Goal: Task Accomplishment & Management: Use online tool/utility

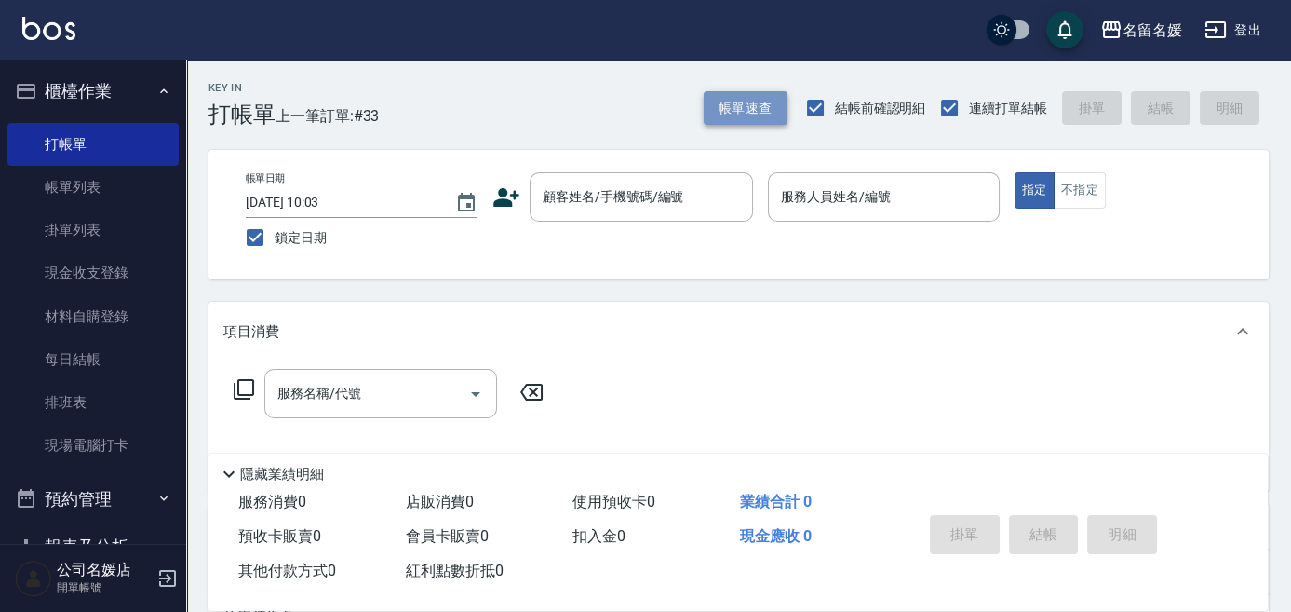
click at [748, 109] on button "帳單速查" at bounding box center [746, 108] width 84 height 34
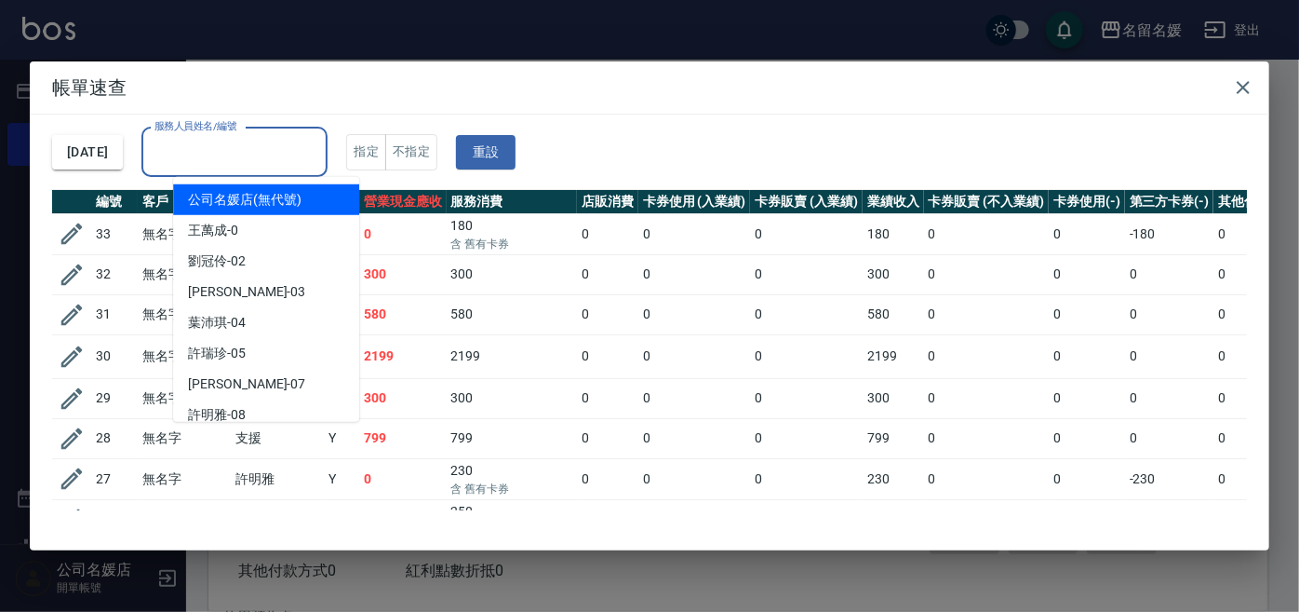
click at [240, 141] on input "服務人員姓名/編號" at bounding box center [234, 152] width 169 height 33
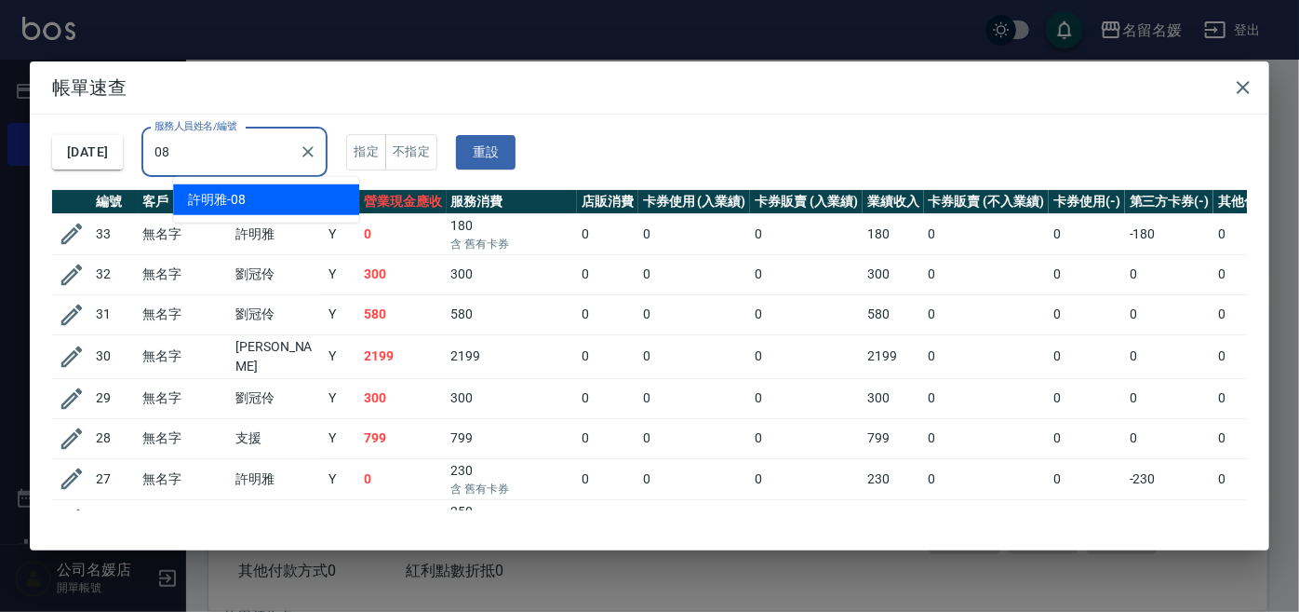
click at [267, 202] on div "[PERSON_NAME]-08" at bounding box center [266, 199] width 186 height 31
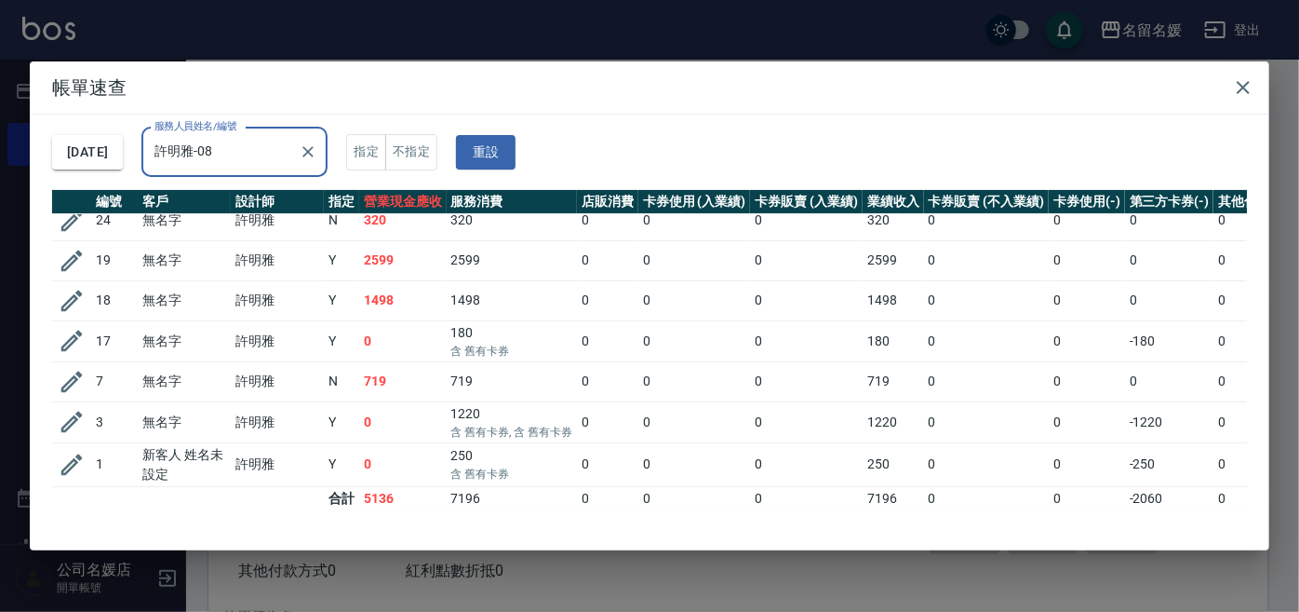
scroll to position [105, 0]
type input "許明雅-08"
click at [1238, 87] on icon "button" at bounding box center [1243, 87] width 22 height 22
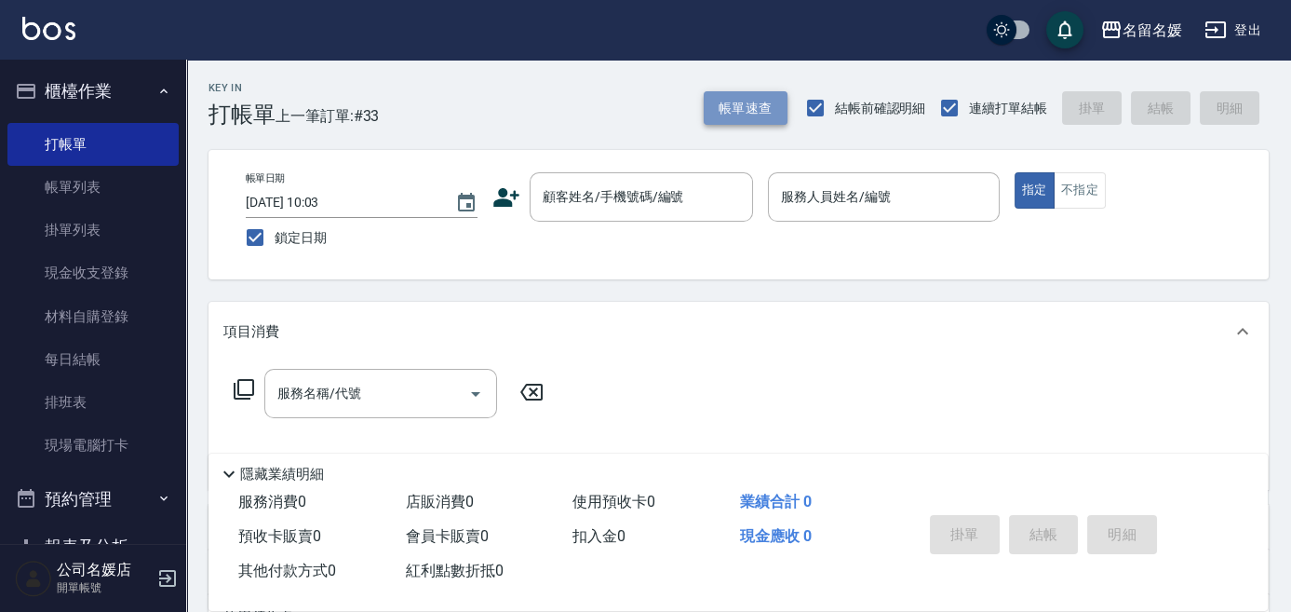
click at [747, 115] on button "帳單速查" at bounding box center [746, 108] width 84 height 34
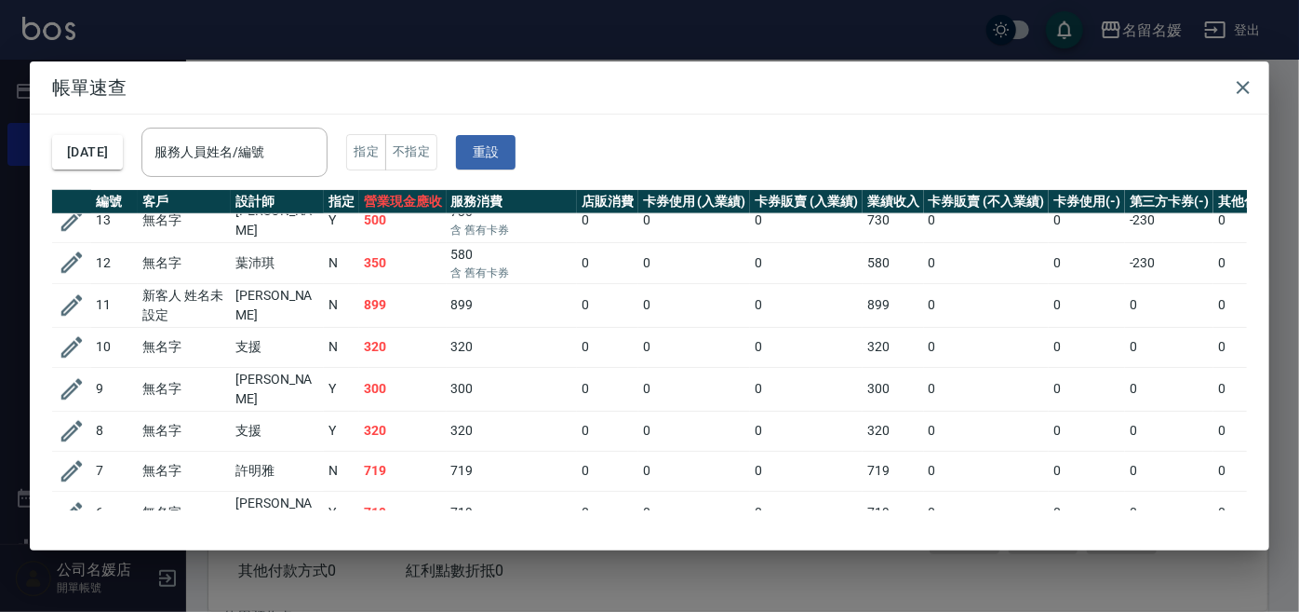
scroll to position [1082, 0]
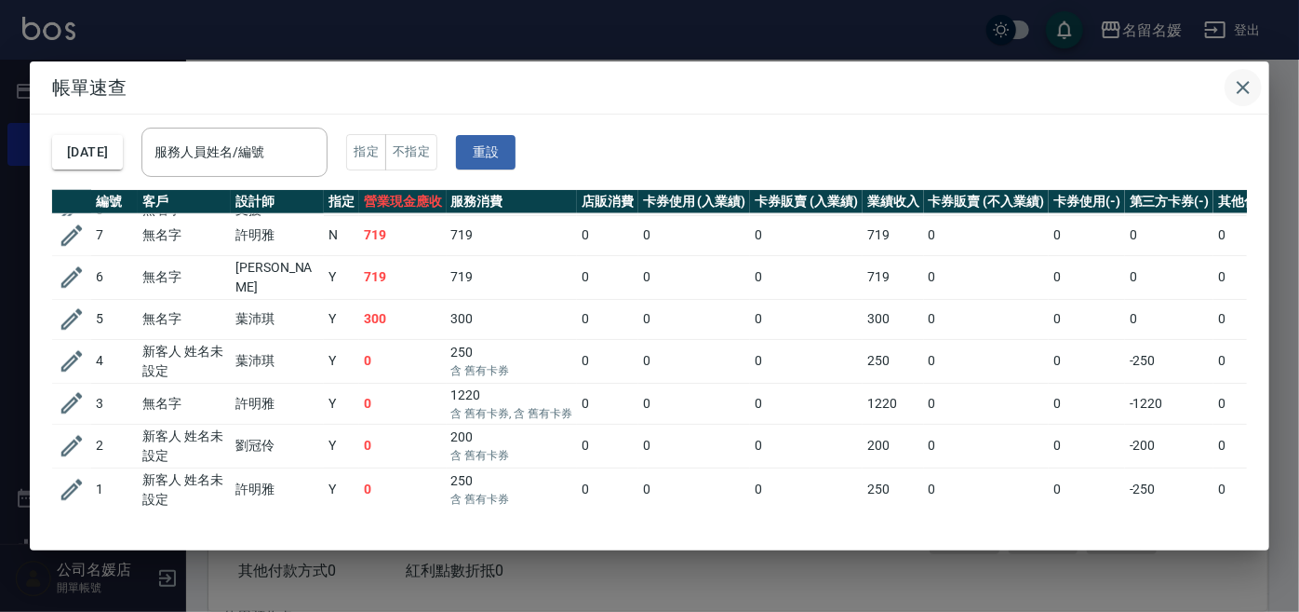
click at [1238, 90] on icon "button" at bounding box center [1243, 87] width 13 height 13
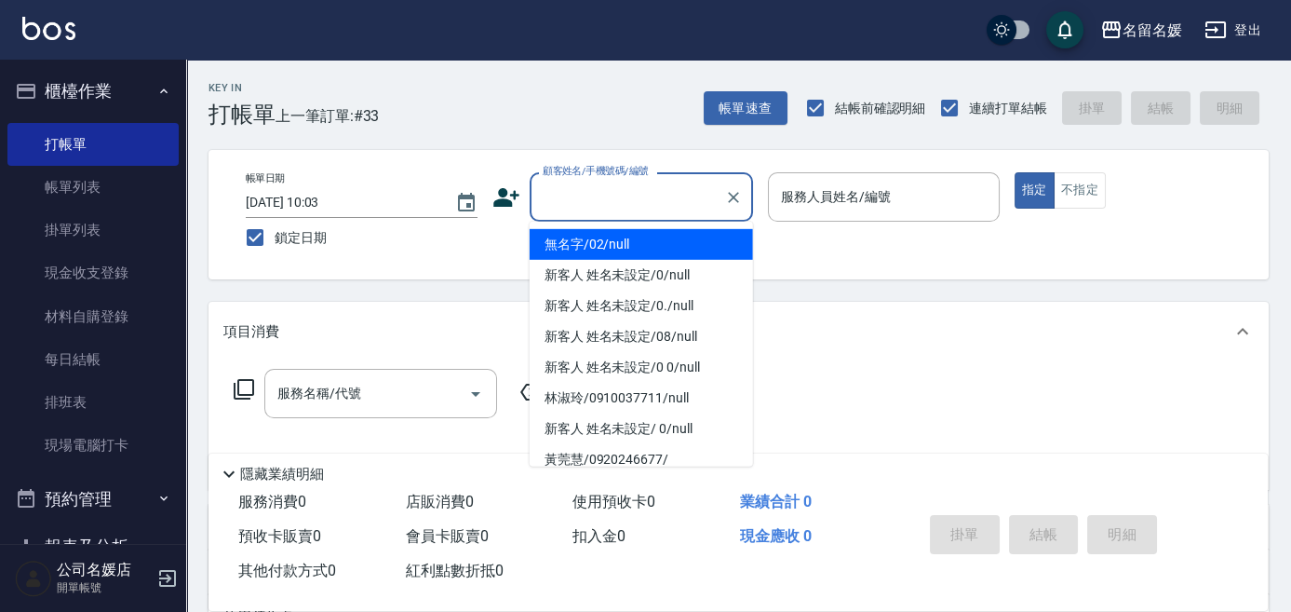
click at [623, 181] on div "顧客姓名/手機號碼/編號 顧客姓名/手機號碼/編號" at bounding box center [641, 196] width 223 height 49
drag, startPoint x: 634, startPoint y: 255, endPoint x: 807, endPoint y: 195, distance: 183.4
click at [635, 254] on li "無名字/02/null" at bounding box center [641, 244] width 223 height 31
type input "無名字/02/null"
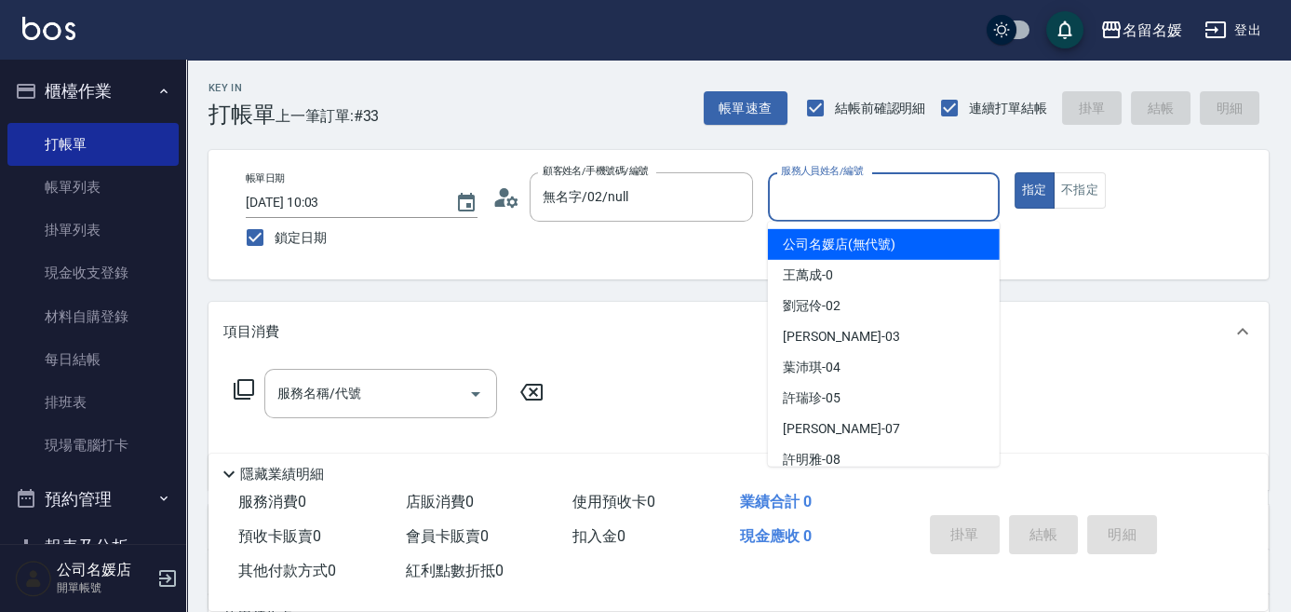
click at [816, 186] on input "服務人員姓名/編號" at bounding box center [883, 197] width 215 height 33
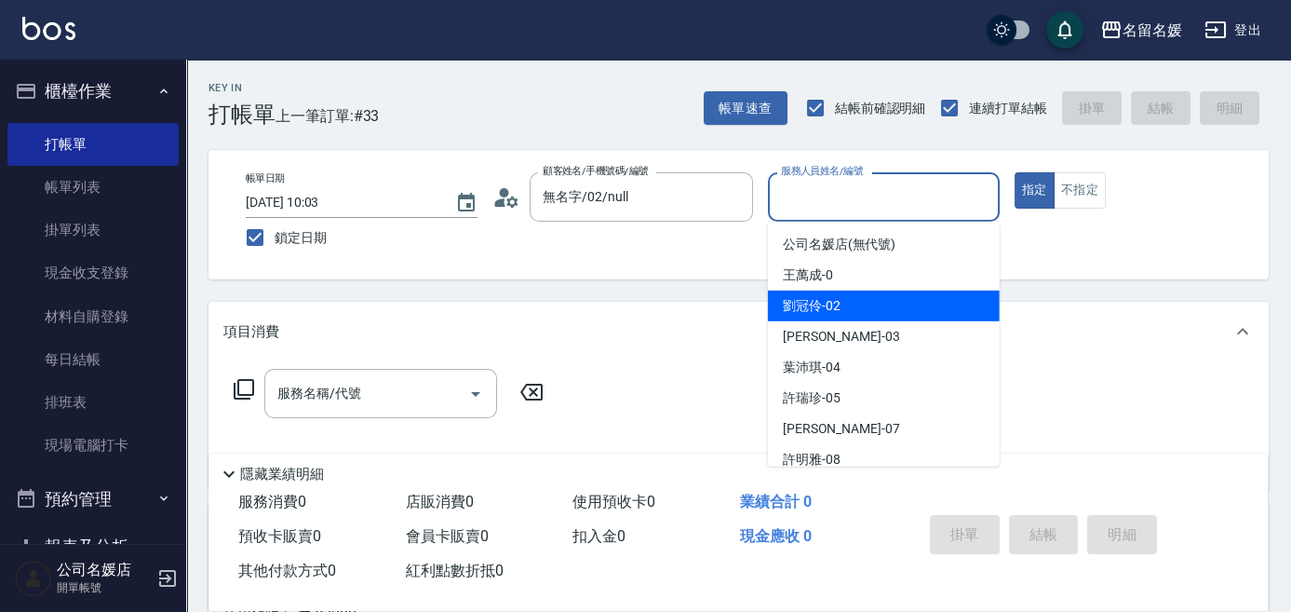
click at [855, 304] on div "[PERSON_NAME]-02" at bounding box center [884, 305] width 232 height 31
type input "[PERSON_NAME]-02"
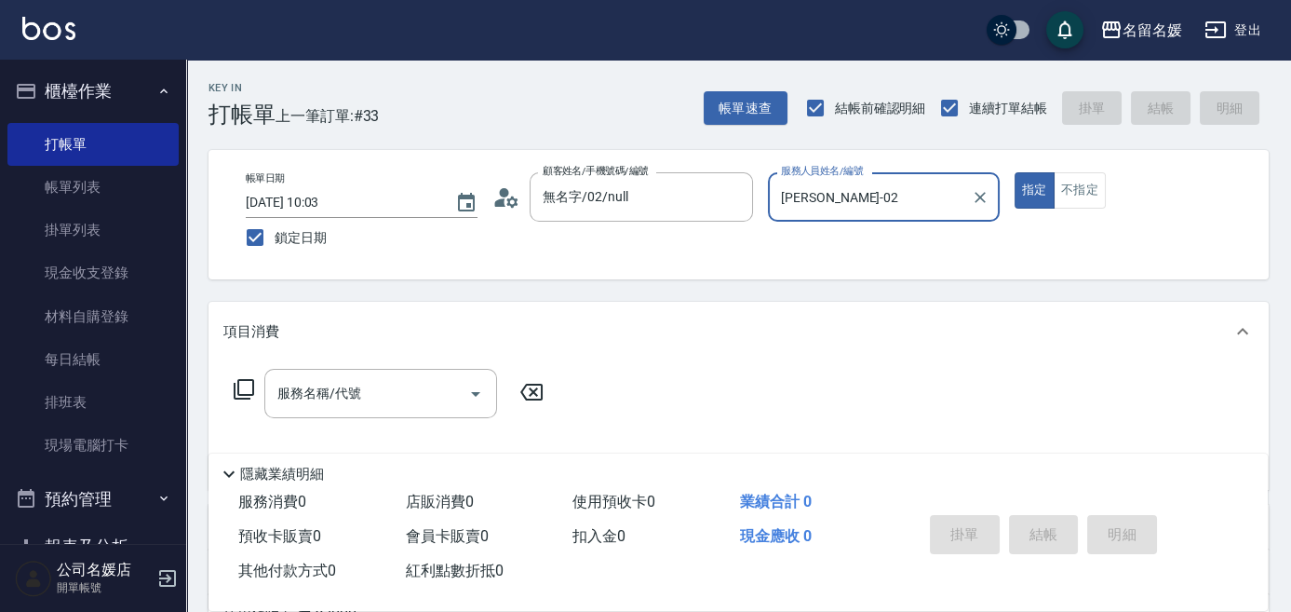
click at [239, 387] on icon at bounding box center [244, 389] width 22 height 22
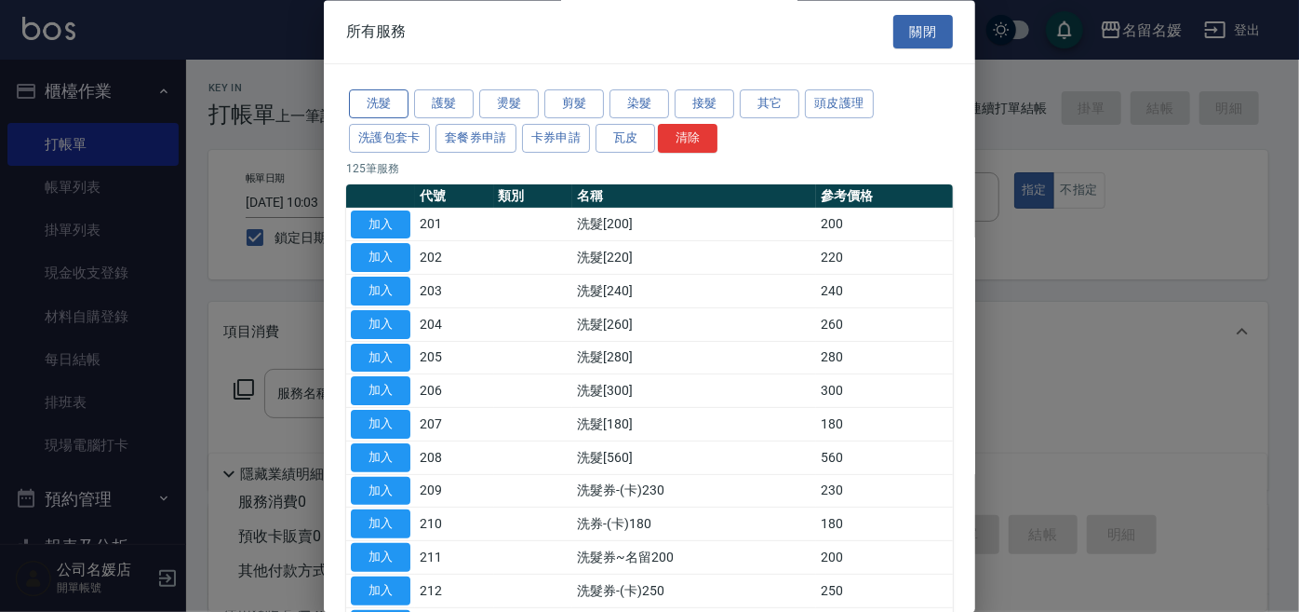
click at [403, 102] on button "洗髮" at bounding box center [379, 104] width 60 height 29
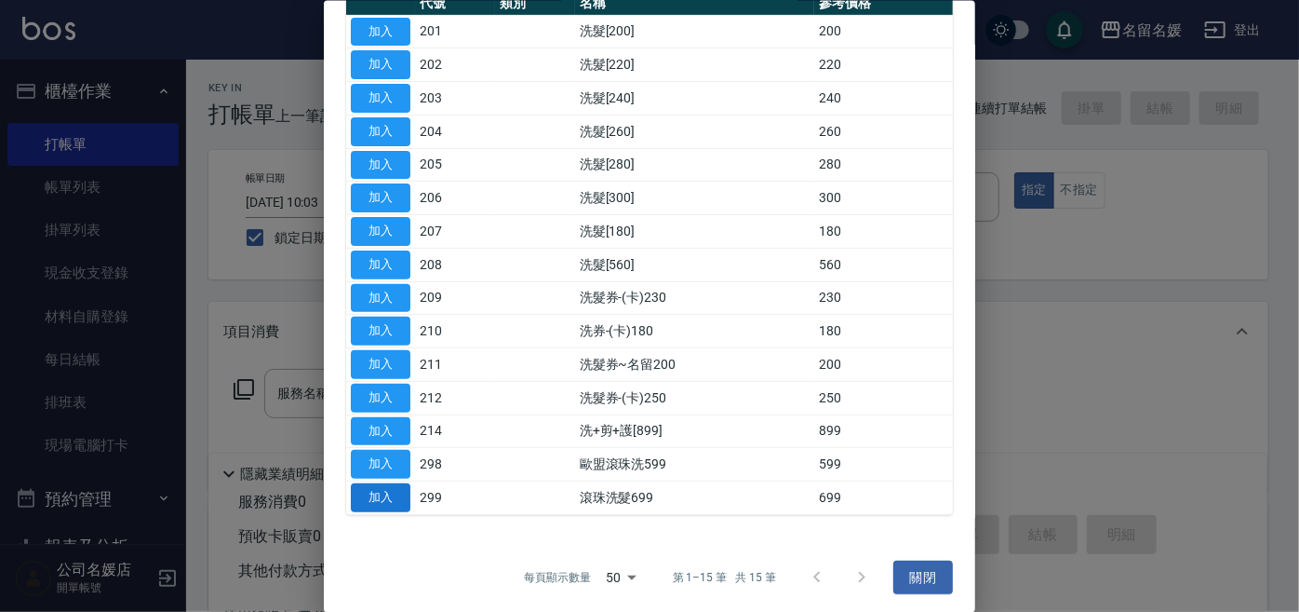
click at [397, 500] on button "加入" at bounding box center [381, 497] width 60 height 29
type input "滾珠洗髮699(299)"
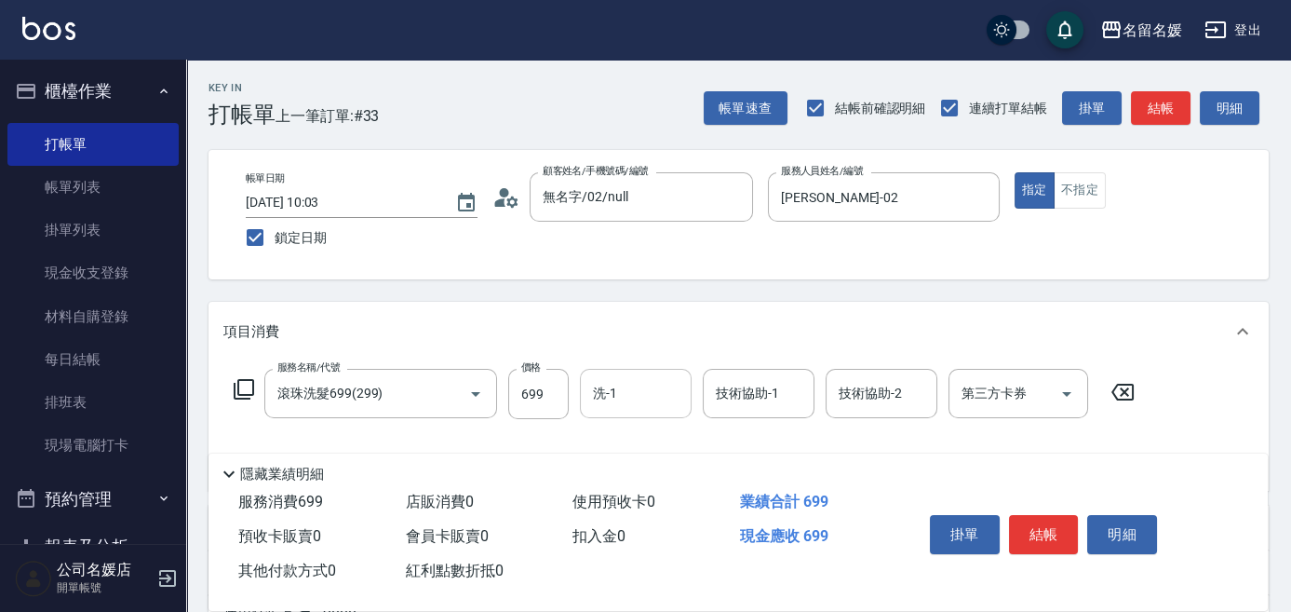
click at [618, 399] on input "洗-1" at bounding box center [635, 393] width 95 height 33
type input "[PERSON_NAME]-25"
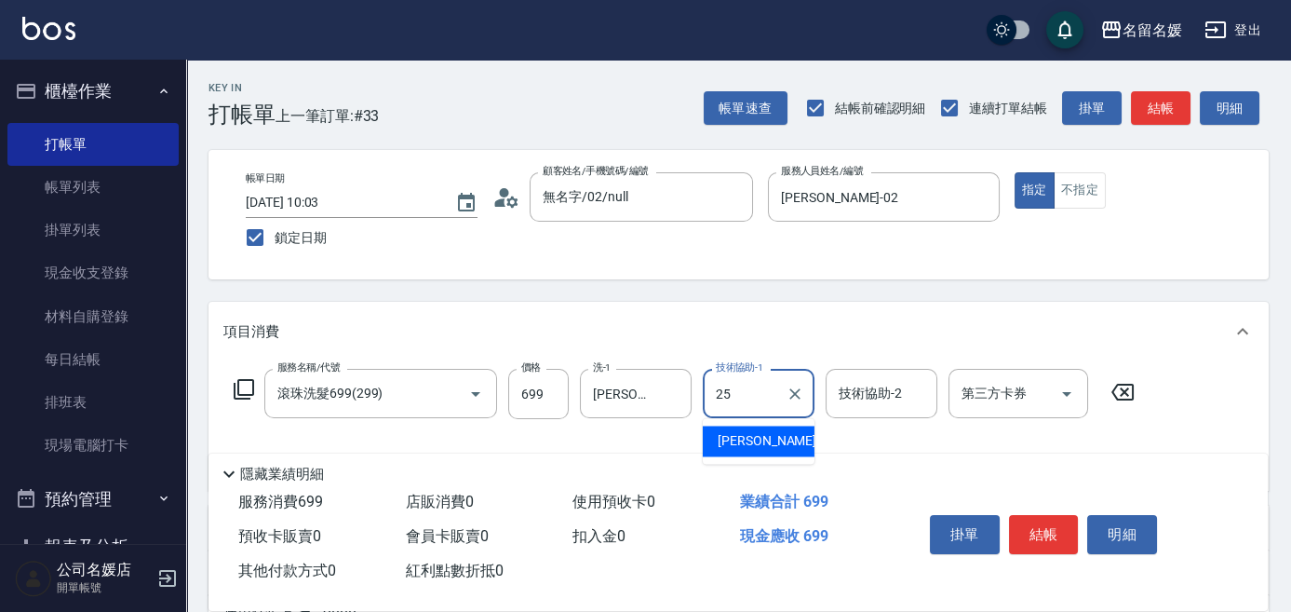
type input "[PERSON_NAME]-25"
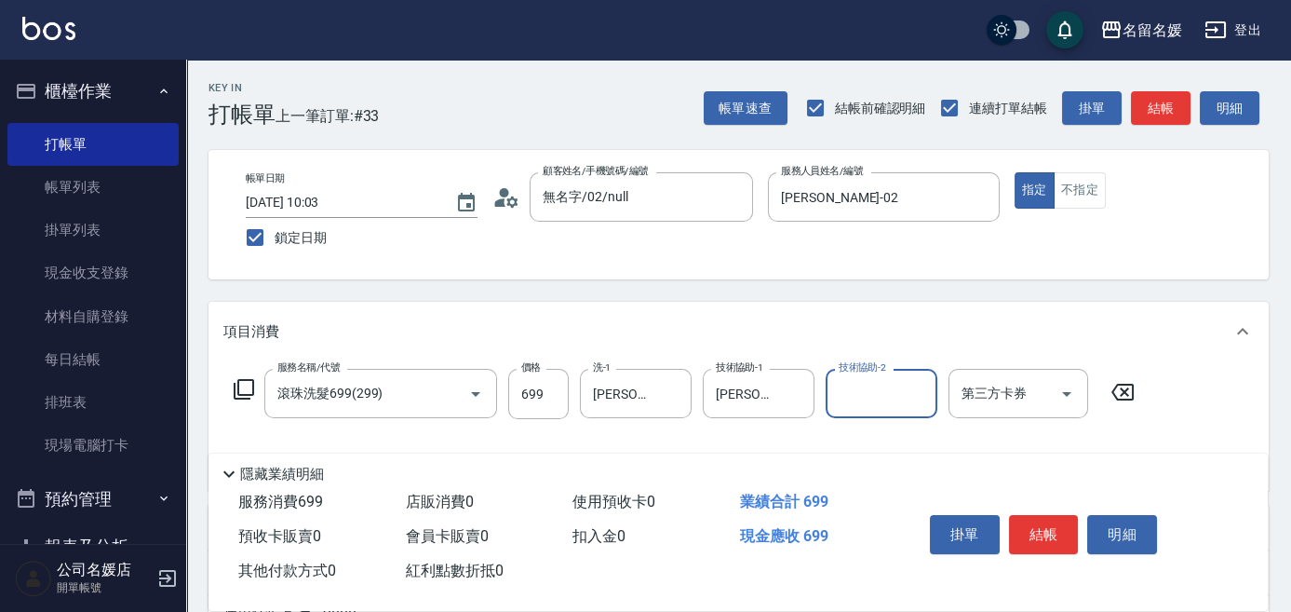
click at [250, 380] on icon at bounding box center [244, 389] width 22 height 22
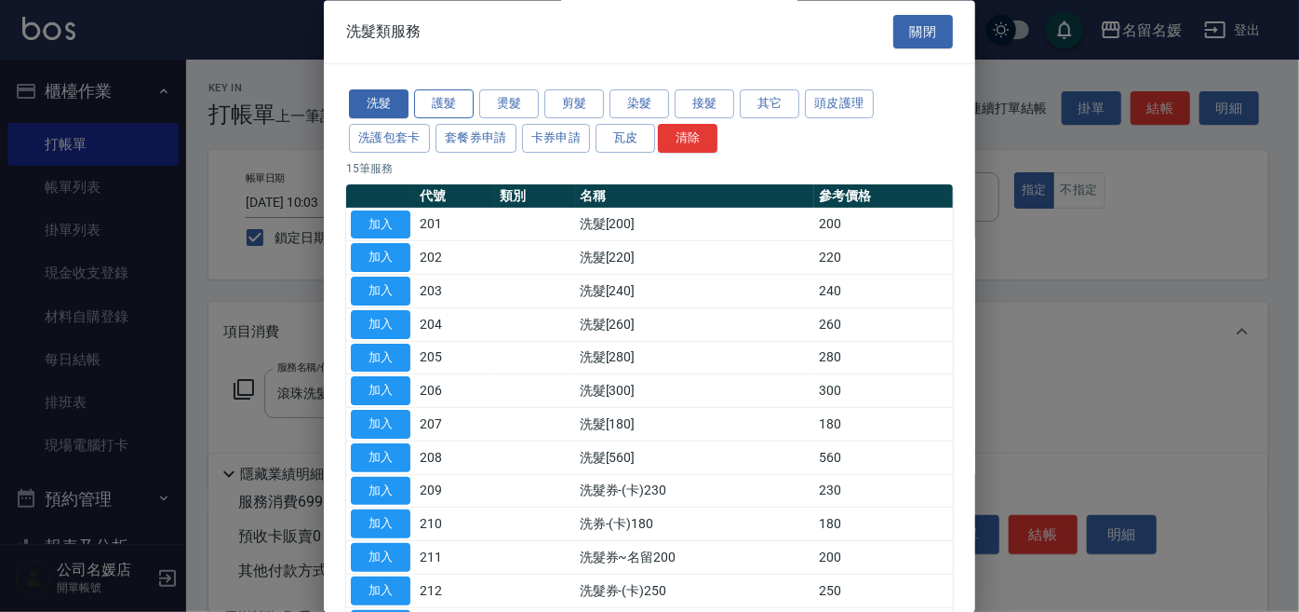
drag, startPoint x: 439, startPoint y: 104, endPoint x: 430, endPoint y: 110, distance: 10.9
click at [439, 104] on button "護髮" at bounding box center [444, 104] width 60 height 29
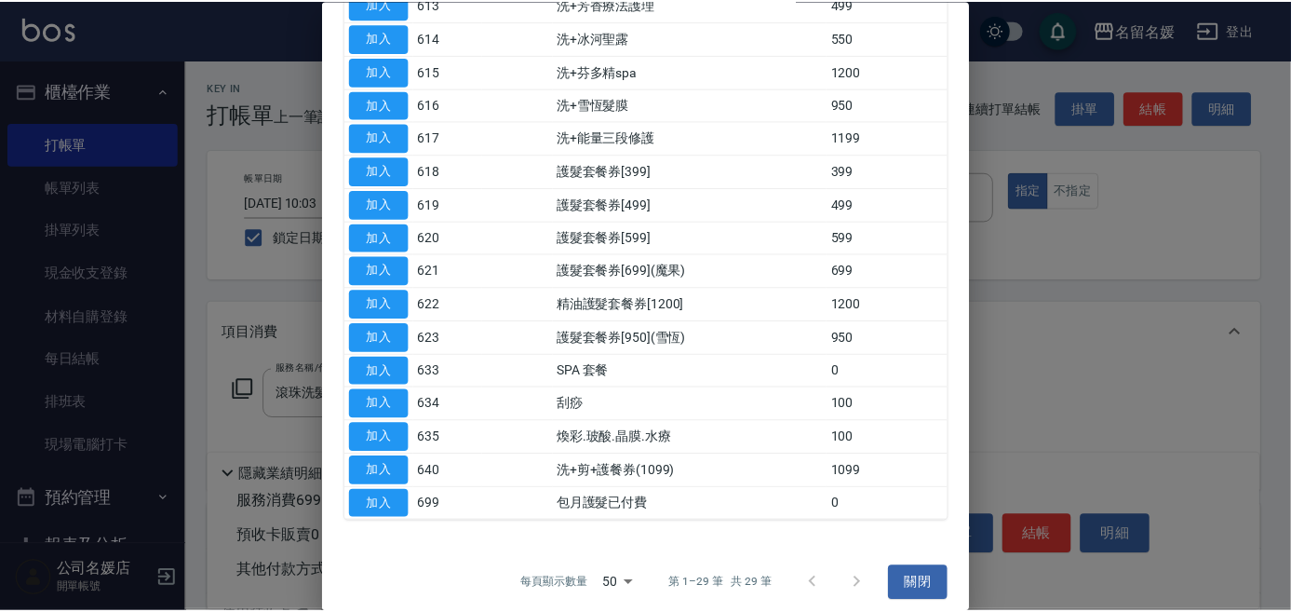
scroll to position [655, 0]
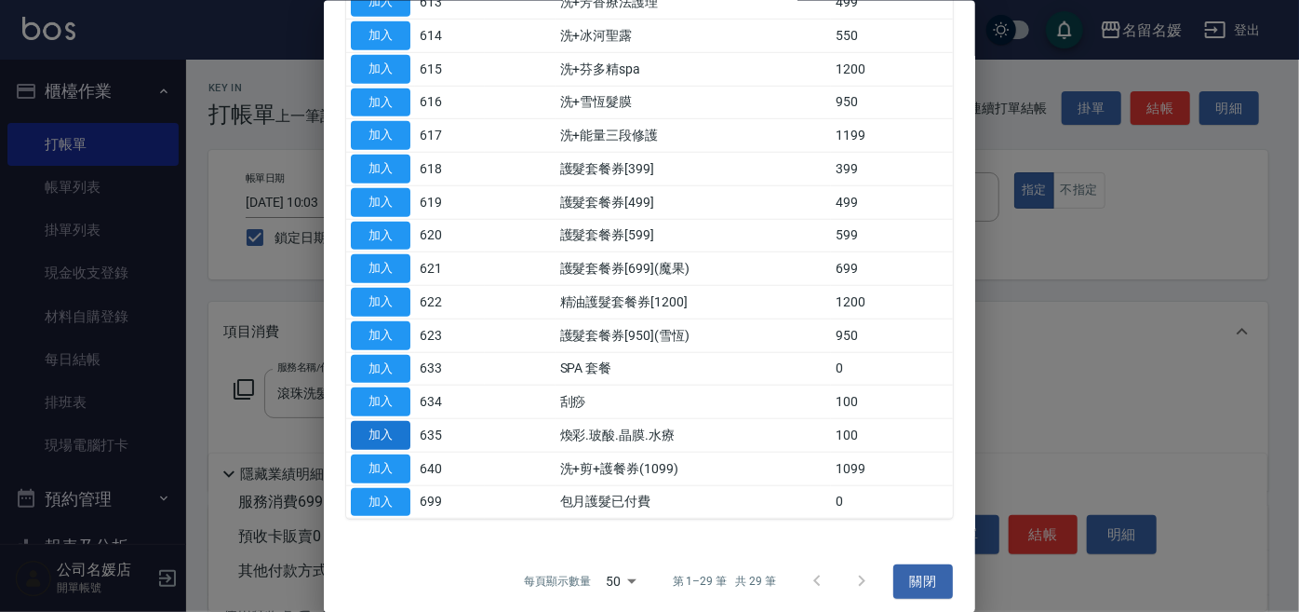
click at [378, 421] on button "加入" at bounding box center [381, 435] width 60 height 29
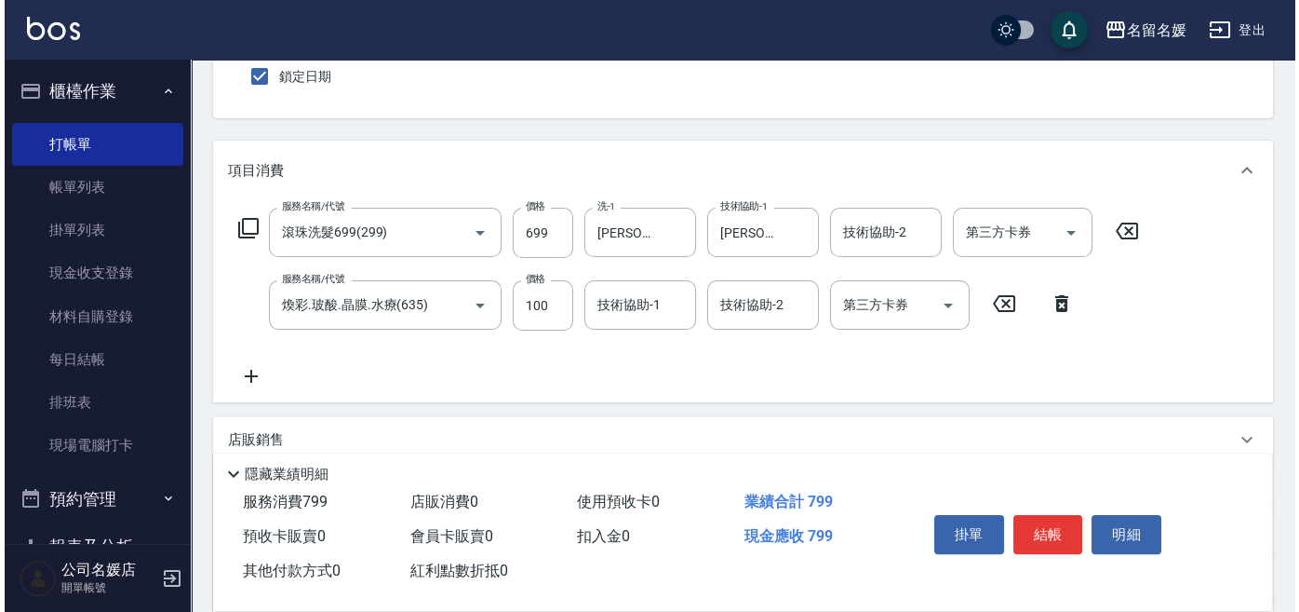
scroll to position [253, 0]
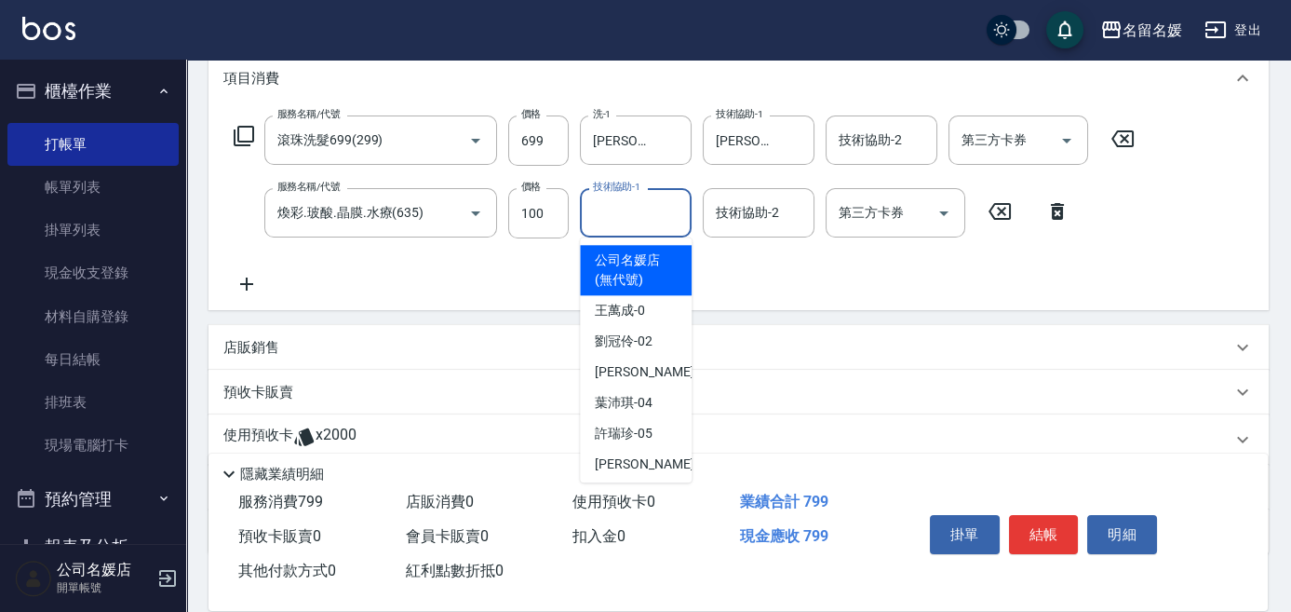
click at [616, 197] on div "技術協助-1 技術協助-1" at bounding box center [636, 212] width 112 height 49
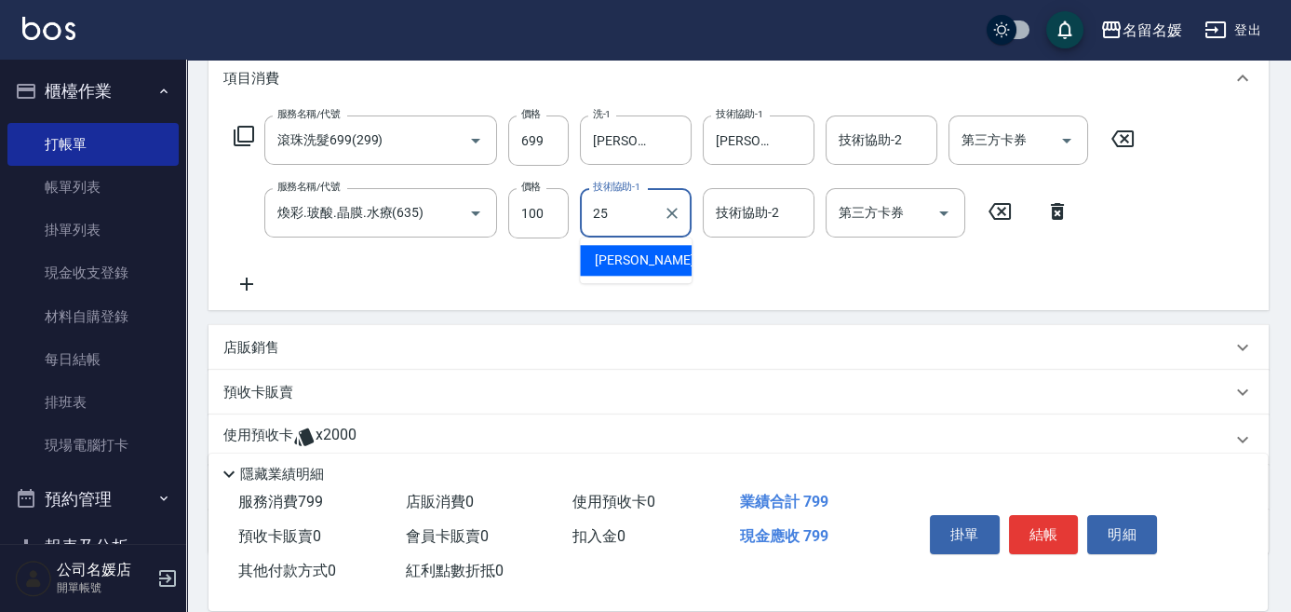
type input "[PERSON_NAME]-25"
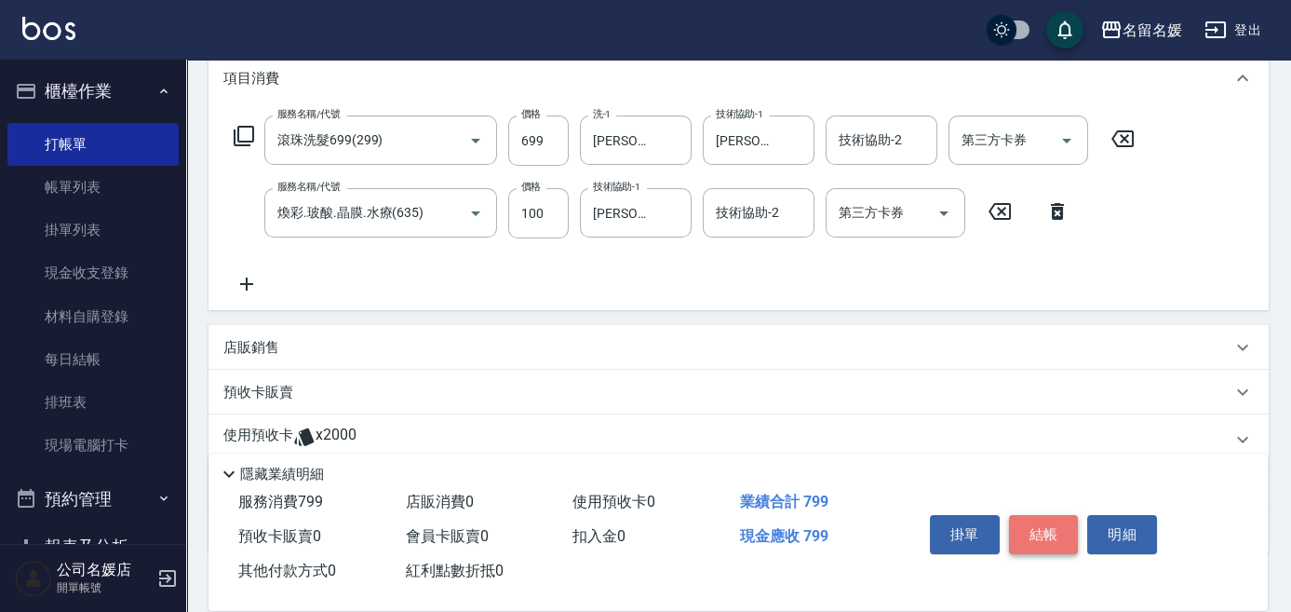
click at [1050, 529] on button "結帳" at bounding box center [1044, 534] width 70 height 39
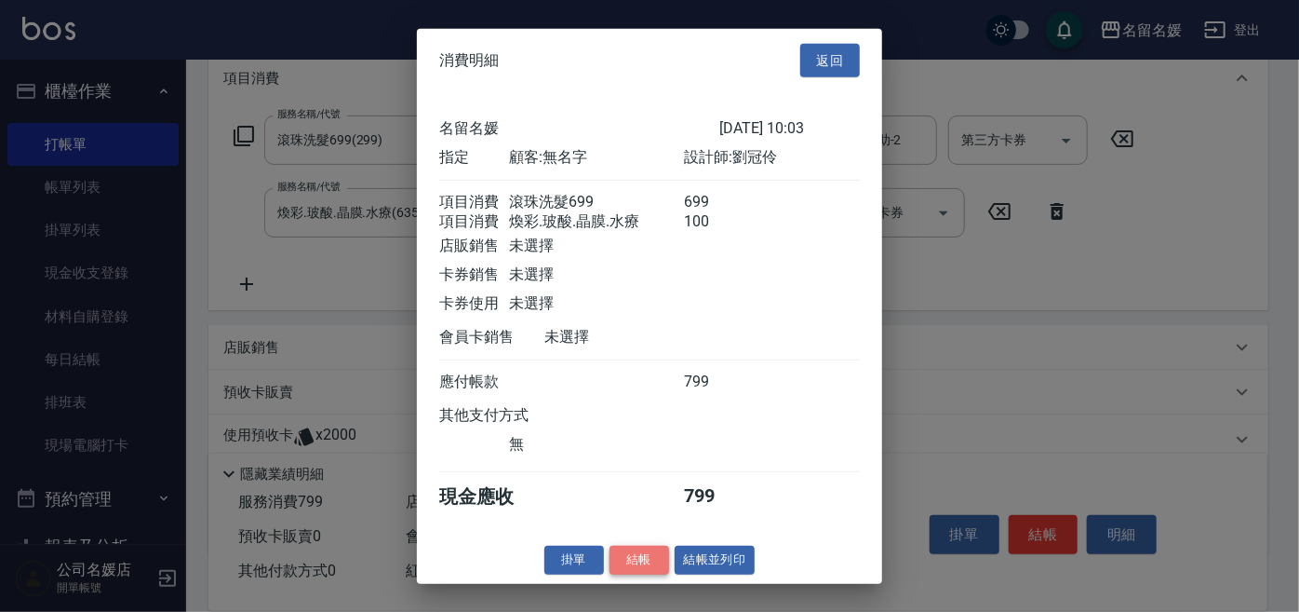
click at [657, 570] on button "結帳" at bounding box center [640, 559] width 60 height 29
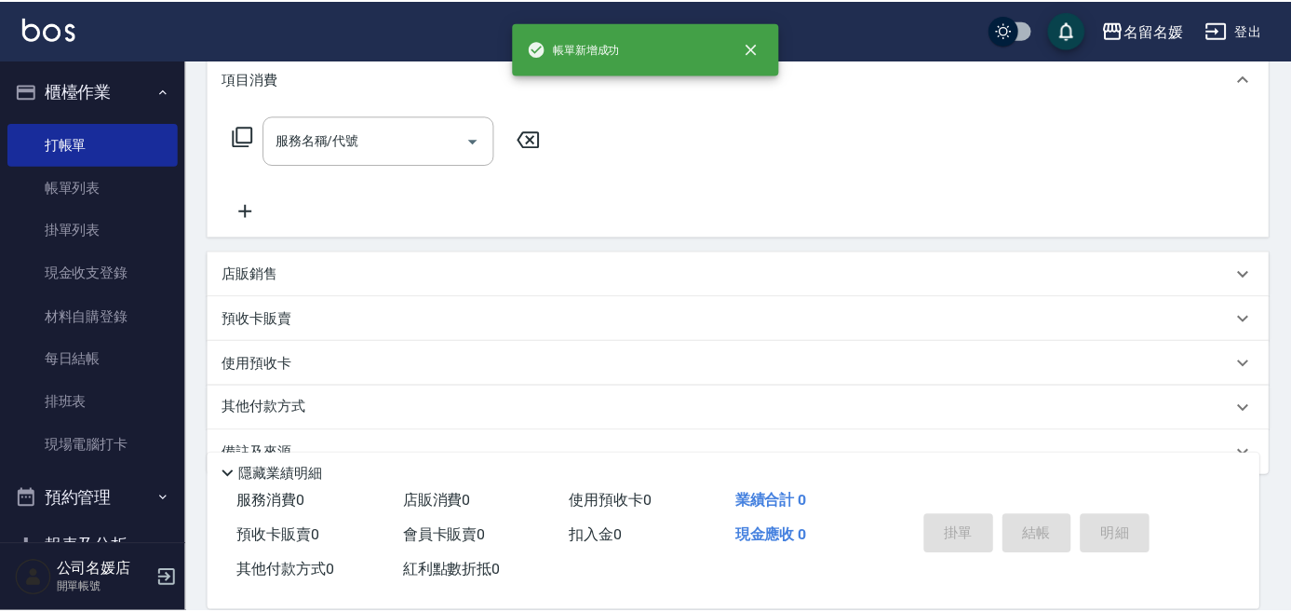
scroll to position [0, 0]
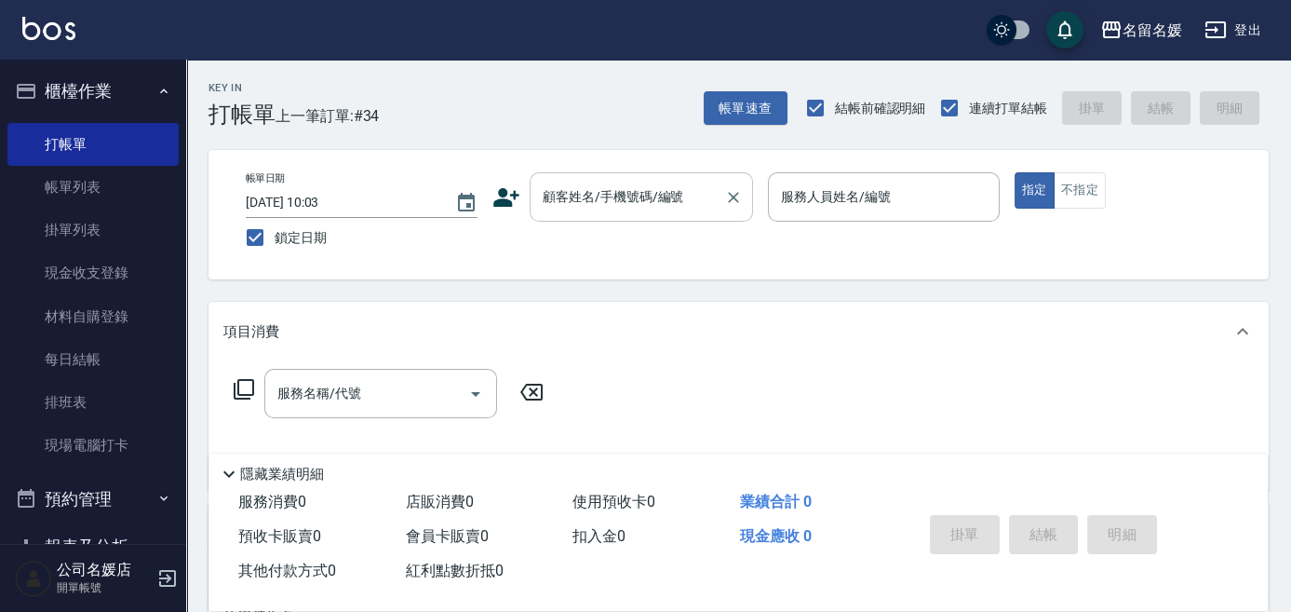
click at [627, 215] on div "顧客姓名/手機號碼/編號" at bounding box center [641, 196] width 223 height 49
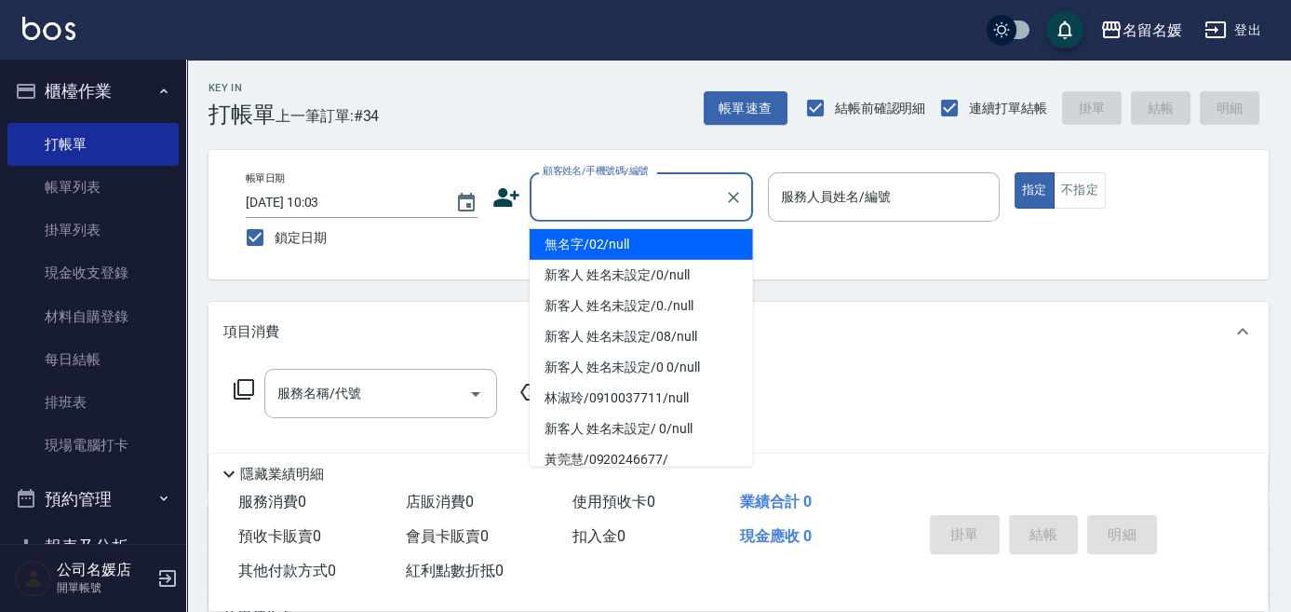
click at [623, 235] on li "無名字/02/null" at bounding box center [641, 244] width 223 height 31
type input "無名字/02/null"
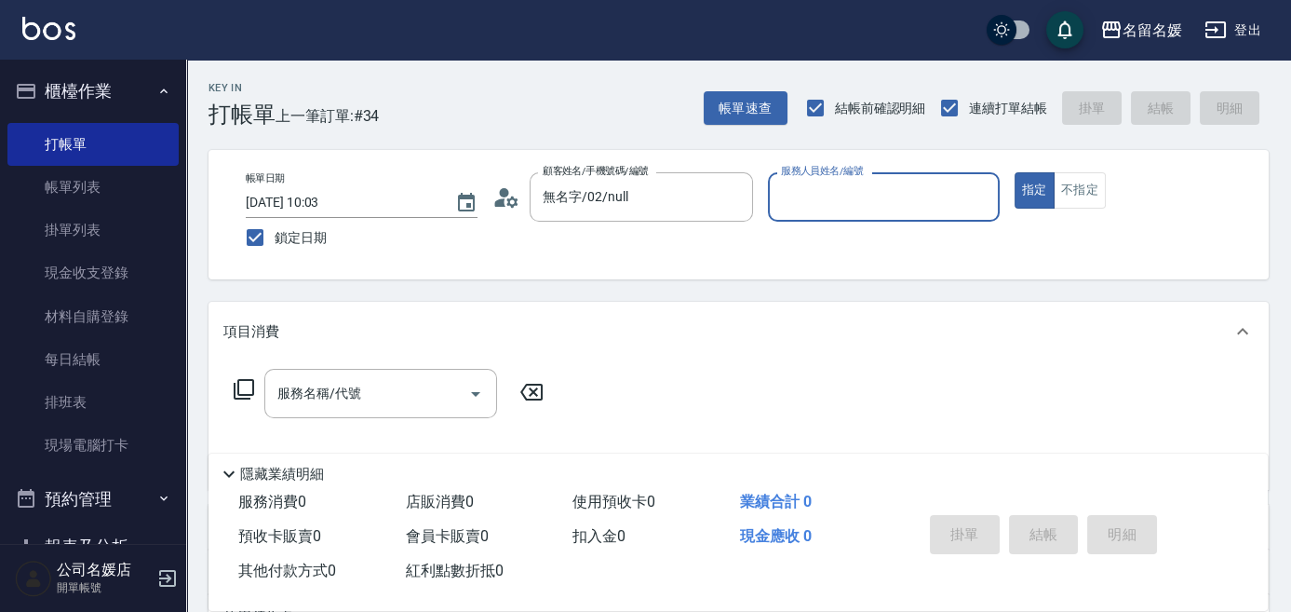
click at [901, 200] on input "服務人員姓名/編號" at bounding box center [883, 197] width 215 height 33
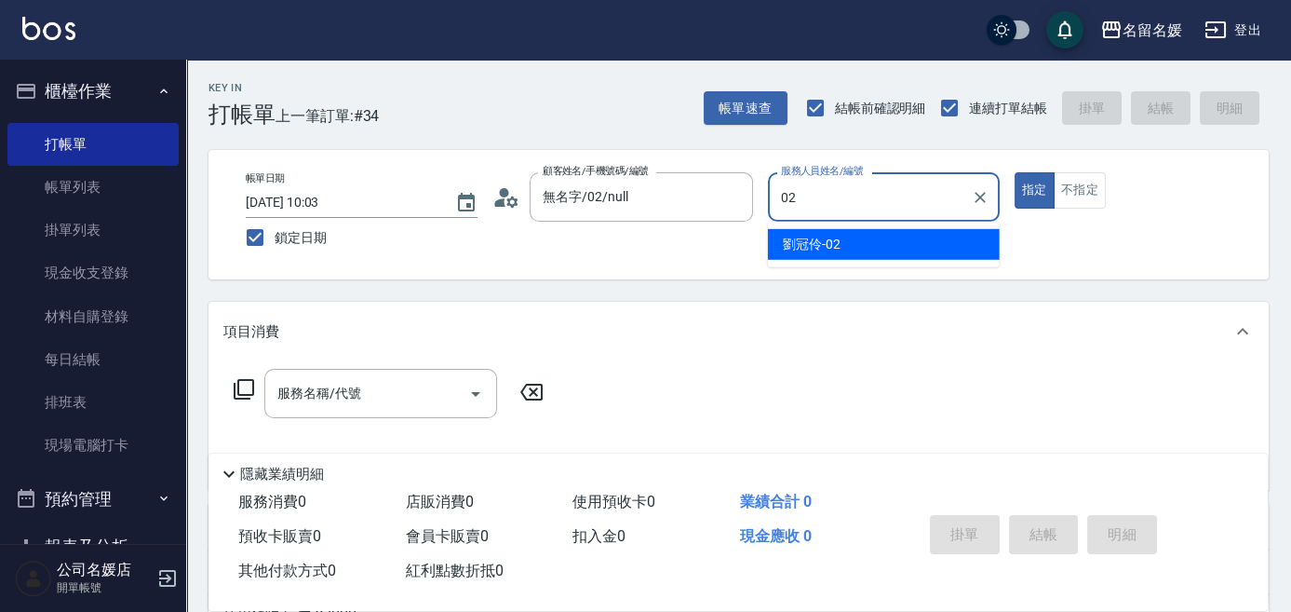
type input "[PERSON_NAME]-02"
type button "true"
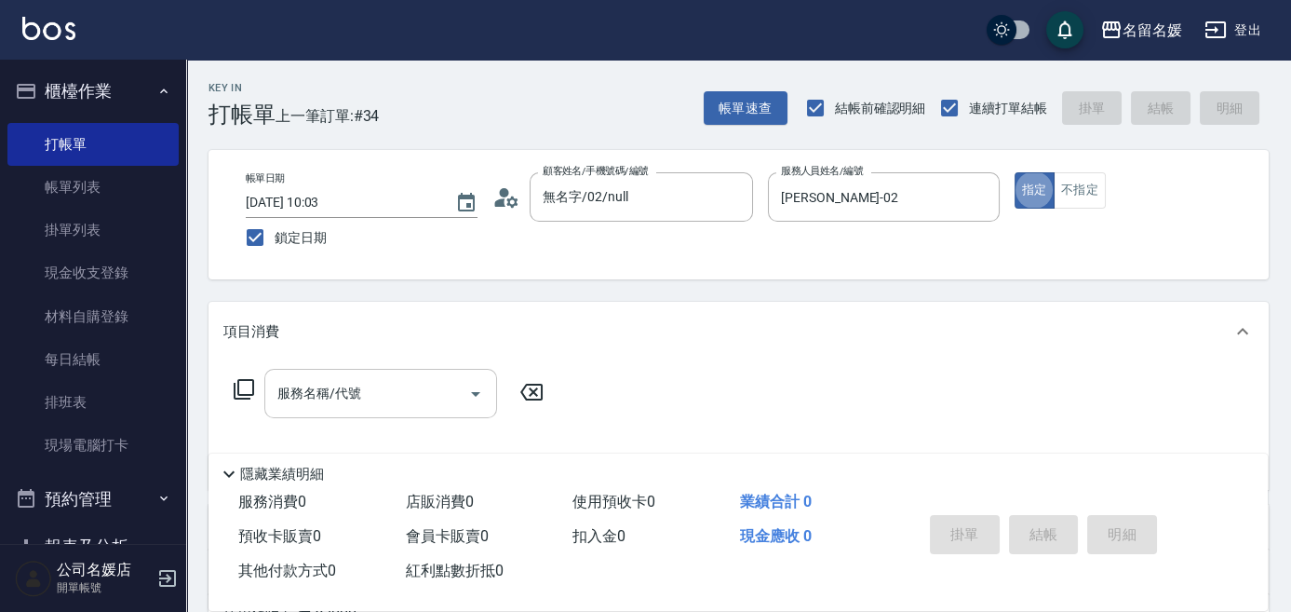
drag, startPoint x: 411, startPoint y: 393, endPoint x: 424, endPoint y: 385, distance: 14.2
click at [418, 391] on input "服務名稱/代號" at bounding box center [367, 393] width 188 height 33
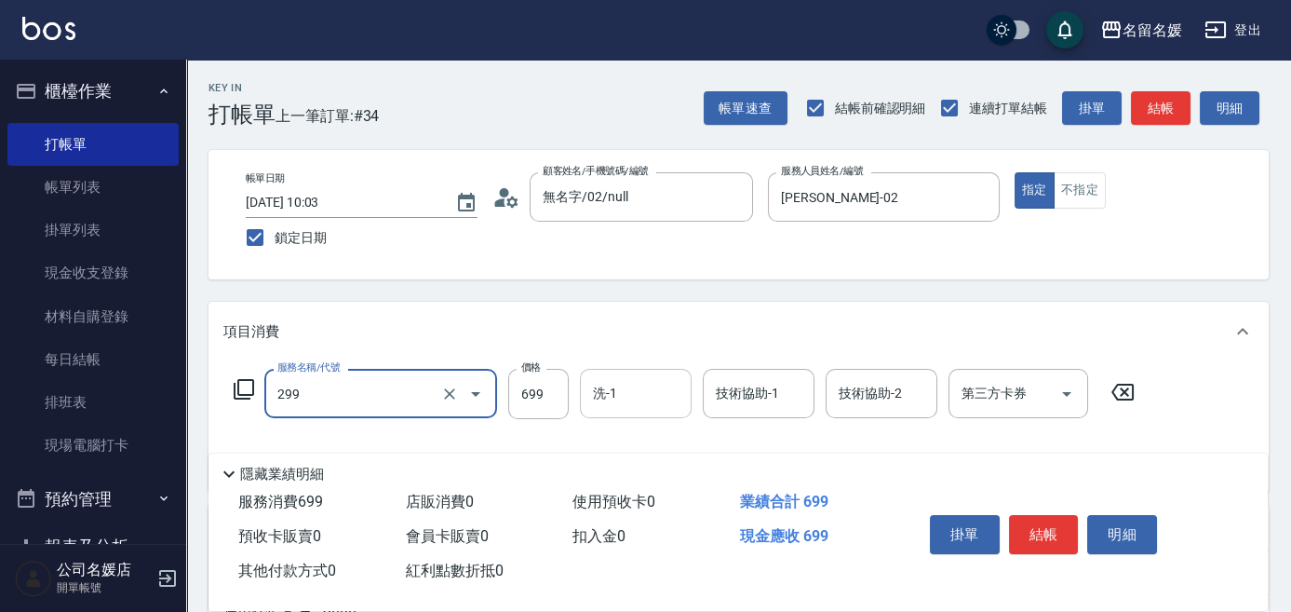
click at [664, 402] on input "洗-1" at bounding box center [635, 393] width 95 height 33
type input "滾珠洗髮699(299)"
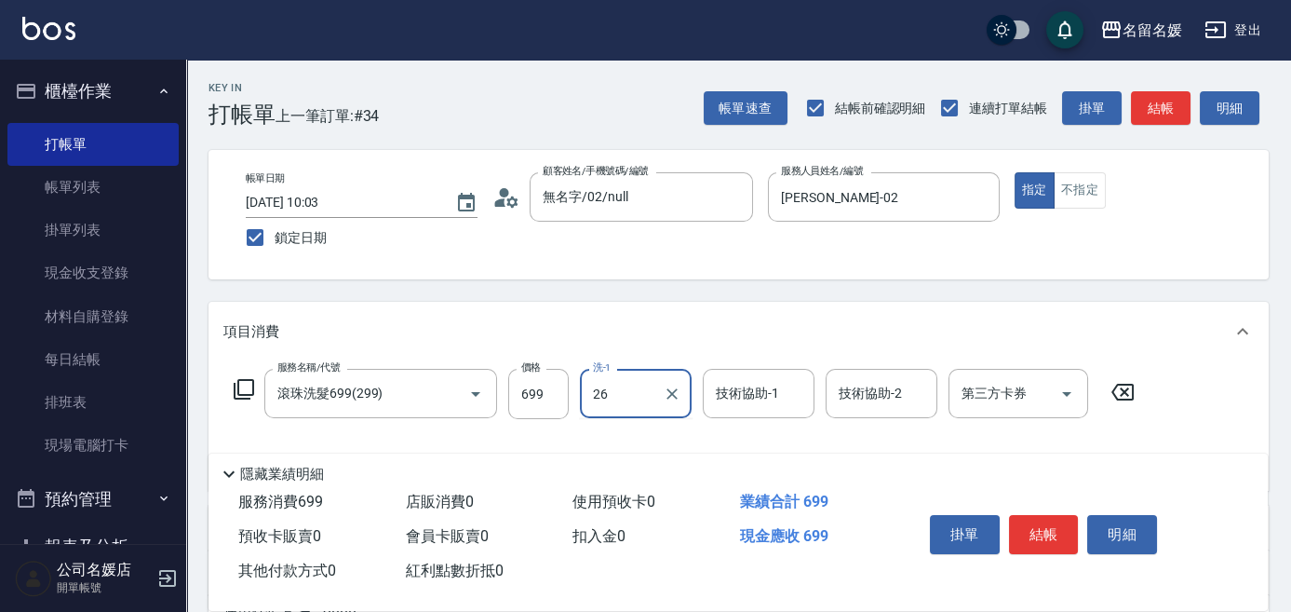
type input "蔡愛陵-26"
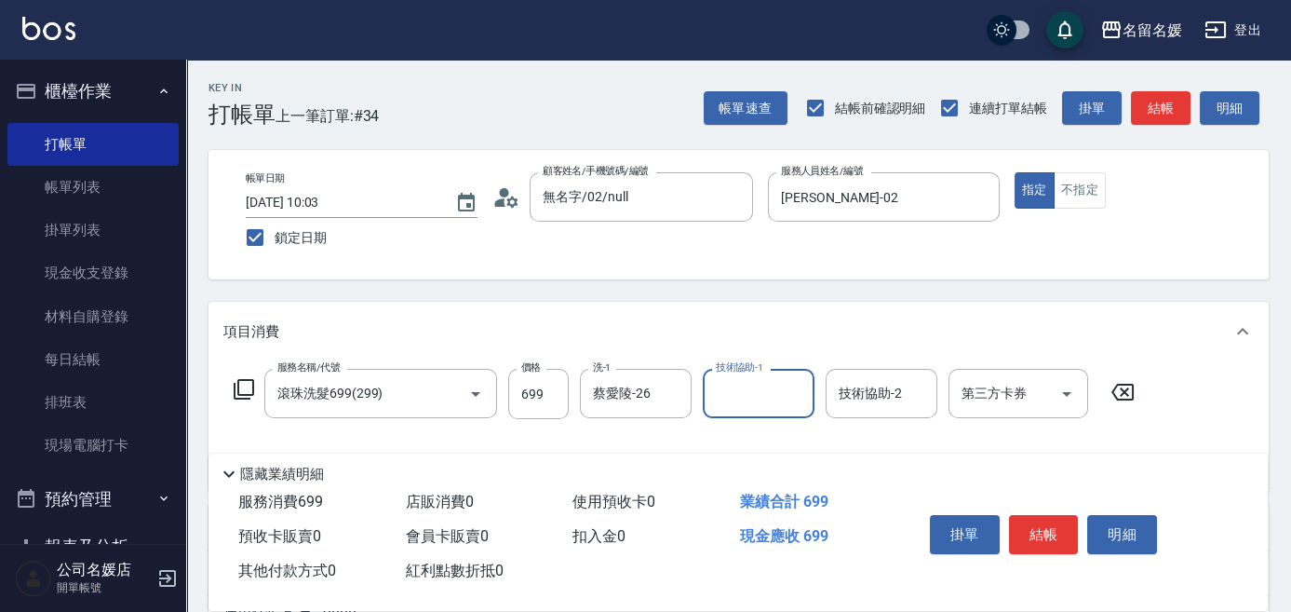
click at [782, 388] on input "技術協助-1" at bounding box center [758, 393] width 95 height 33
type input "蔡愛陵-26"
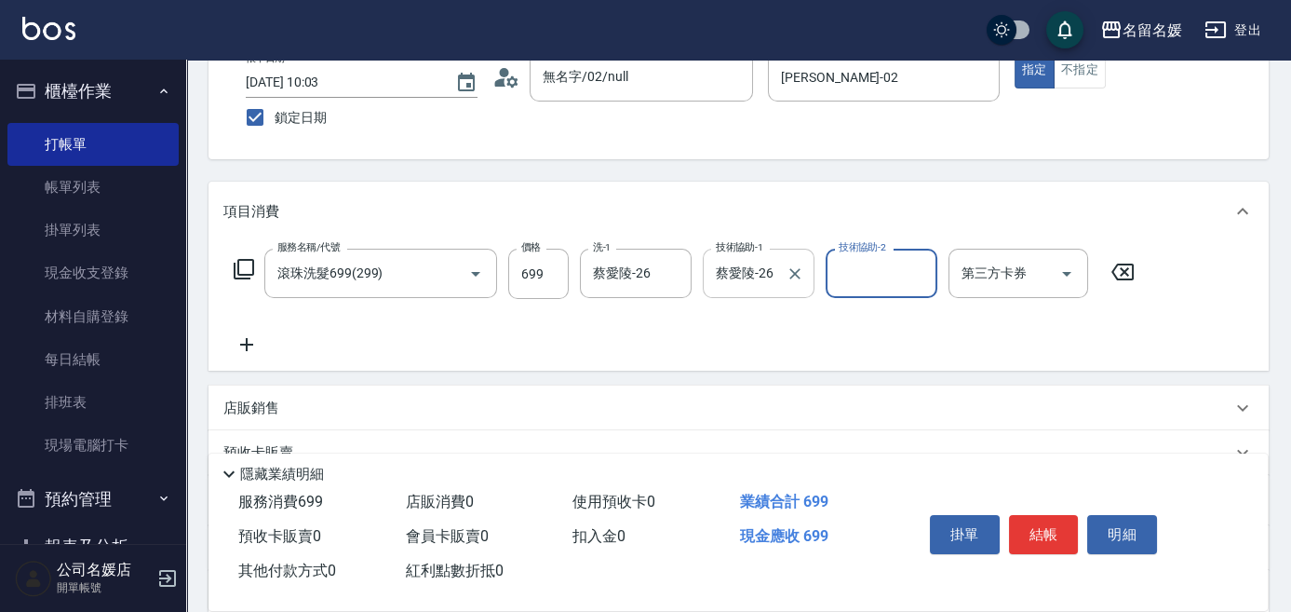
scroll to position [168, 0]
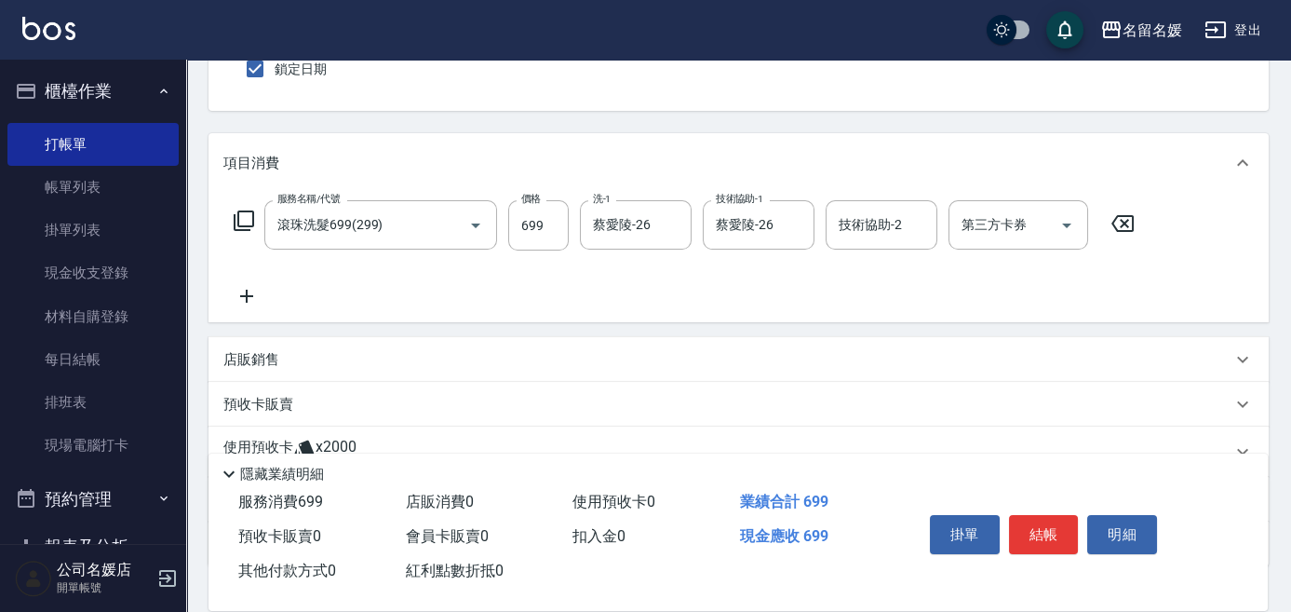
click at [247, 296] on icon at bounding box center [246, 295] width 13 height 13
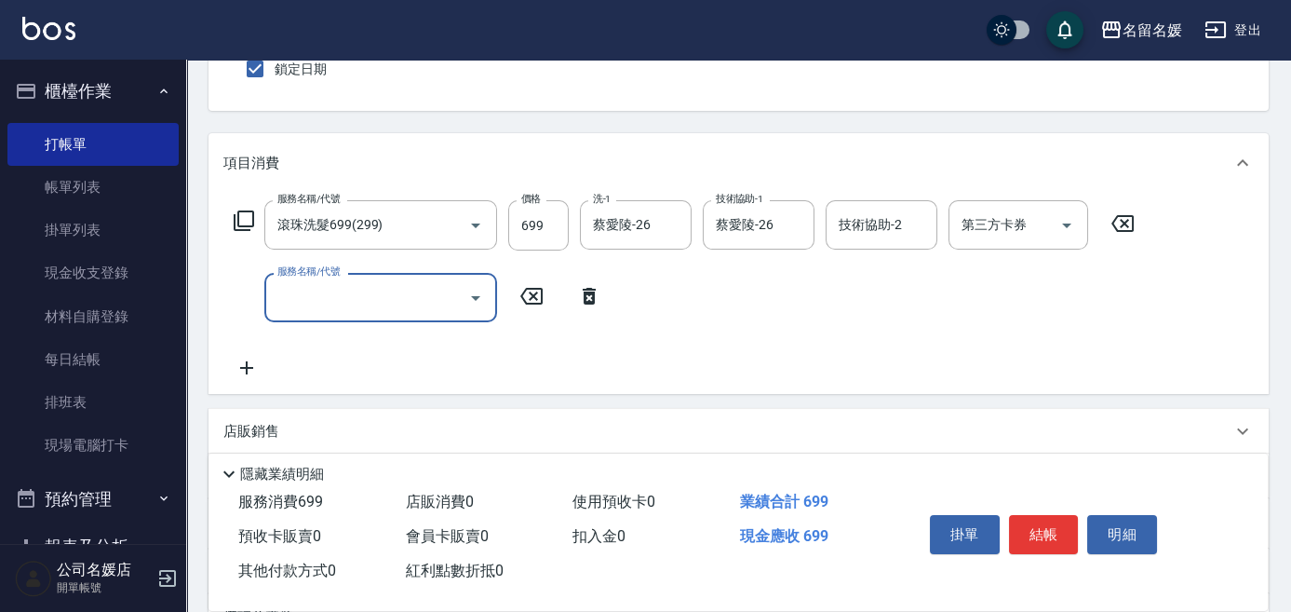
click at [352, 295] on input "服務名稱/代號" at bounding box center [367, 297] width 188 height 33
click at [645, 297] on div "技術協助-1 技術協助-1" at bounding box center [636, 297] width 112 height 49
type input "煥彩.玻酸.晶膜.水療(635)"
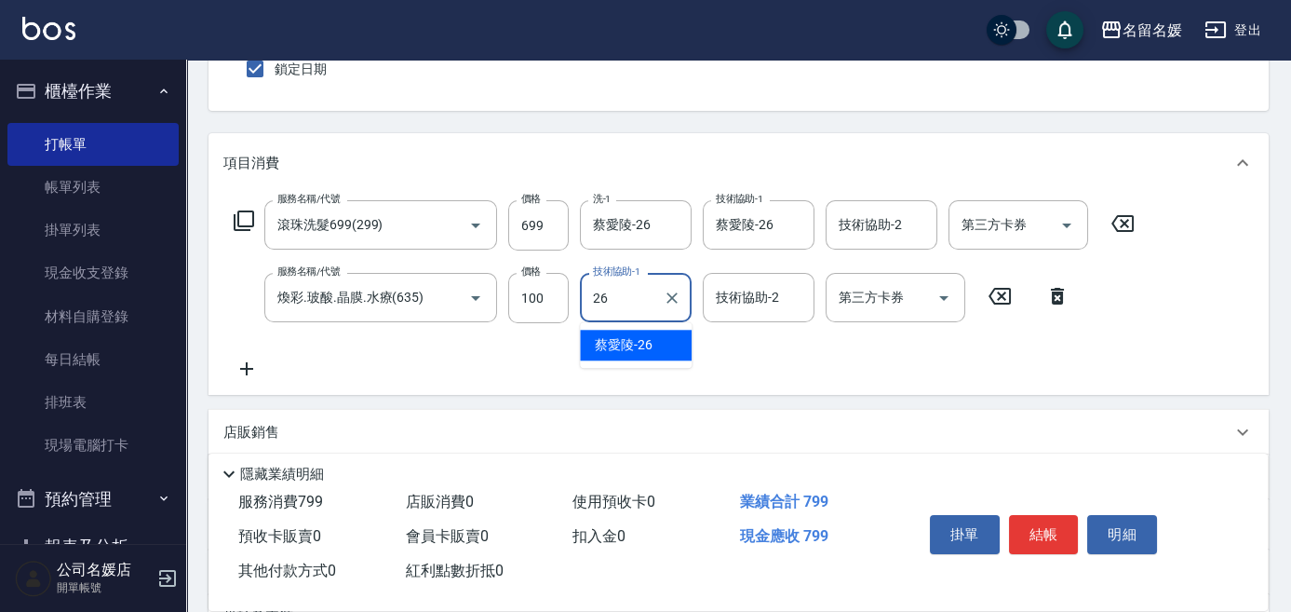
type input "蔡愛陵-26"
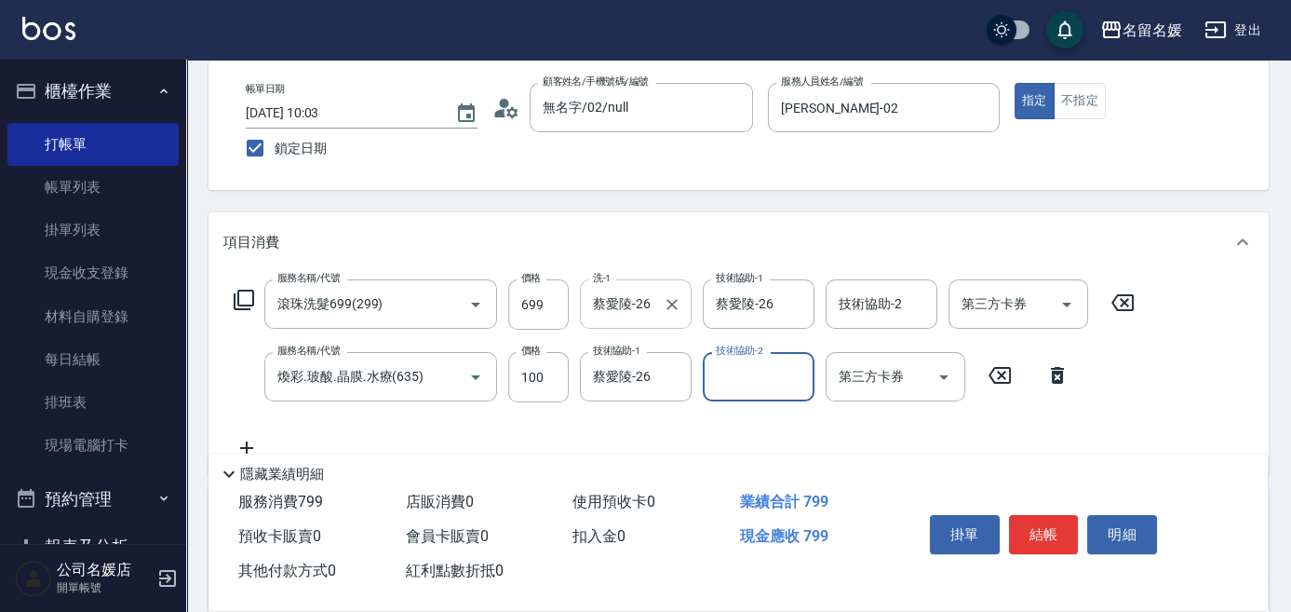
scroll to position [84, 0]
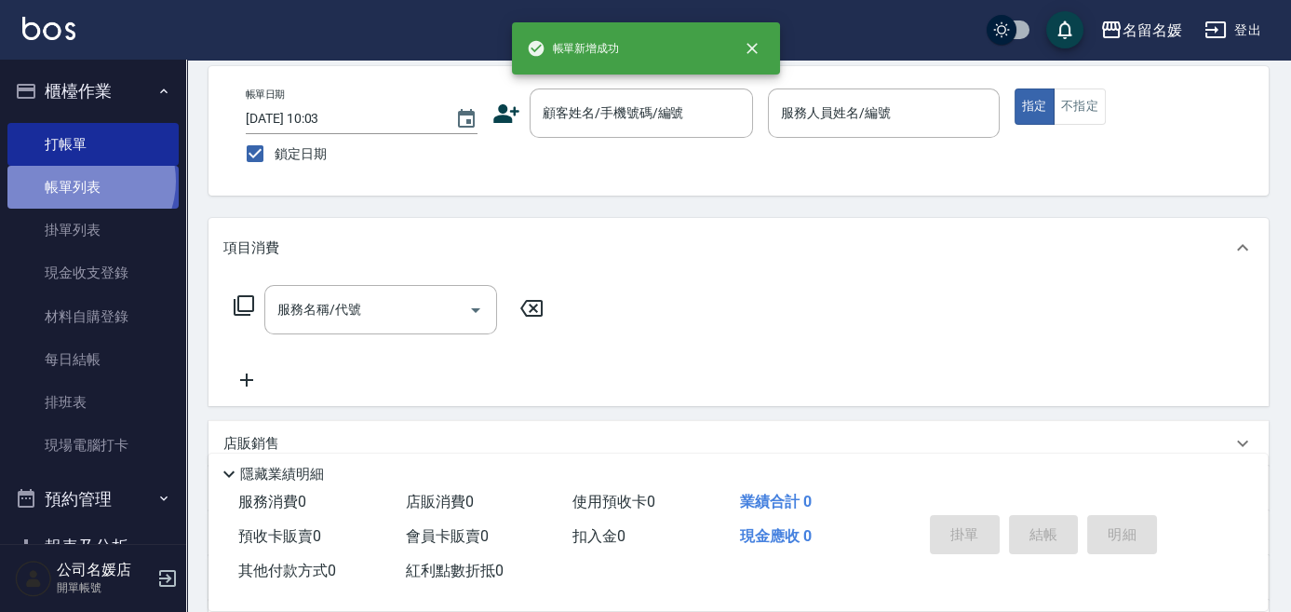
click at [85, 182] on link "帳單列表" at bounding box center [92, 187] width 171 height 43
click at [85, 181] on link "帳單列表" at bounding box center [92, 187] width 171 height 43
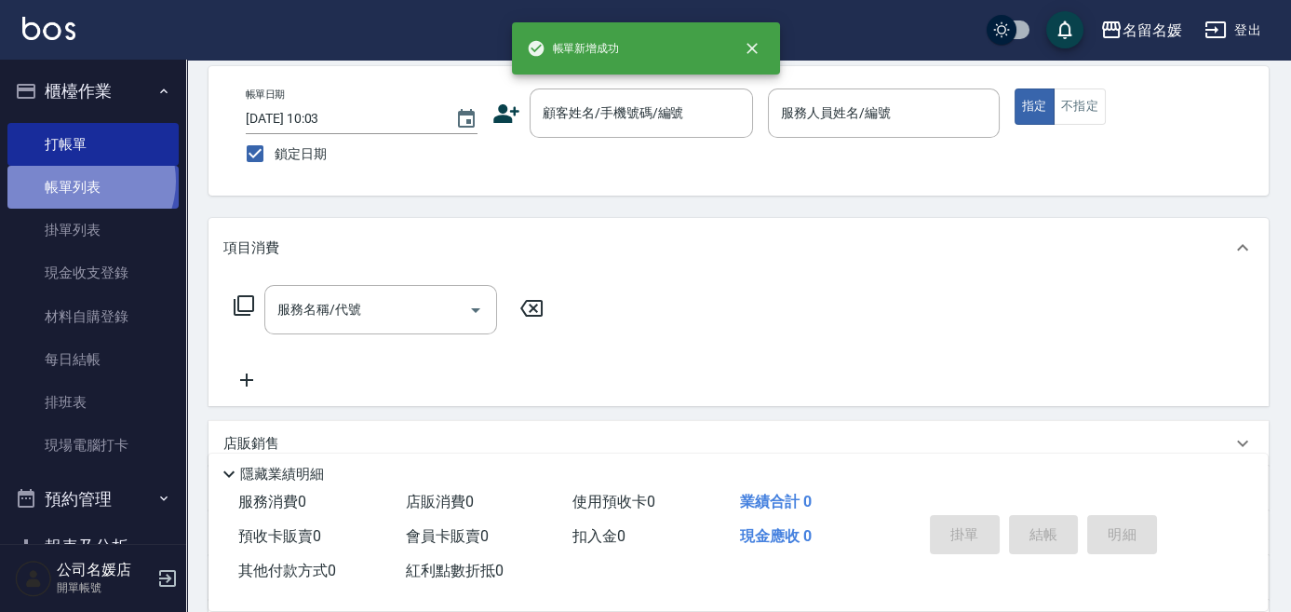
click at [85, 181] on link "帳單列表" at bounding box center [92, 187] width 171 height 43
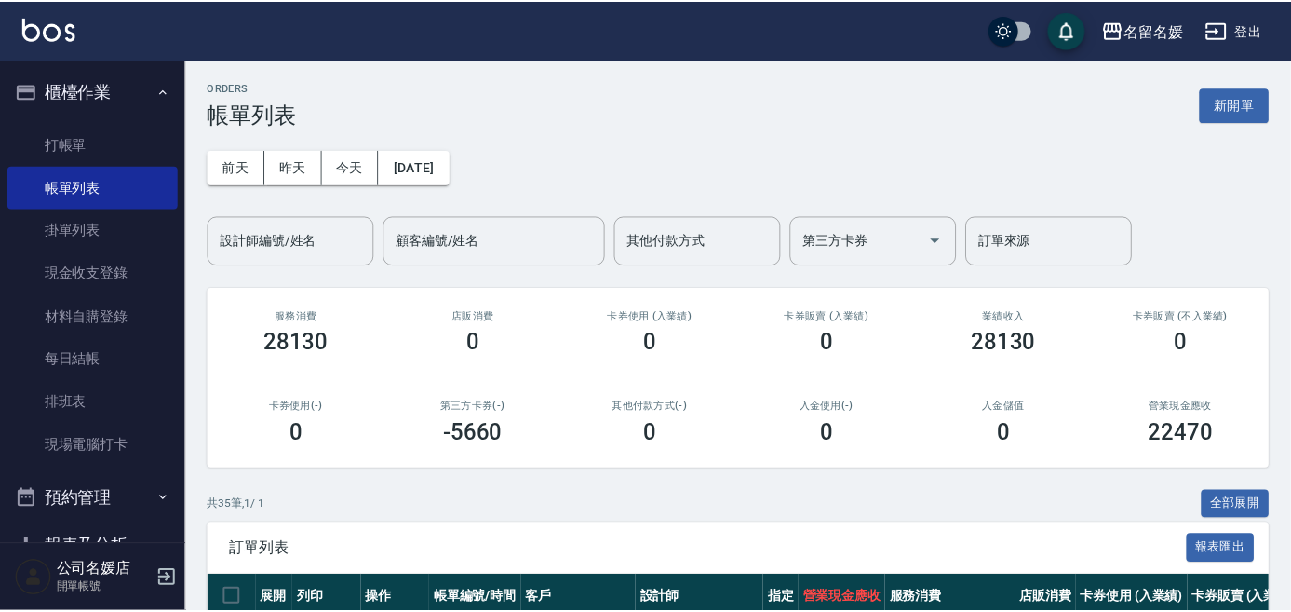
scroll to position [338, 0]
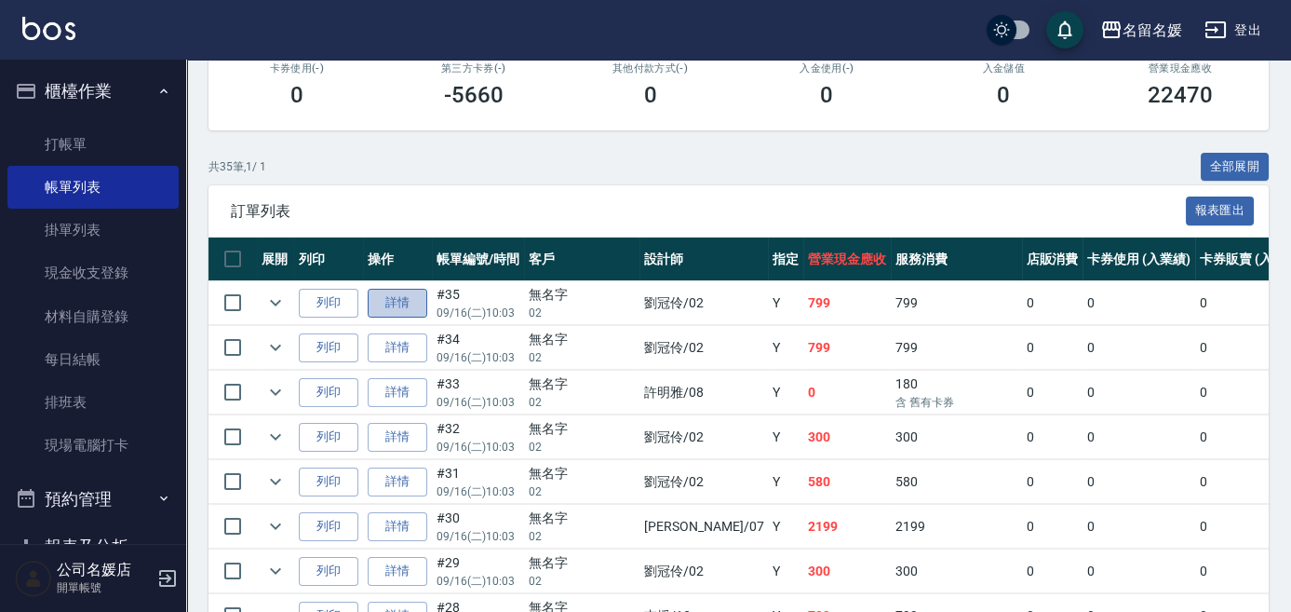
click at [378, 295] on link "詳情" at bounding box center [398, 303] width 60 height 29
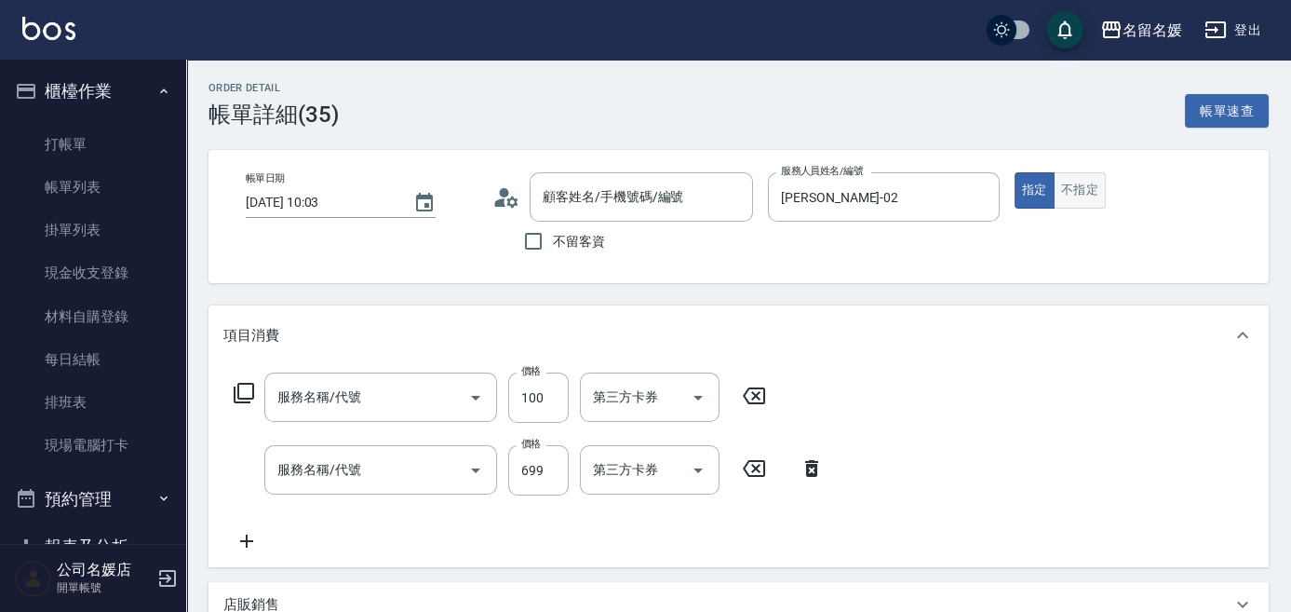
type input "[DATE] 10:03"
type input "[PERSON_NAME]-02"
type input "煥彩.玻酸.晶膜.水療(635)"
type input "滾珠洗髮699(299)"
click at [1078, 194] on button "不指定" at bounding box center [1080, 190] width 52 height 36
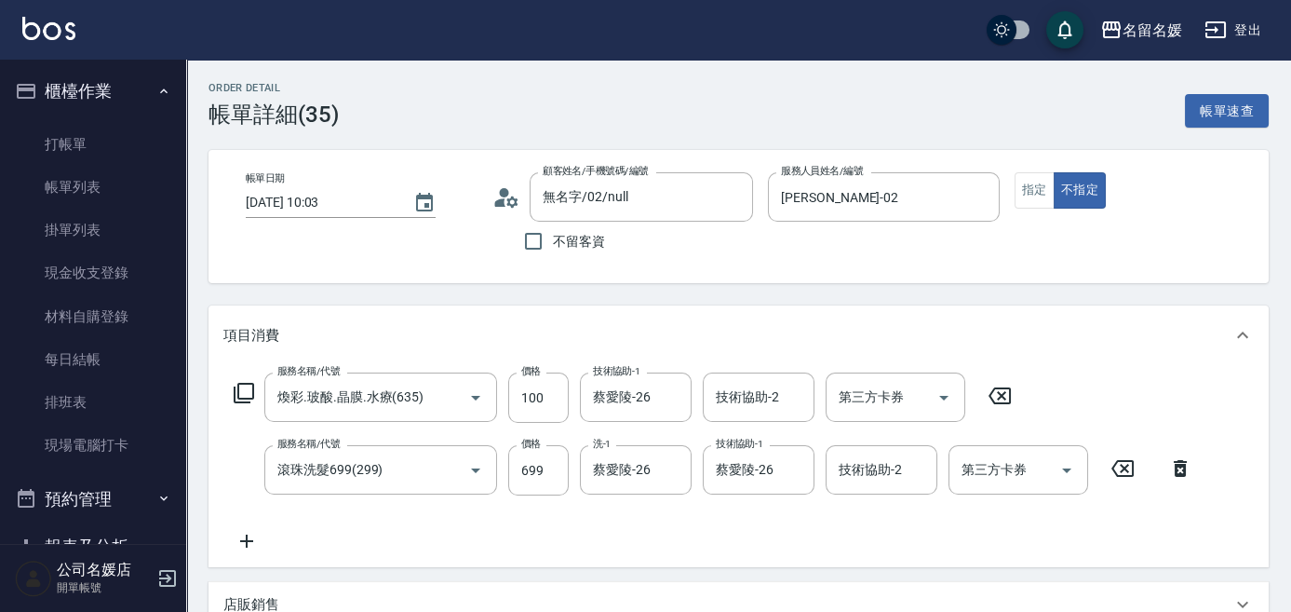
type input "無名字/02/null"
type button "false"
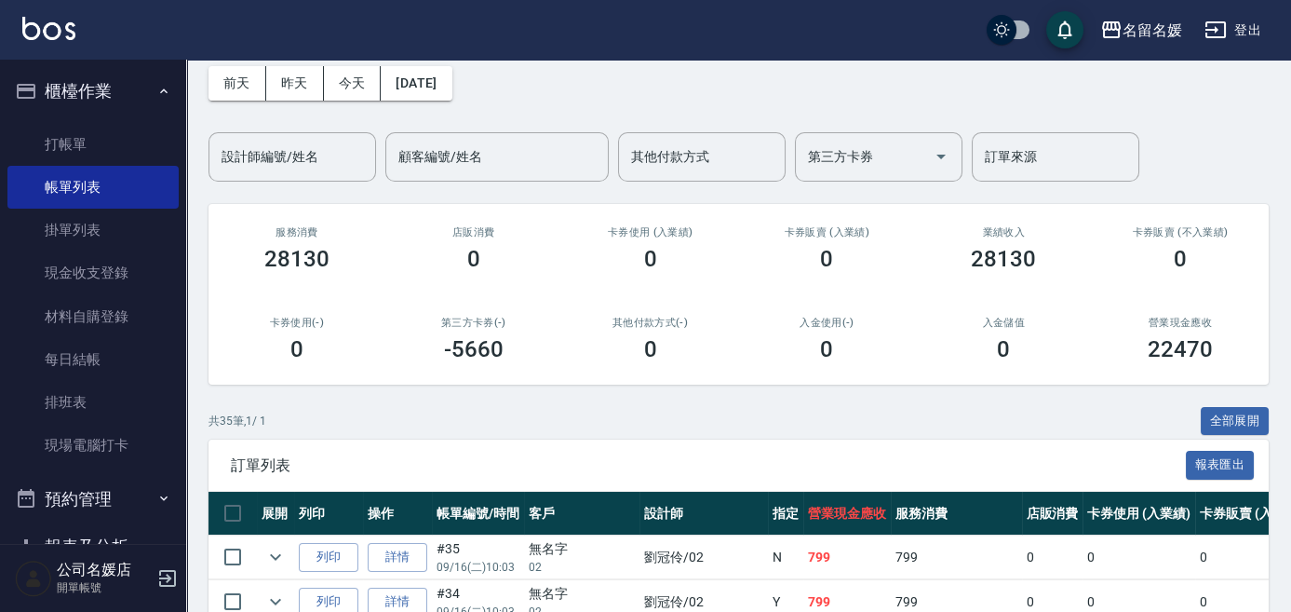
scroll to position [253, 0]
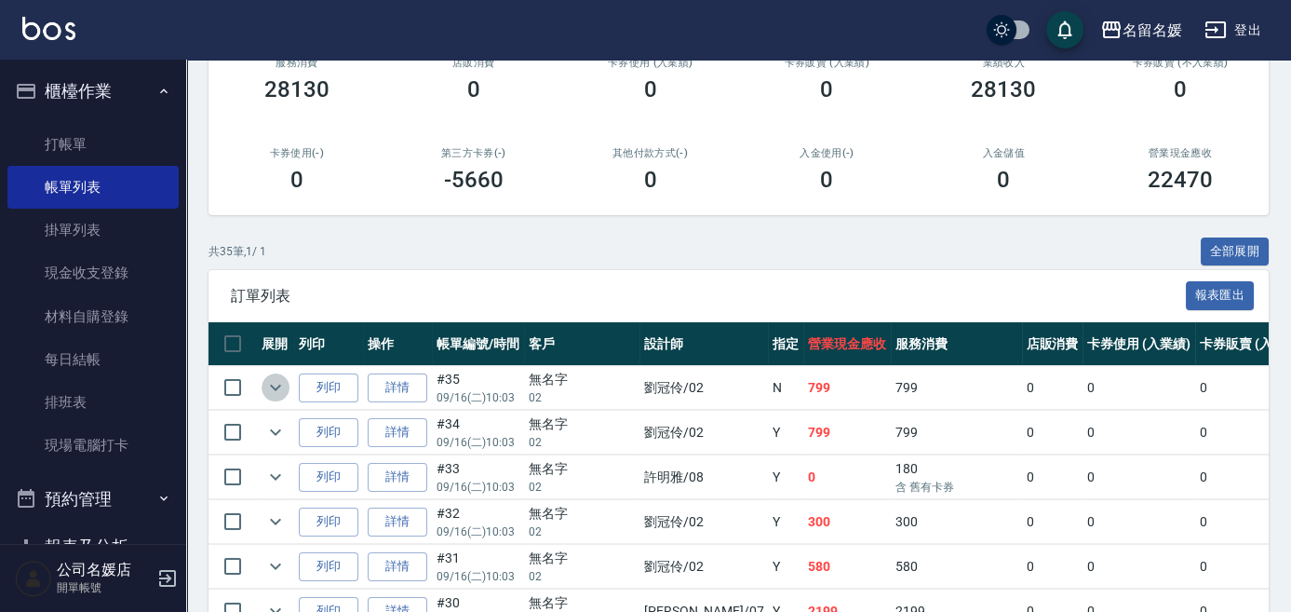
click at [275, 393] on icon "expand row" at bounding box center [275, 387] width 22 height 22
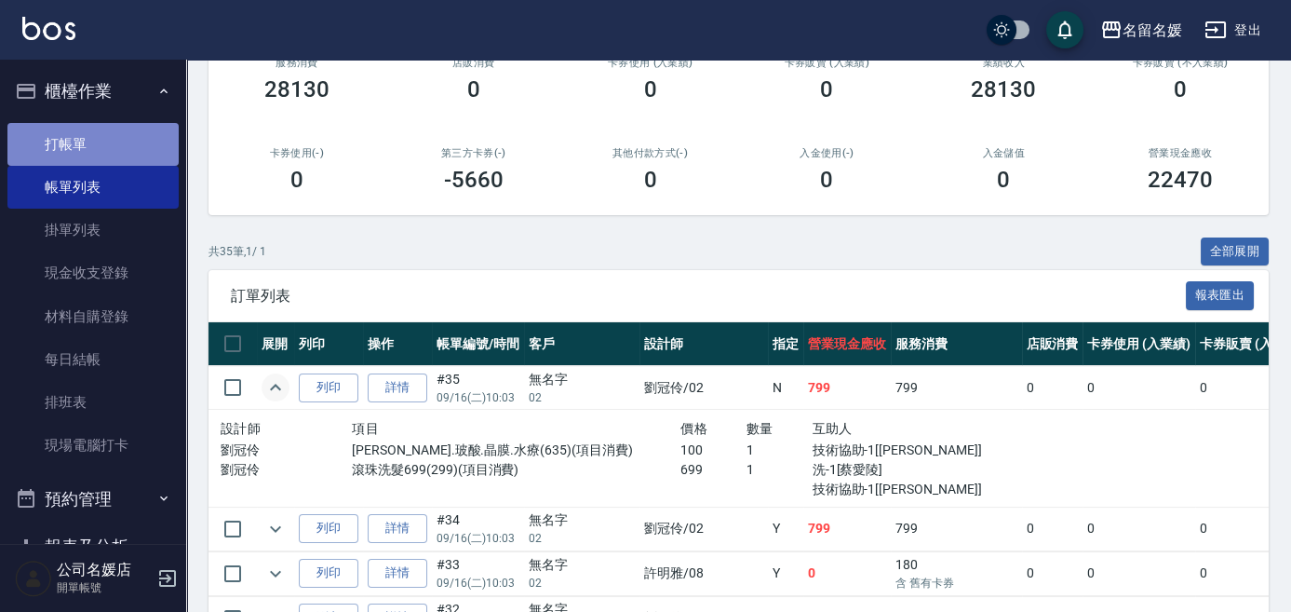
click at [96, 142] on link "打帳單" at bounding box center [92, 144] width 171 height 43
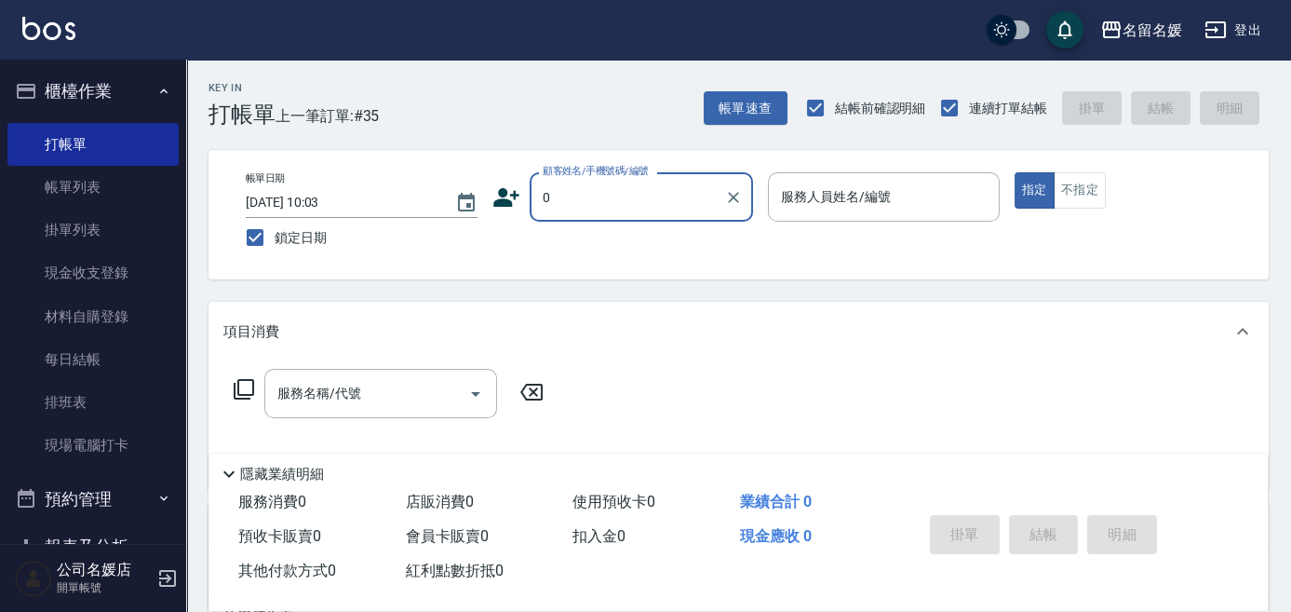
type input "無名字/02/null"
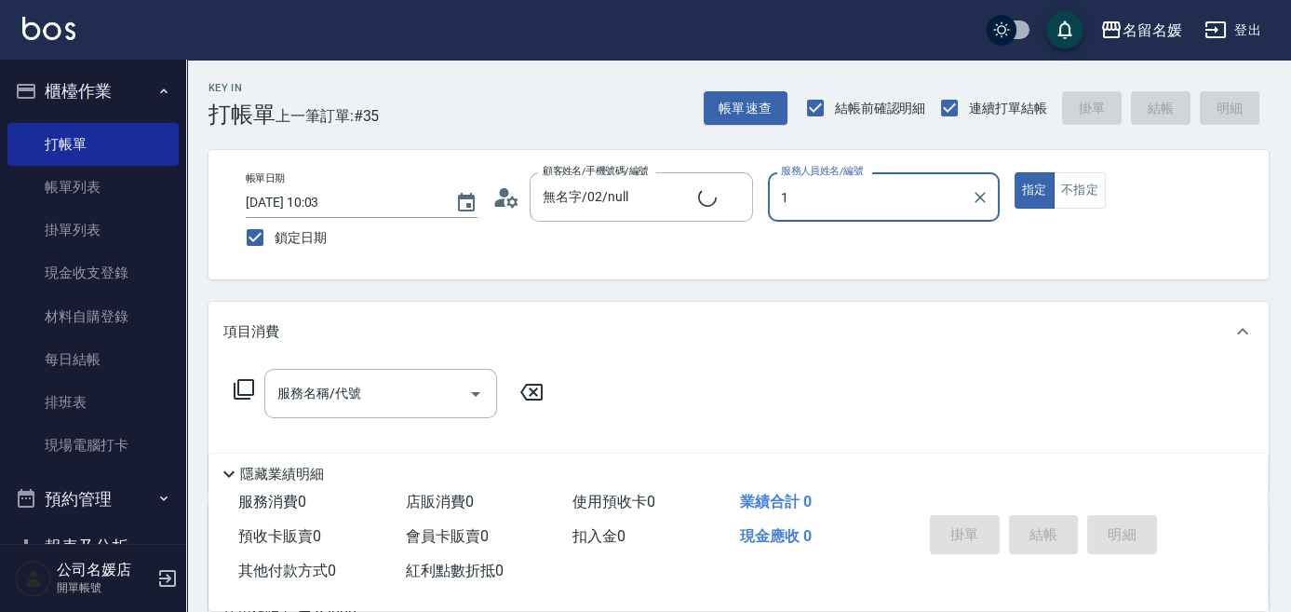
type input "13"
type input "新客人 姓名未設定/0/null"
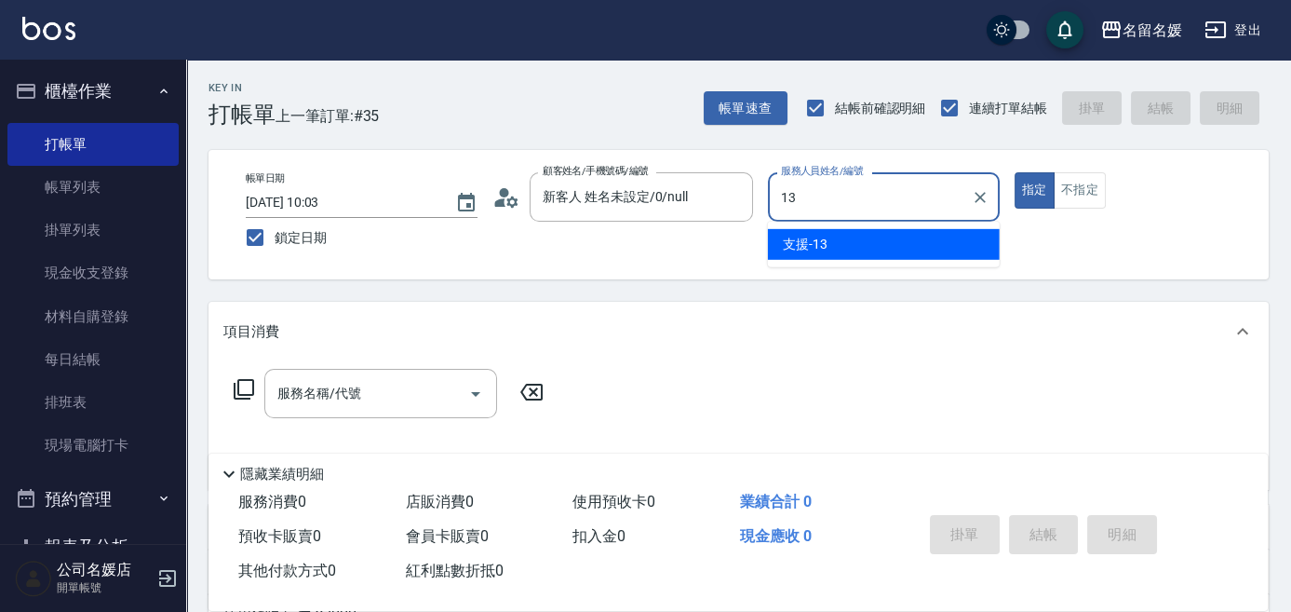
type input "支援-13"
type button "true"
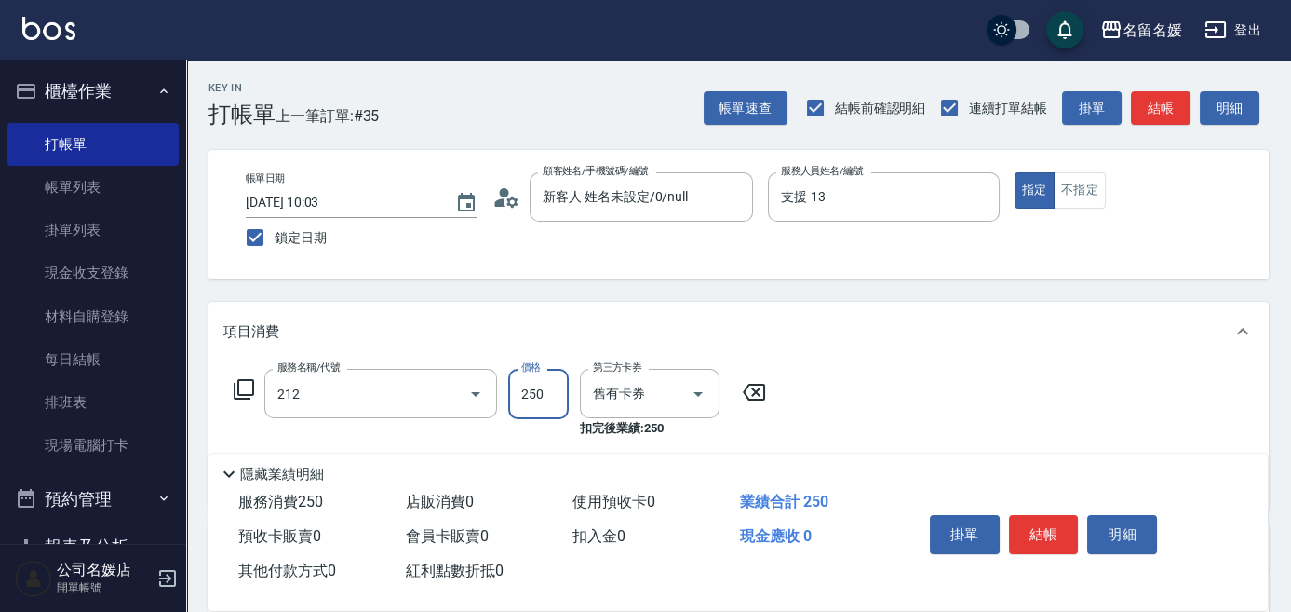
type input "洗髮券-(卡)250(212)"
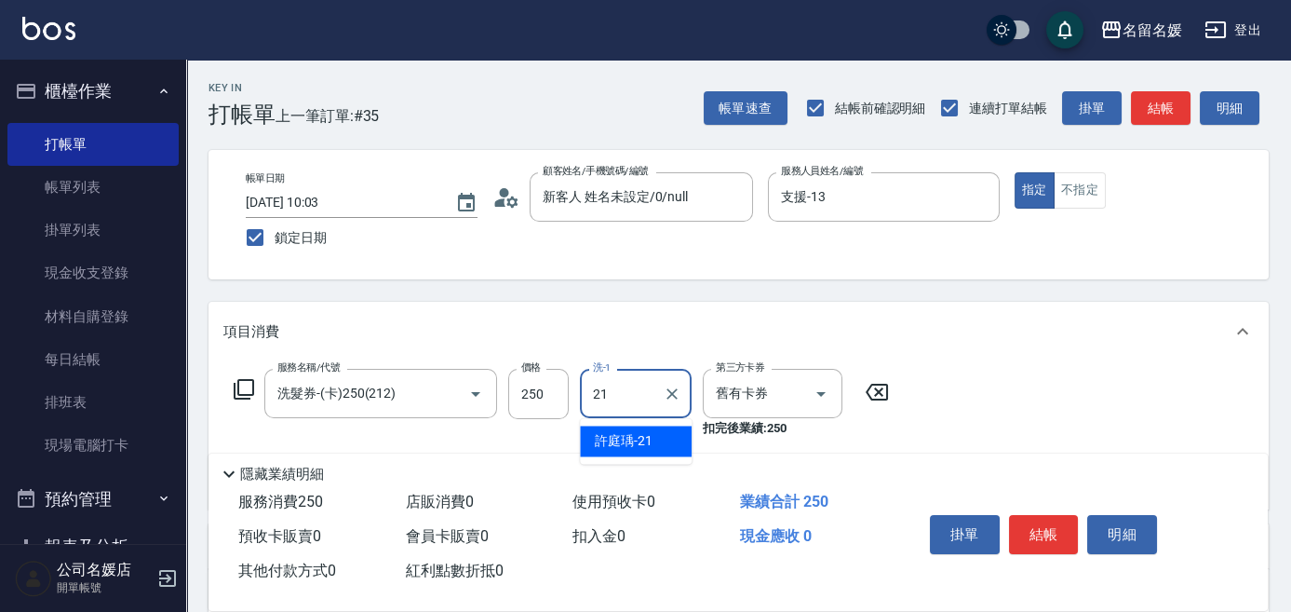
type input "許庭瑀-21"
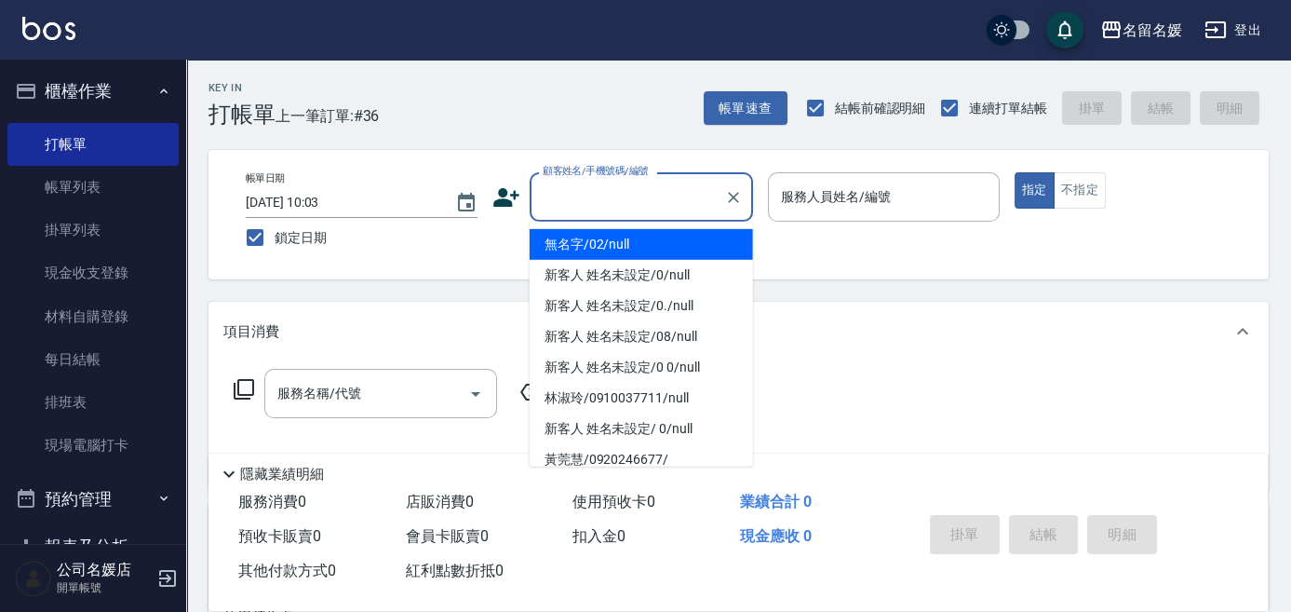
click at [631, 198] on input "顧客姓名/手機號碼/編號" at bounding box center [627, 197] width 179 height 33
click at [670, 239] on li "無名字/02/null" at bounding box center [641, 244] width 223 height 31
type input "無名字/02/null"
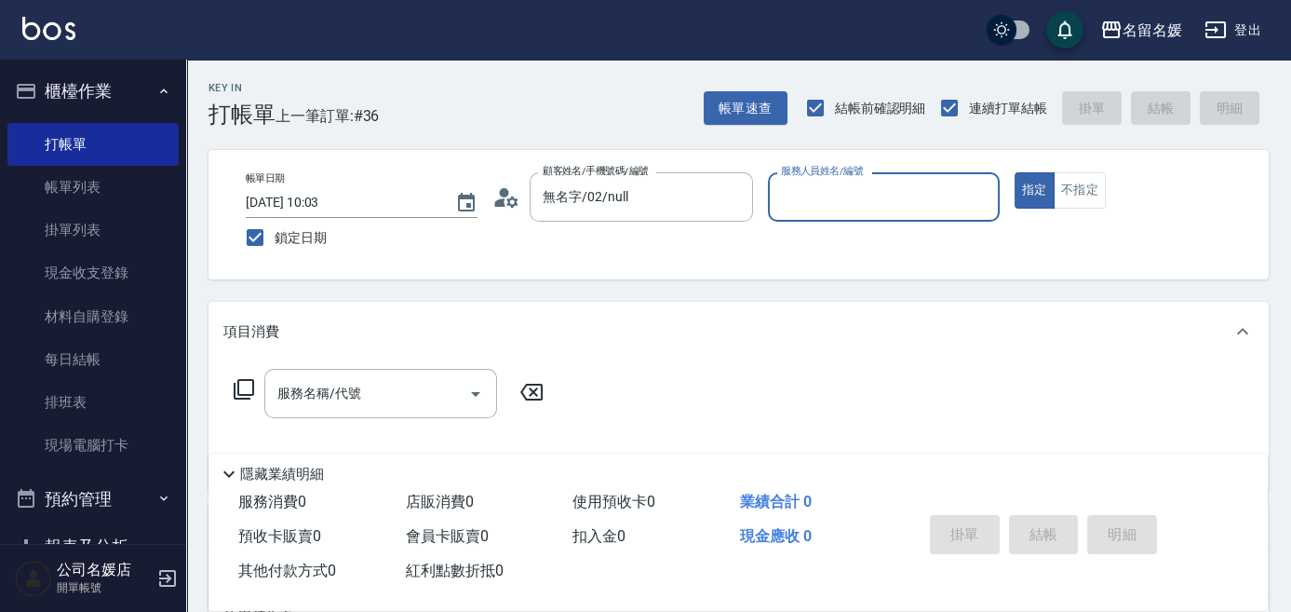
click at [869, 201] on input "服務人員姓名/編號" at bounding box center [883, 197] width 215 height 33
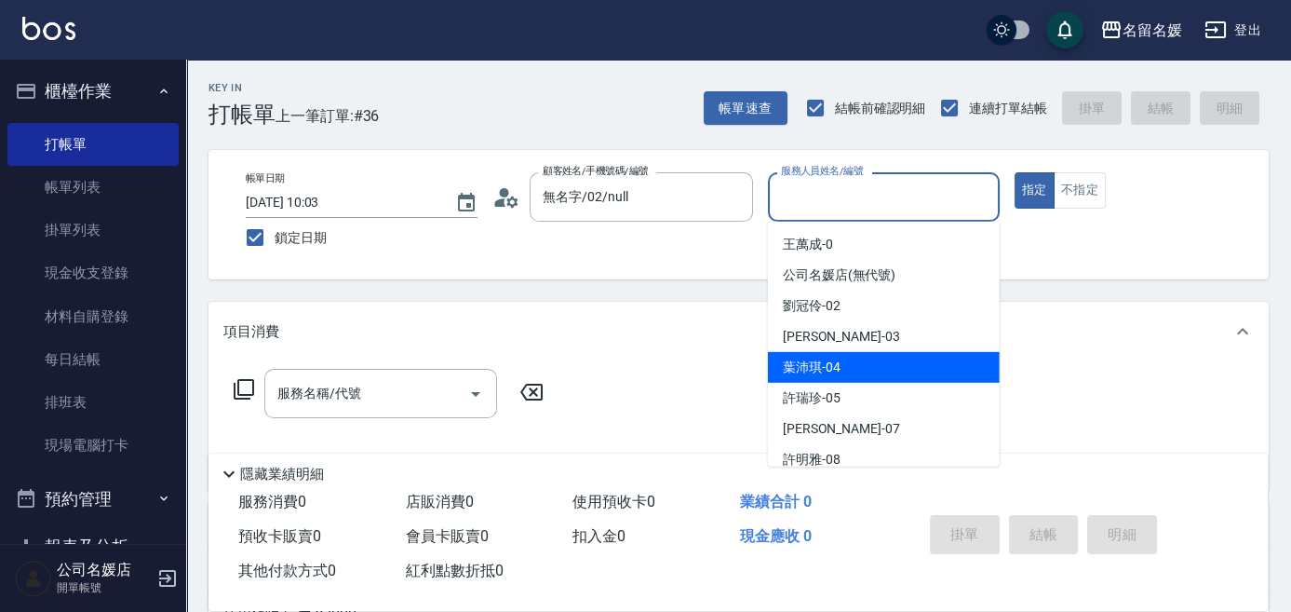
click at [877, 358] on div "[PERSON_NAME]-04" at bounding box center [884, 367] width 232 height 31
type input "[PERSON_NAME]-04"
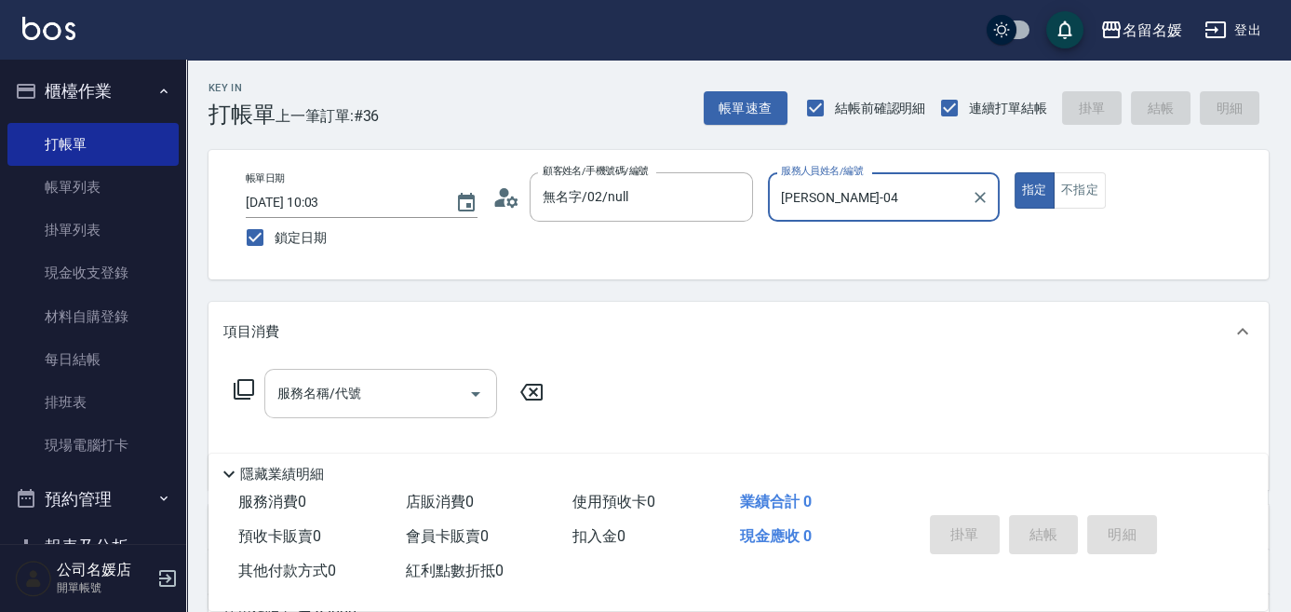
click at [371, 393] on input "服務名稱/代號" at bounding box center [367, 393] width 188 height 33
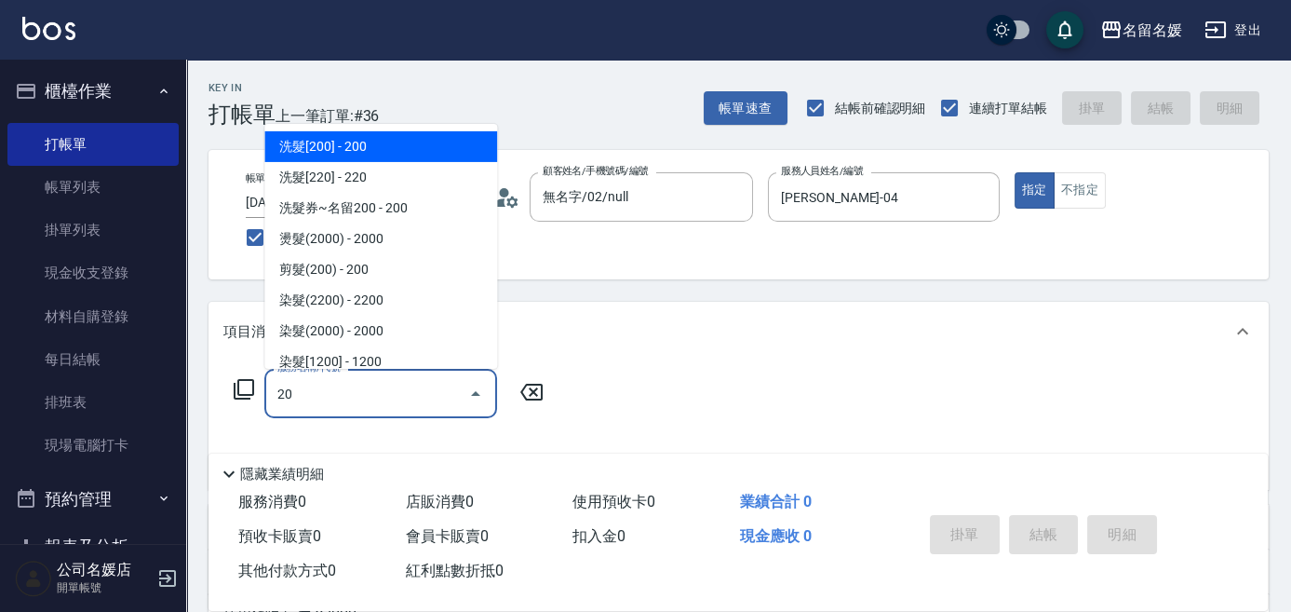
type input "2"
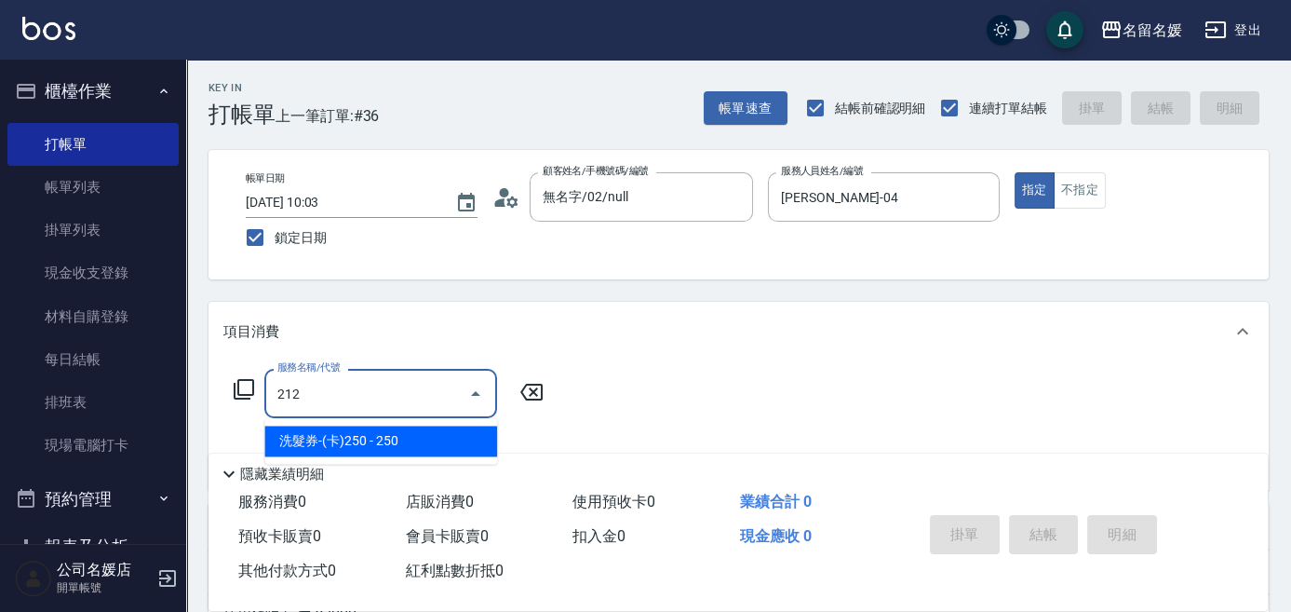
click at [343, 438] on span "洗髮券-(卡)250 - 250" at bounding box center [380, 440] width 233 height 31
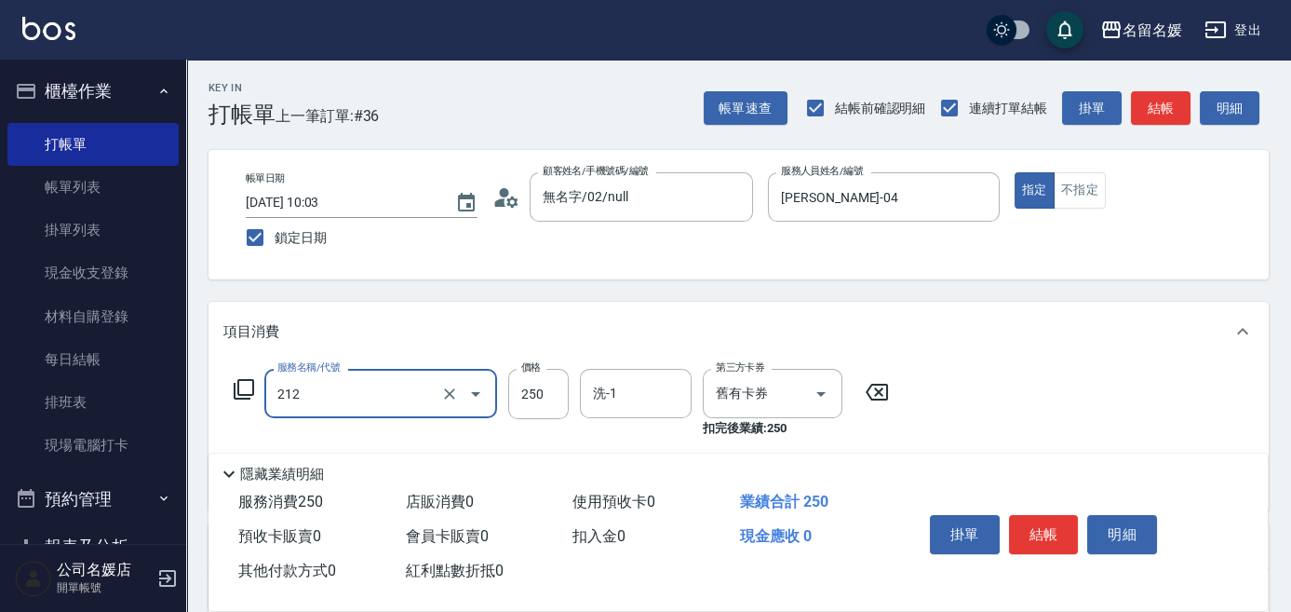
drag, startPoint x: 371, startPoint y: 385, endPoint x: 376, endPoint y: 408, distance: 22.8
click at [373, 389] on input "212" at bounding box center [355, 393] width 164 height 33
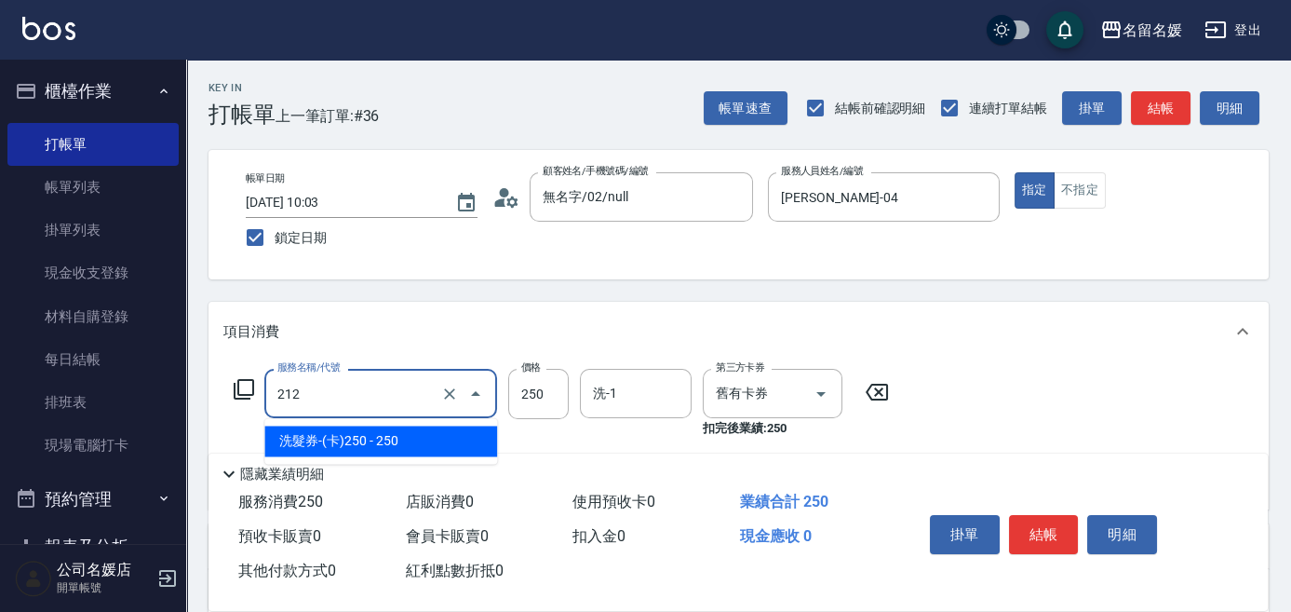
drag, startPoint x: 373, startPoint y: 440, endPoint x: 471, endPoint y: 423, distance: 99.3
click at [375, 440] on span "洗髮券-(卡)250 - 250" at bounding box center [380, 440] width 233 height 31
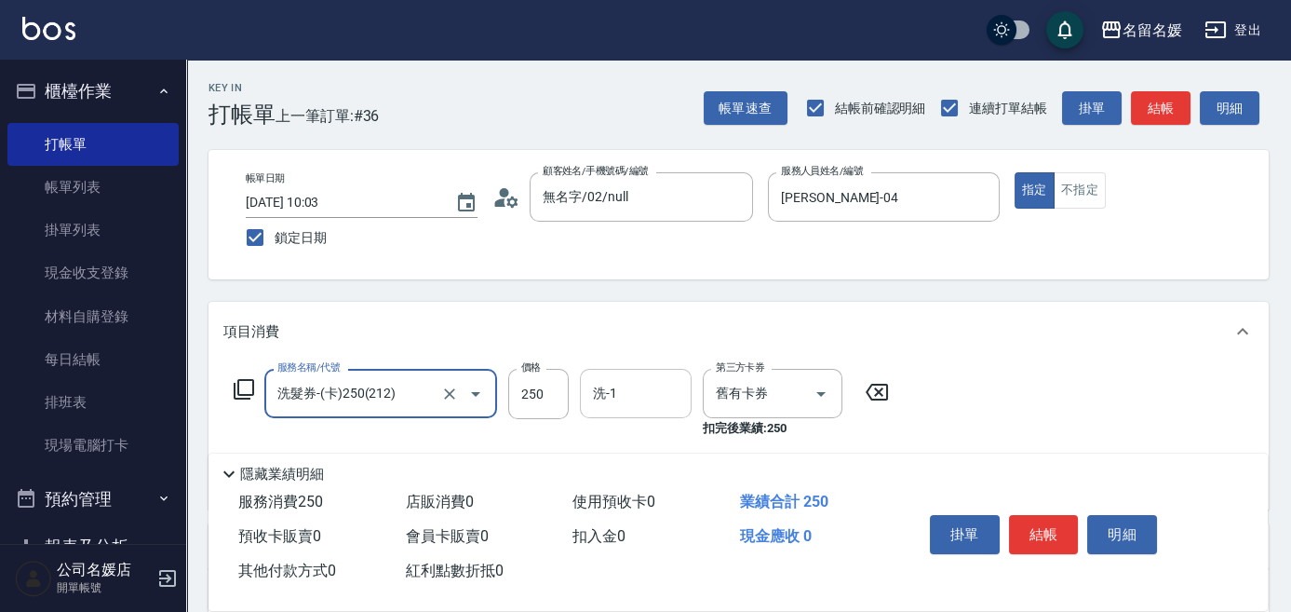
type input "洗髮券-(卡)250(212)"
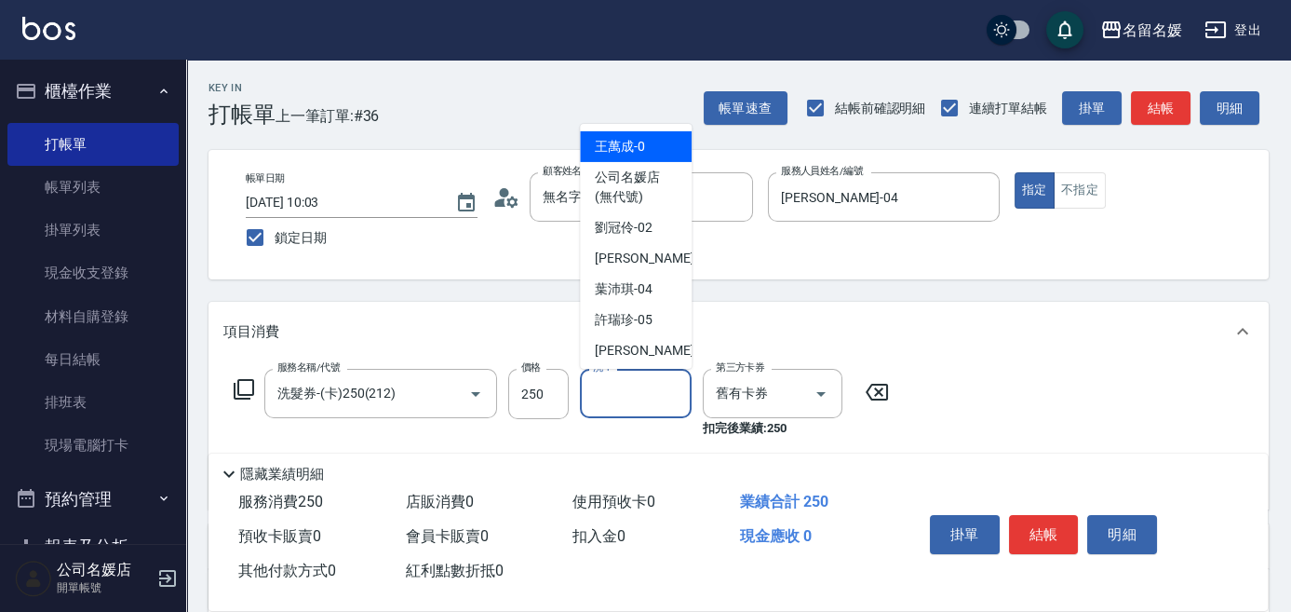
click at [657, 391] on input "洗-1" at bounding box center [635, 393] width 95 height 33
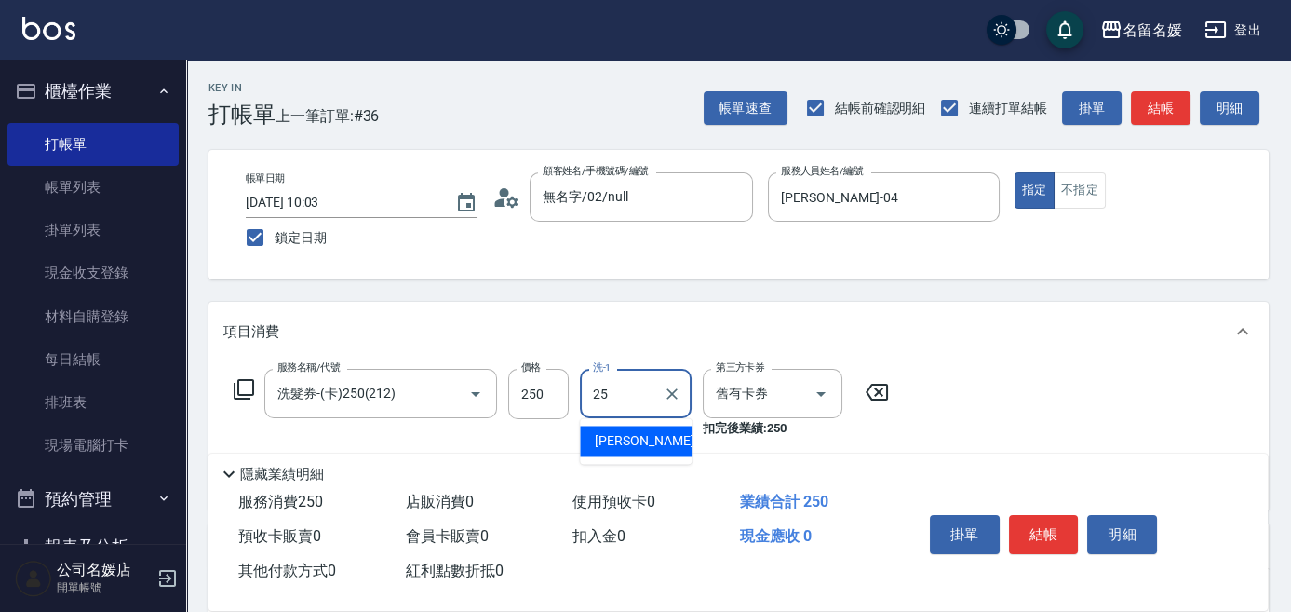
click at [643, 437] on span "[PERSON_NAME]-25" at bounding box center [653, 441] width 117 height 20
type input "[PERSON_NAME]-25"
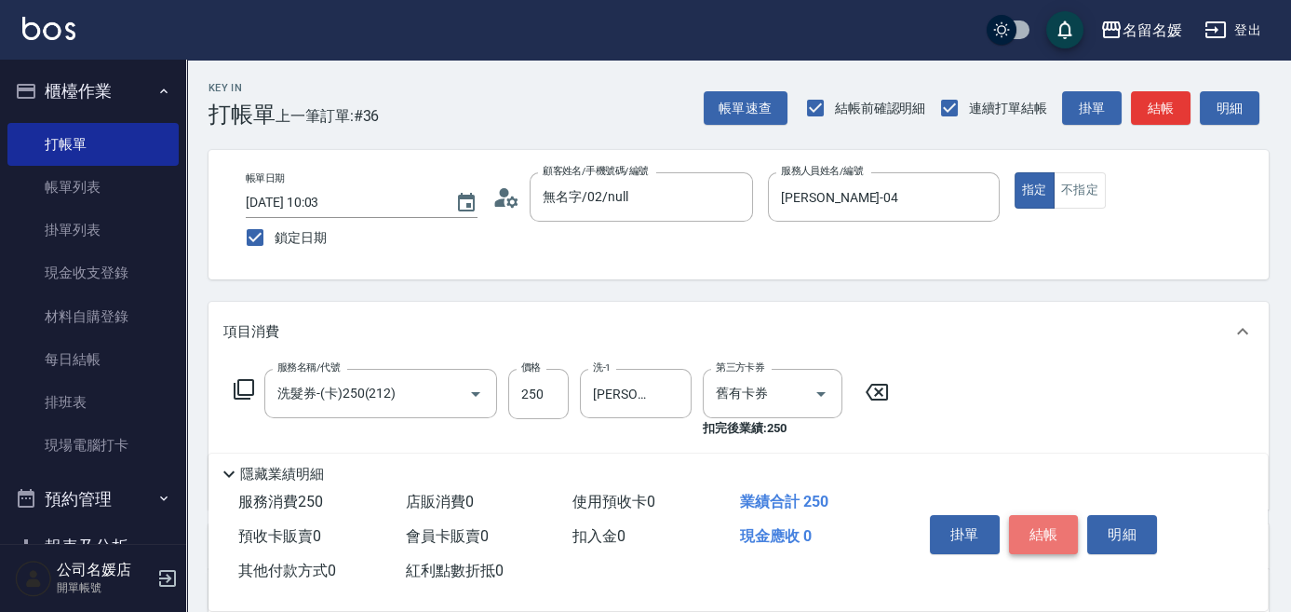
click at [1043, 524] on button "結帳" at bounding box center [1044, 534] width 70 height 39
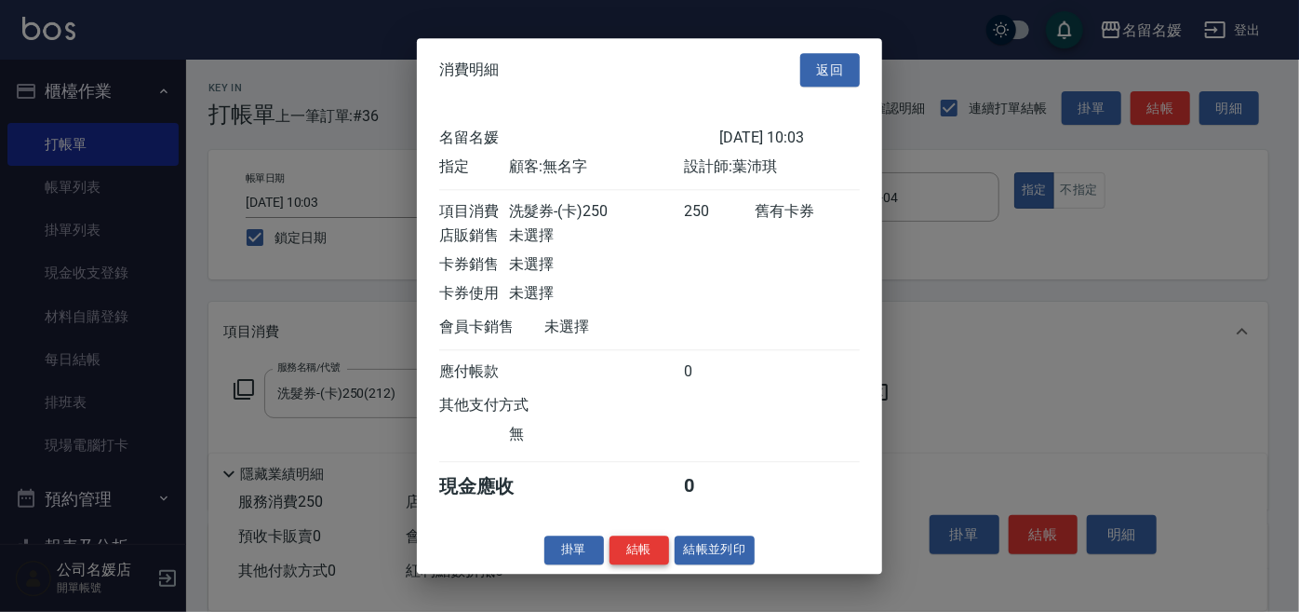
click at [645, 563] on button "結帳" at bounding box center [640, 549] width 60 height 29
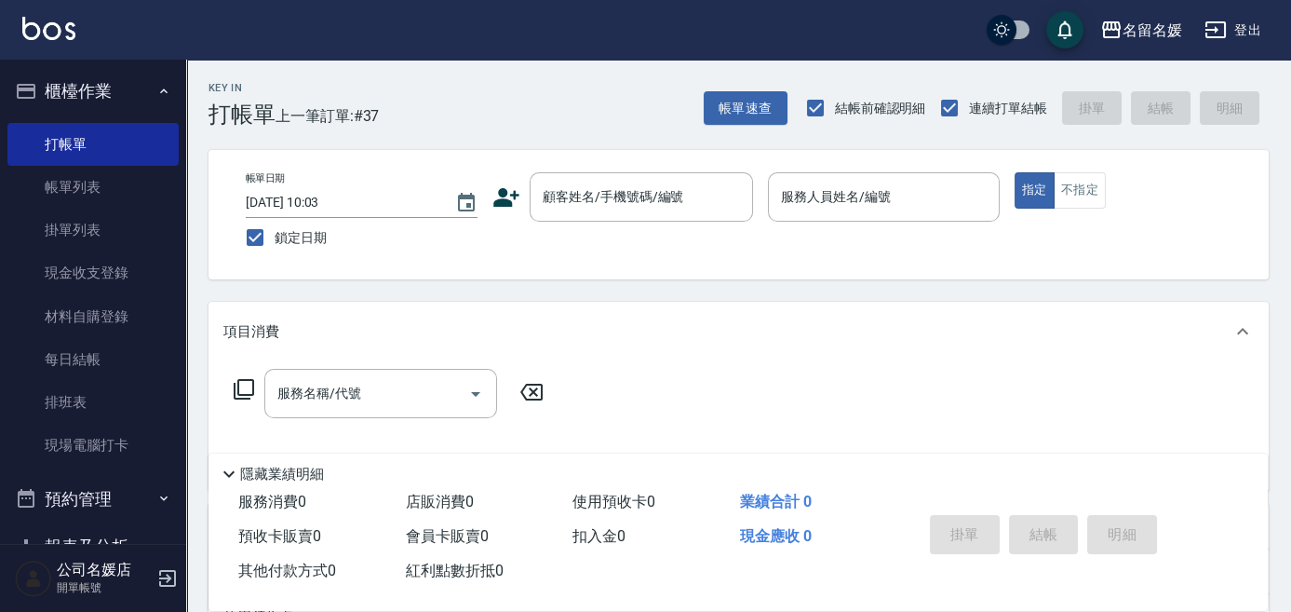
click at [533, 230] on div "帳單日期 [DATE] 10:03 鎖定日期 顧客姓名/手機號碼/編號 顧客姓名/手機號碼/編號 服務人員姓名/編號 服務人員姓名/編號 指定 不指定" at bounding box center [739, 214] width 1016 height 85
click at [558, 203] on input "顧客姓名/手機號碼/編號" at bounding box center [627, 197] width 179 height 33
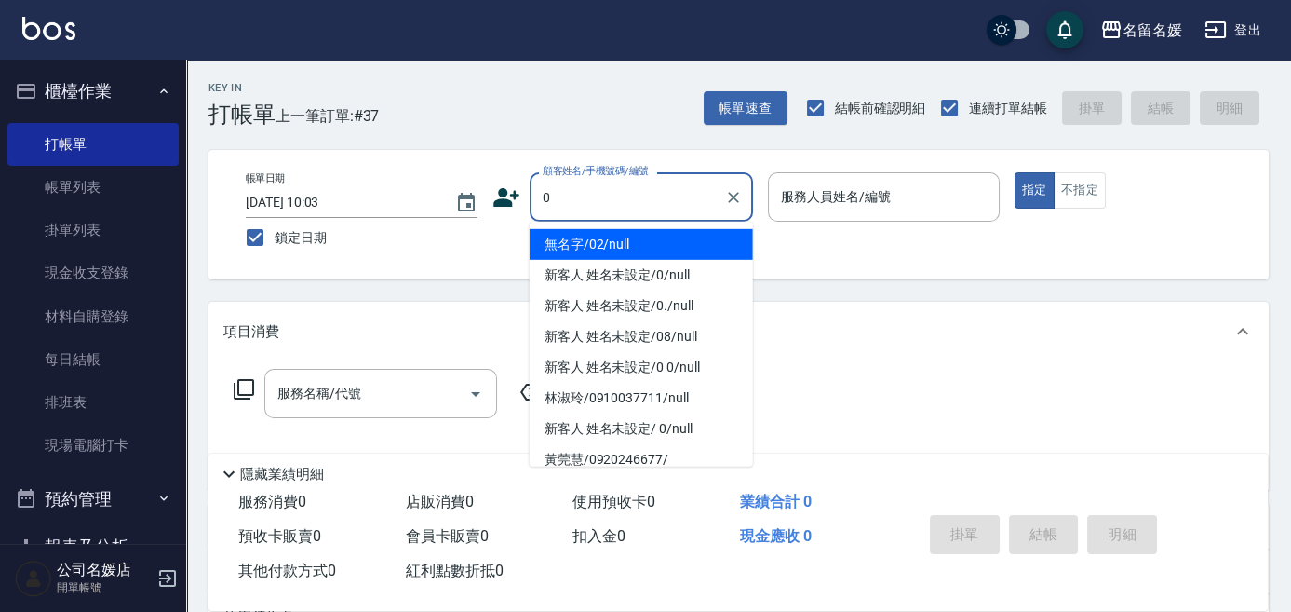
type input "無名字/02/null"
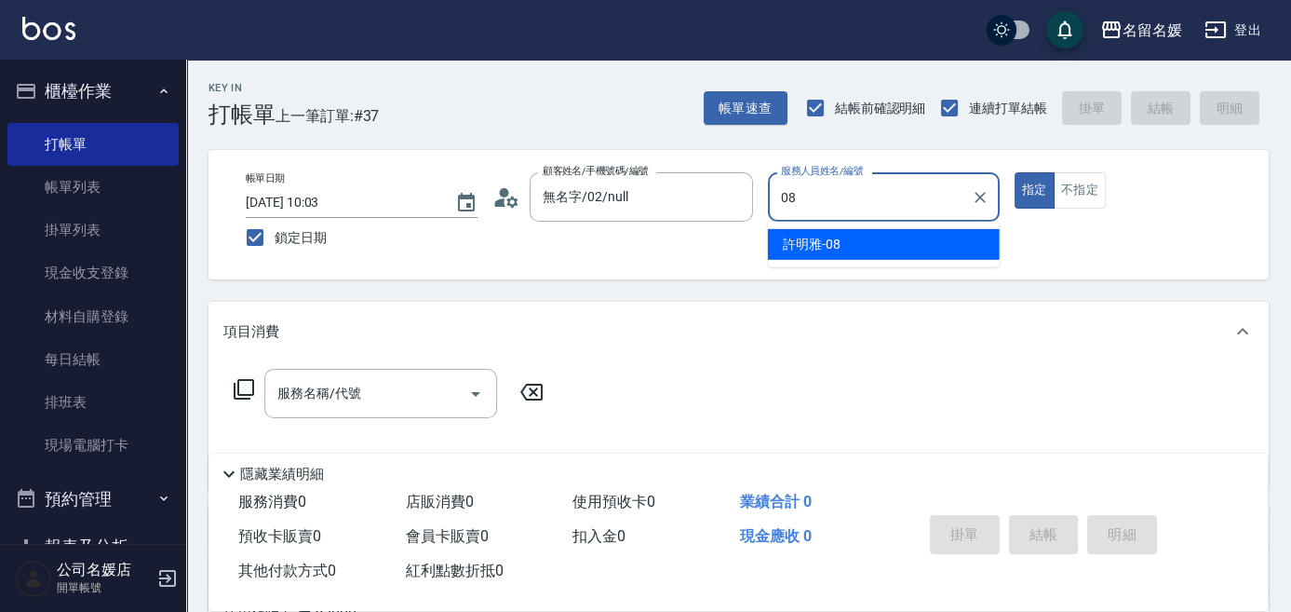
type input "許明雅-08"
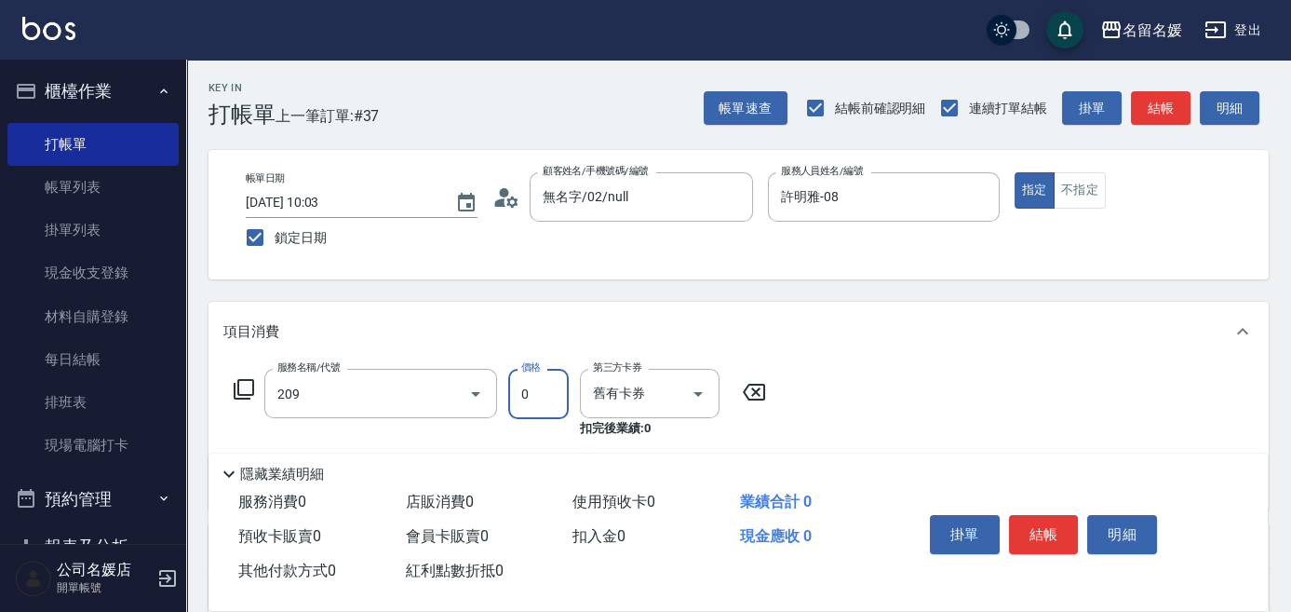
type input "洗髮券-(卡)230(209)"
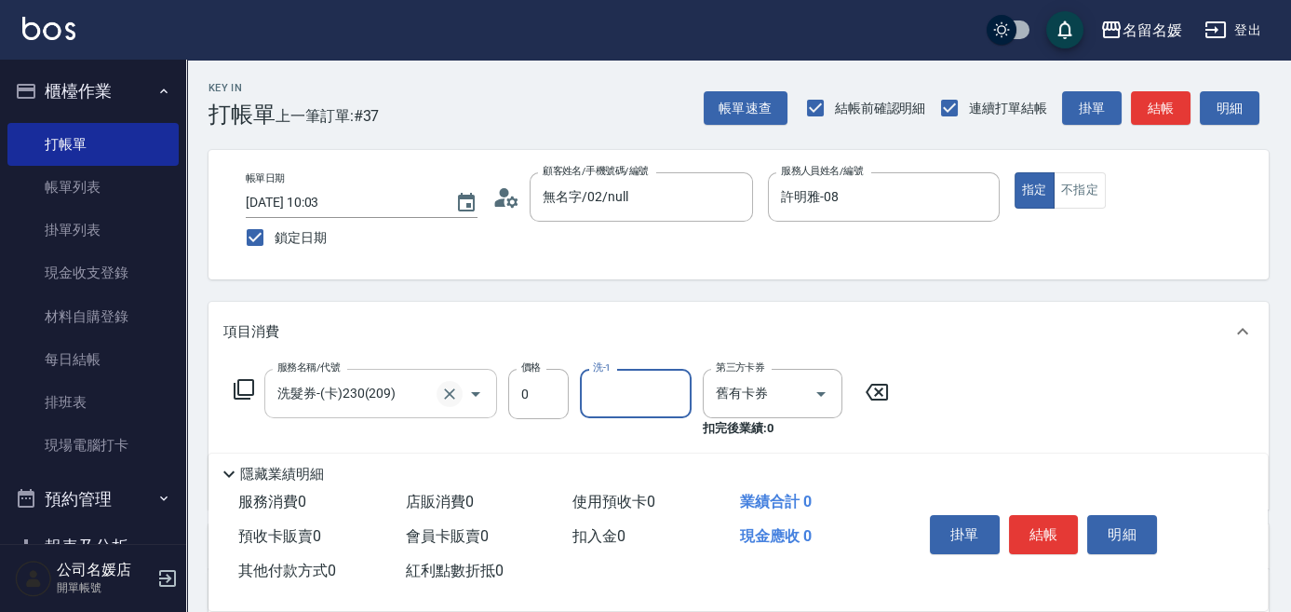
click at [440, 398] on icon "Clear" at bounding box center [449, 393] width 19 height 19
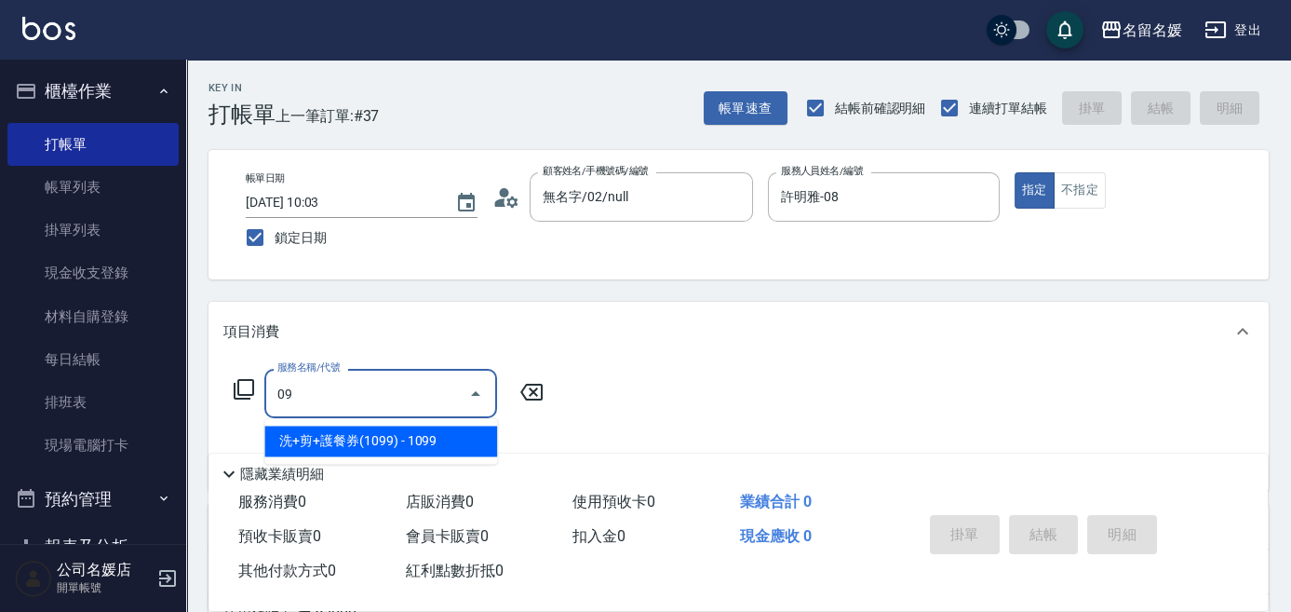
type input "0"
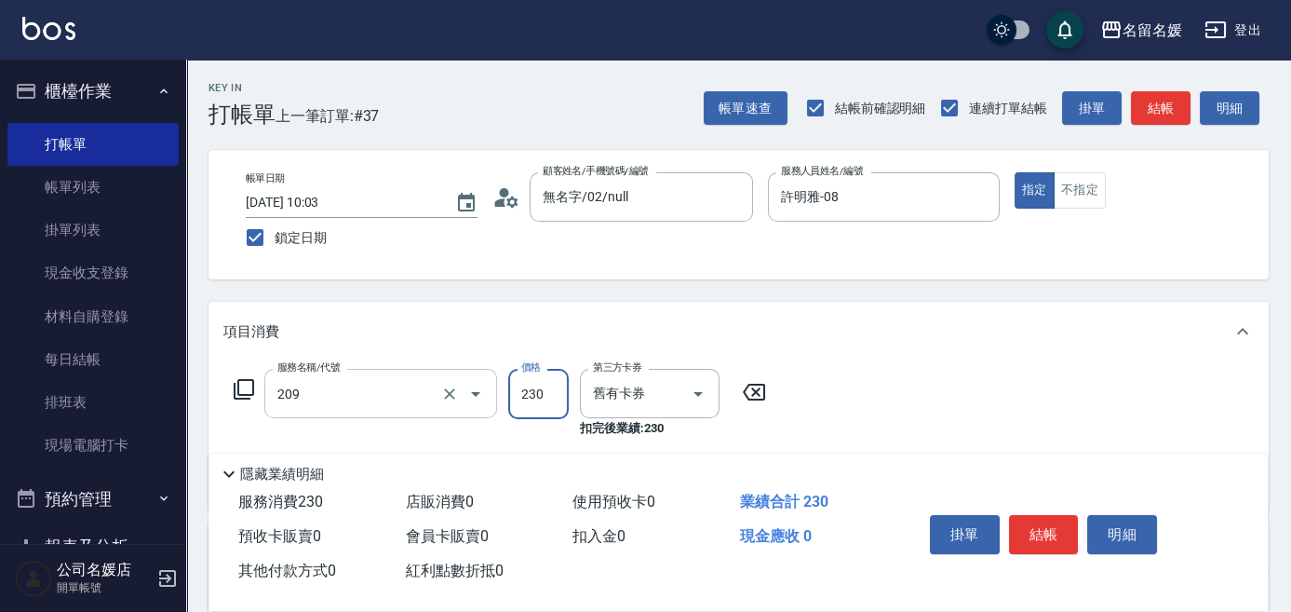
type input "洗髮券-(卡)230(209)"
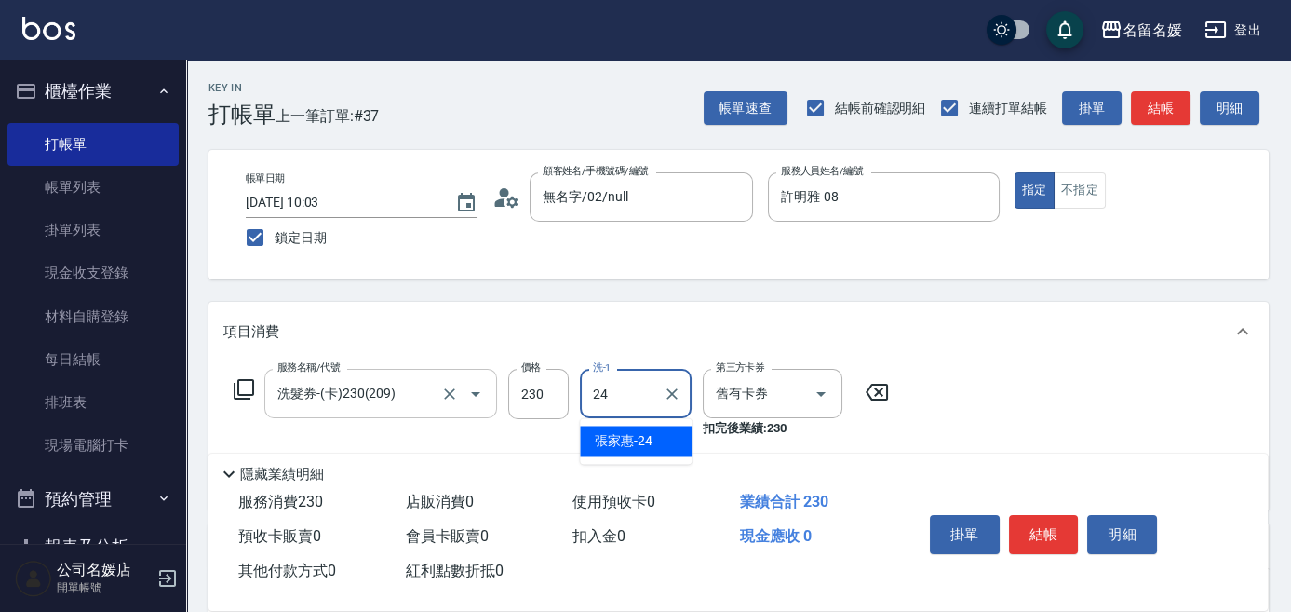
type input "[PERSON_NAME]-24"
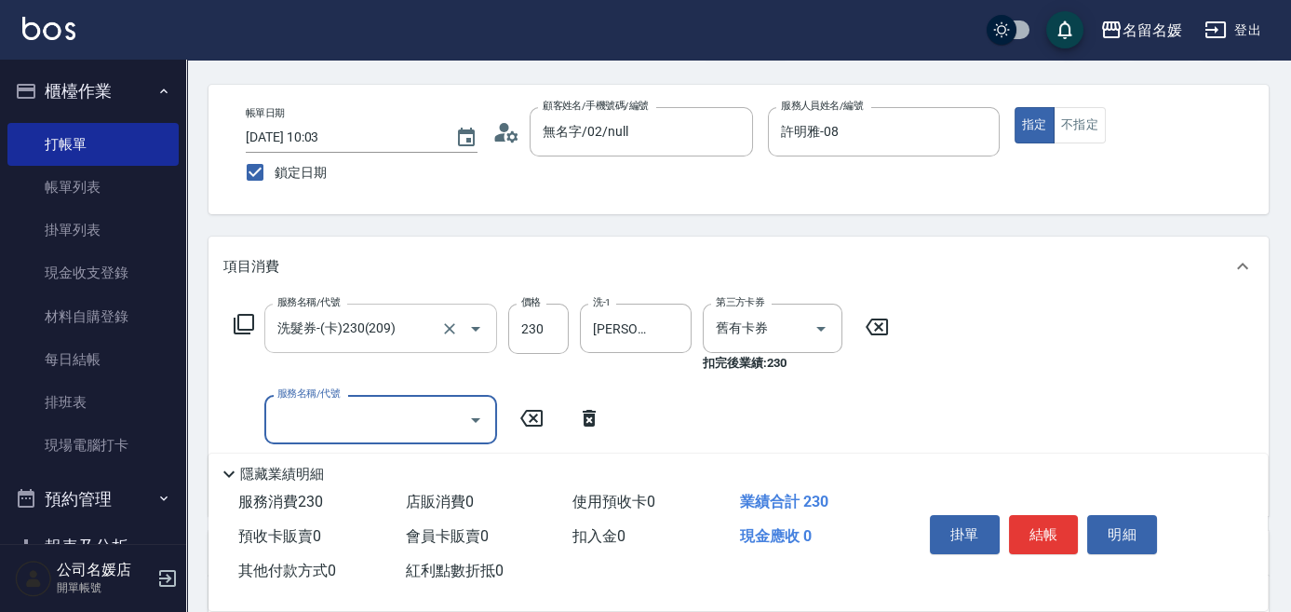
scroll to position [84, 0]
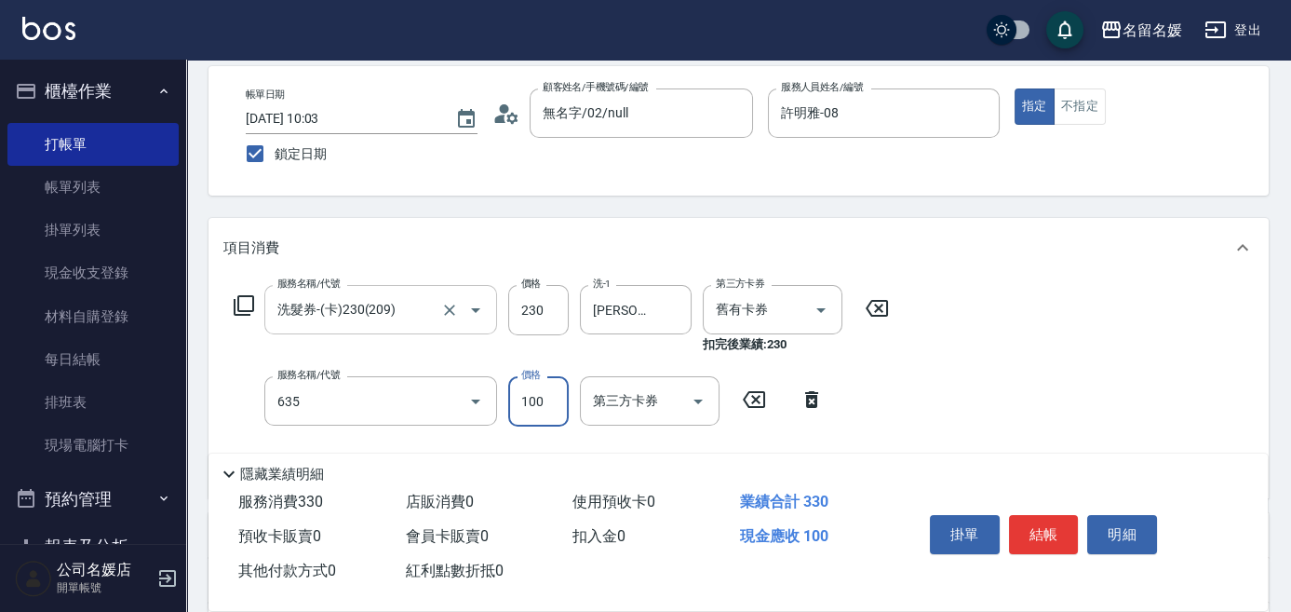
type input "煥彩.玻酸.晶膜.水療(635)"
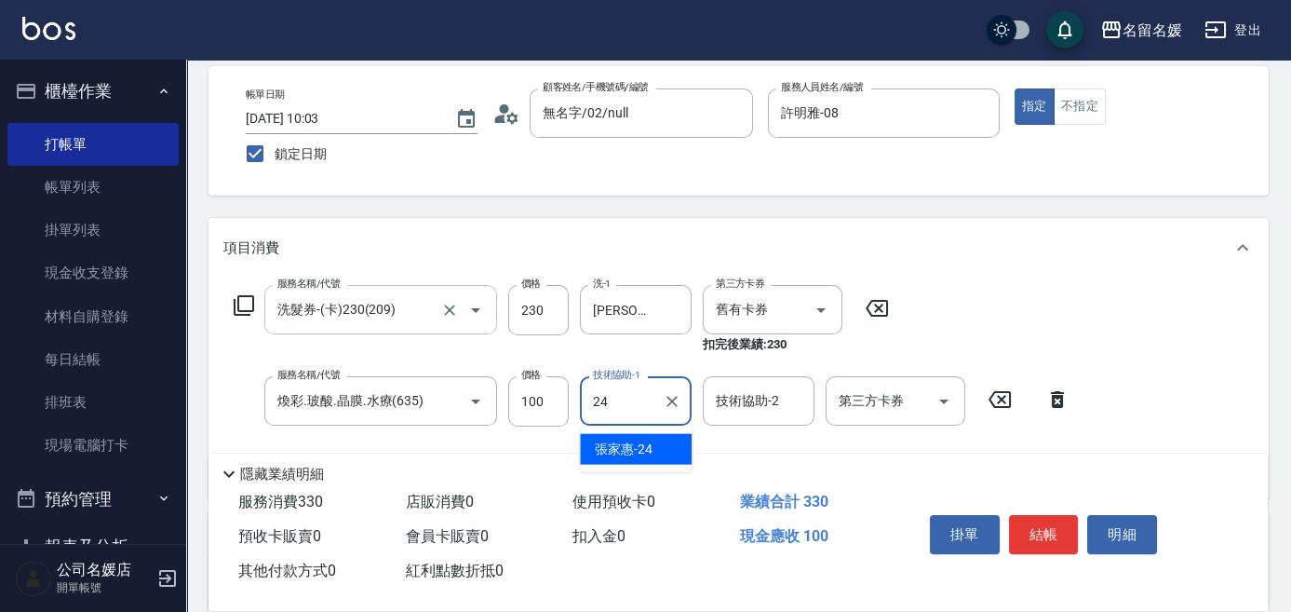
type input "[PERSON_NAME]-24"
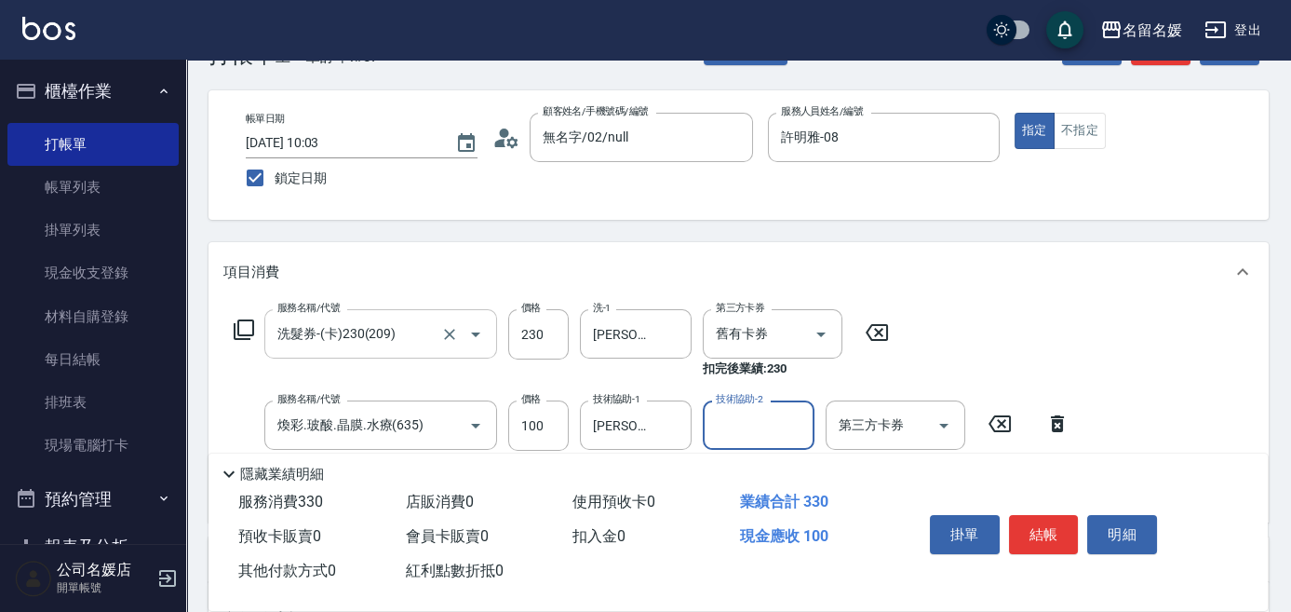
scroll to position [0, 0]
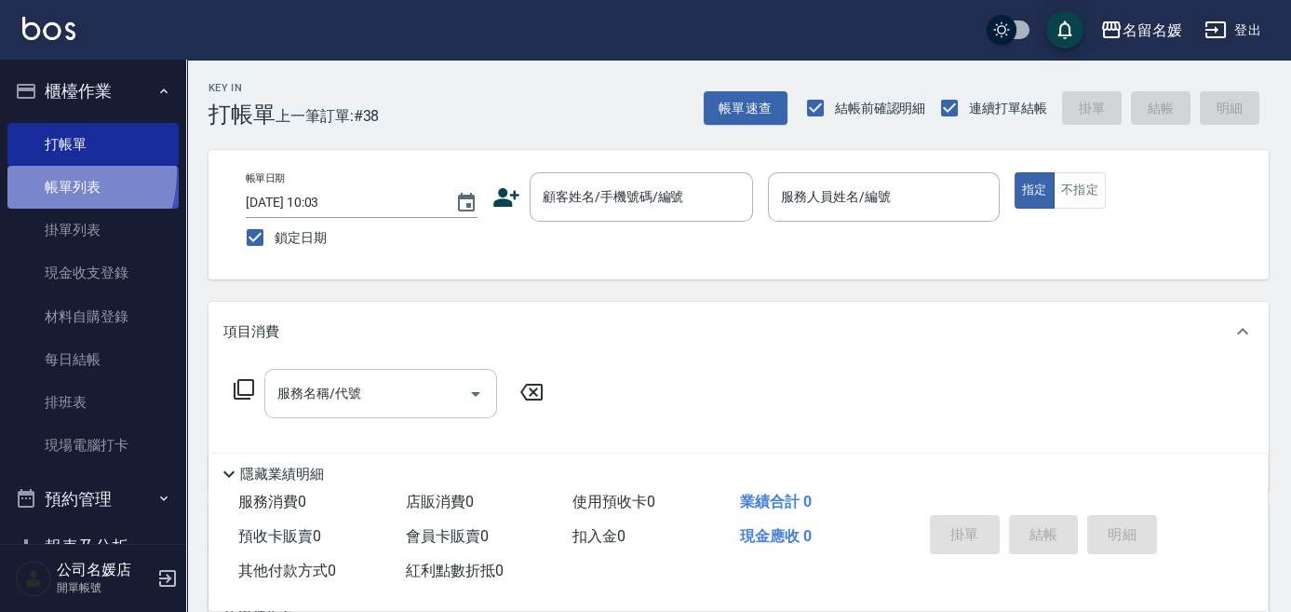
click at [46, 172] on link "帳單列表" at bounding box center [92, 187] width 171 height 43
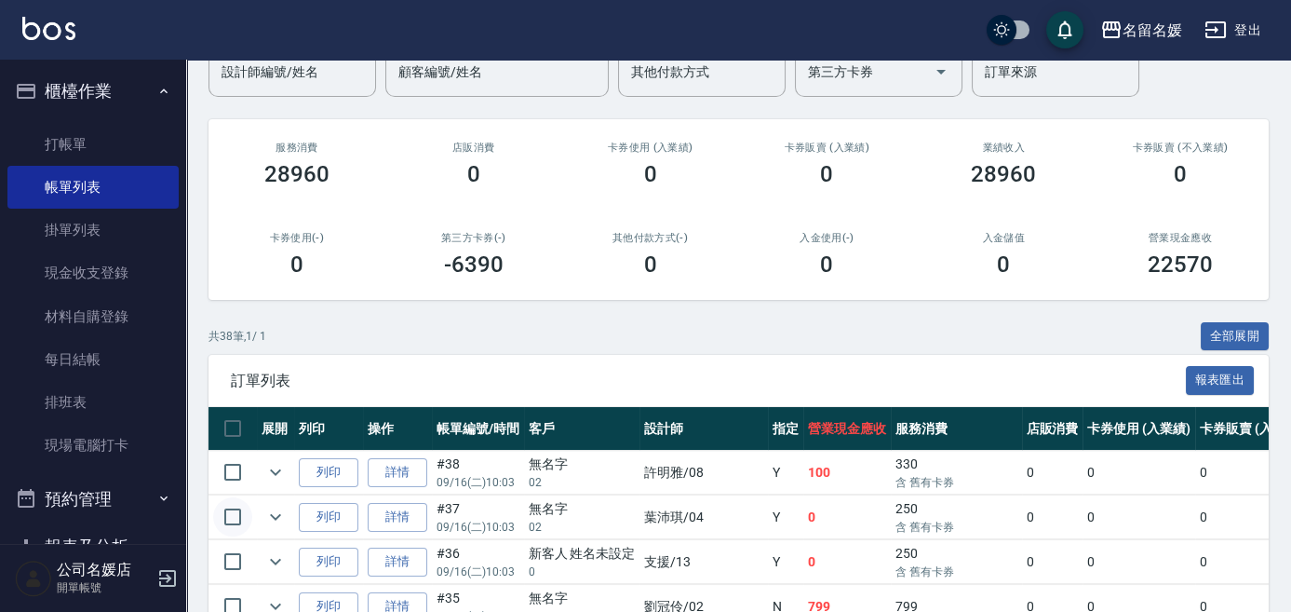
scroll to position [168, 0]
click at [278, 473] on icon "expand row" at bounding box center [275, 472] width 22 height 22
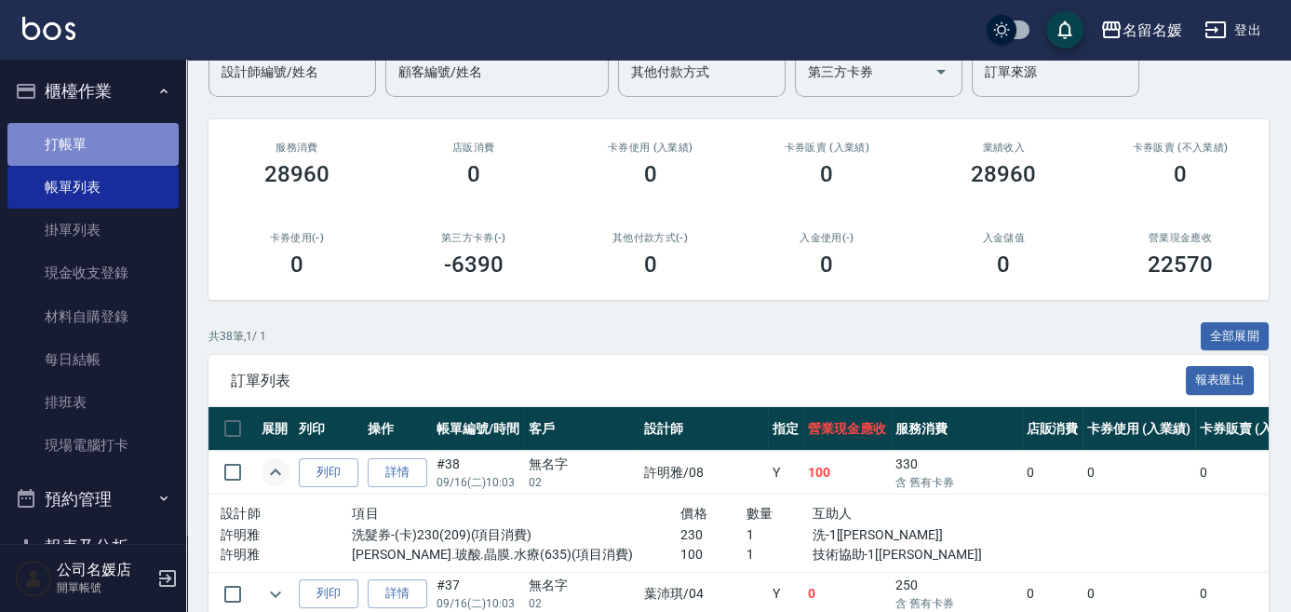
click at [131, 150] on link "打帳單" at bounding box center [92, 144] width 171 height 43
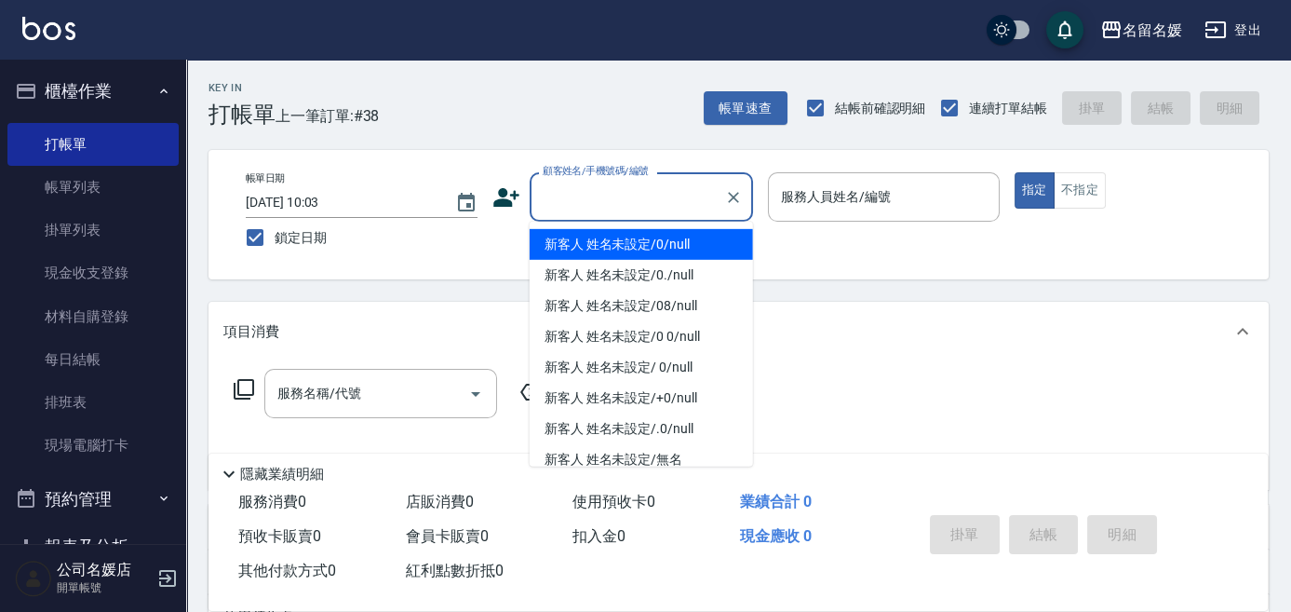
click at [685, 216] on div "顧客姓名/手機號碼/編號" at bounding box center [641, 196] width 223 height 49
click at [727, 194] on icon "Clear" at bounding box center [733, 197] width 19 height 19
drag, startPoint x: 631, startPoint y: 187, endPoint x: 665, endPoint y: 205, distance: 37.9
click at [631, 190] on input "顧客姓名/手機號碼/編號" at bounding box center [627, 197] width 179 height 33
click at [639, 201] on input "顧客姓名/手機號碼/編號" at bounding box center [627, 197] width 179 height 33
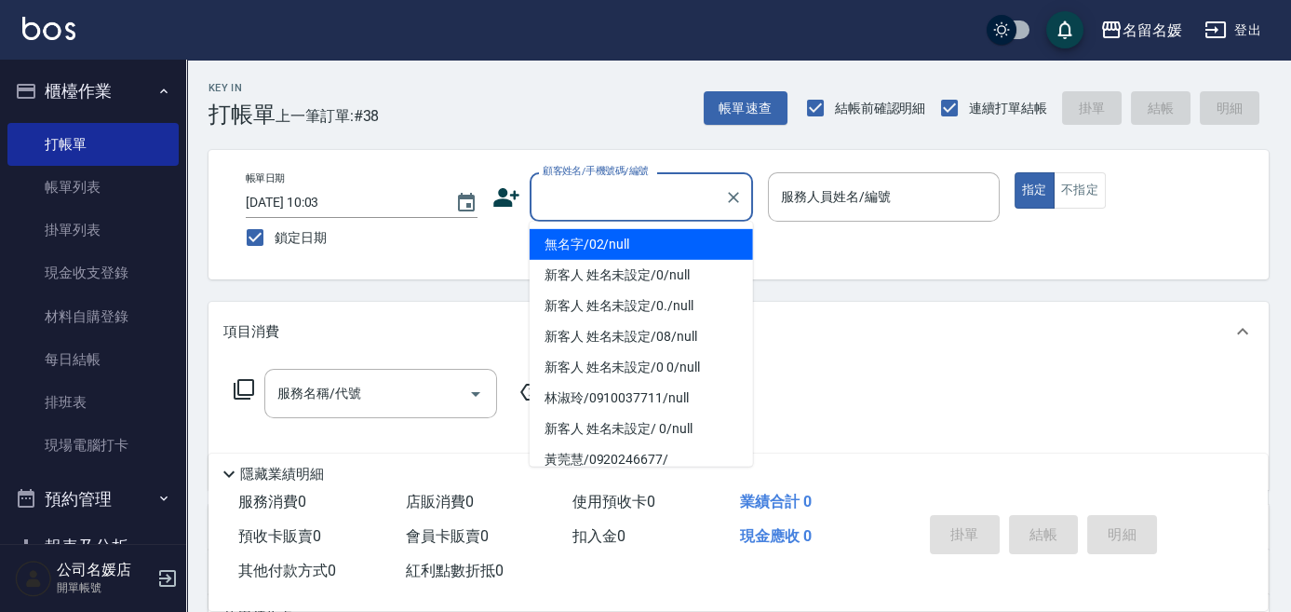
drag, startPoint x: 638, startPoint y: 249, endPoint x: 854, endPoint y: 199, distance: 221.5
click at [649, 239] on li "無名字/02/null" at bounding box center [641, 244] width 223 height 31
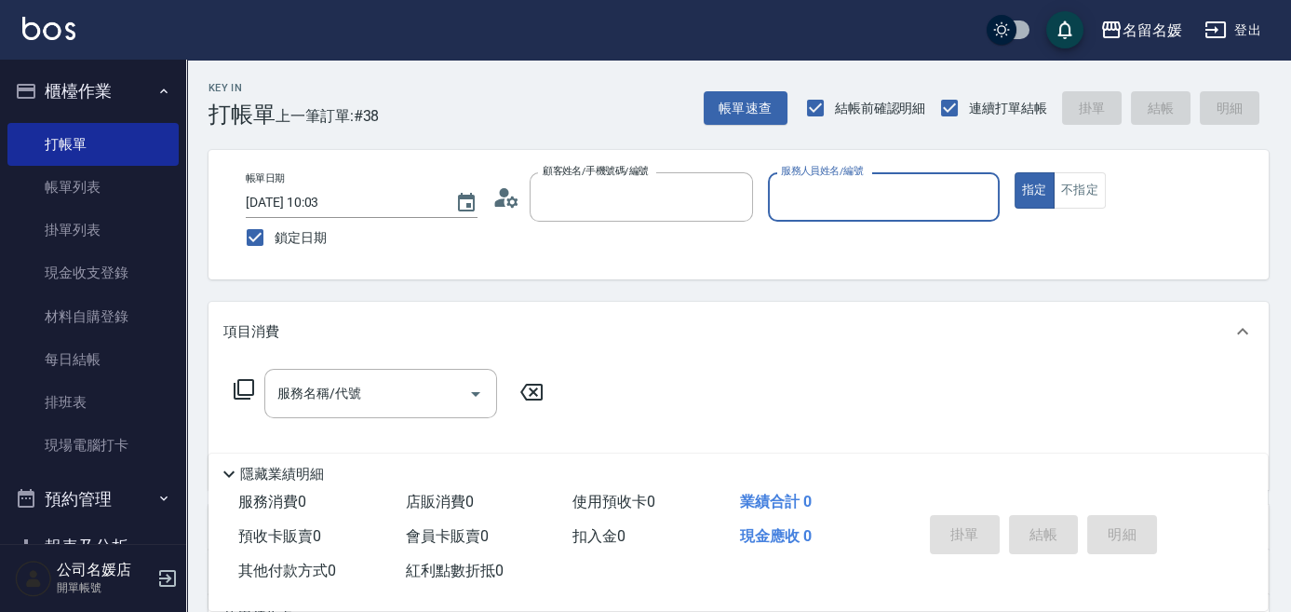
type input "無名字/02/null"
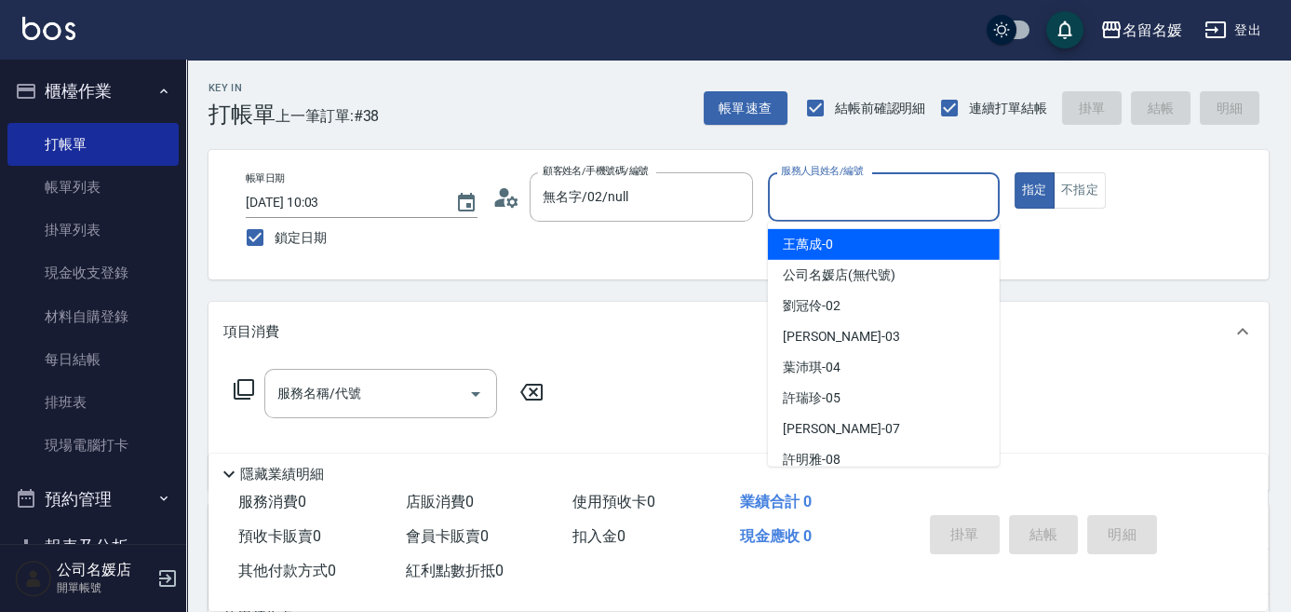
click at [854, 199] on input "服務人員姓名/編號" at bounding box center [883, 197] width 215 height 33
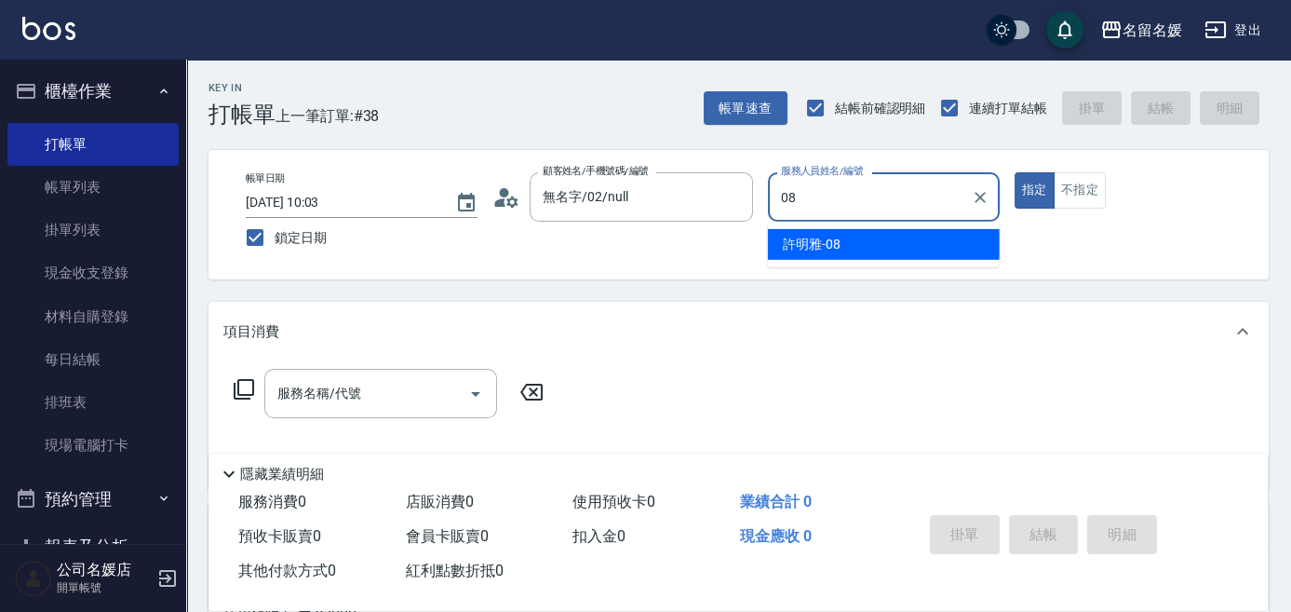
type input "許明雅-08"
type button "true"
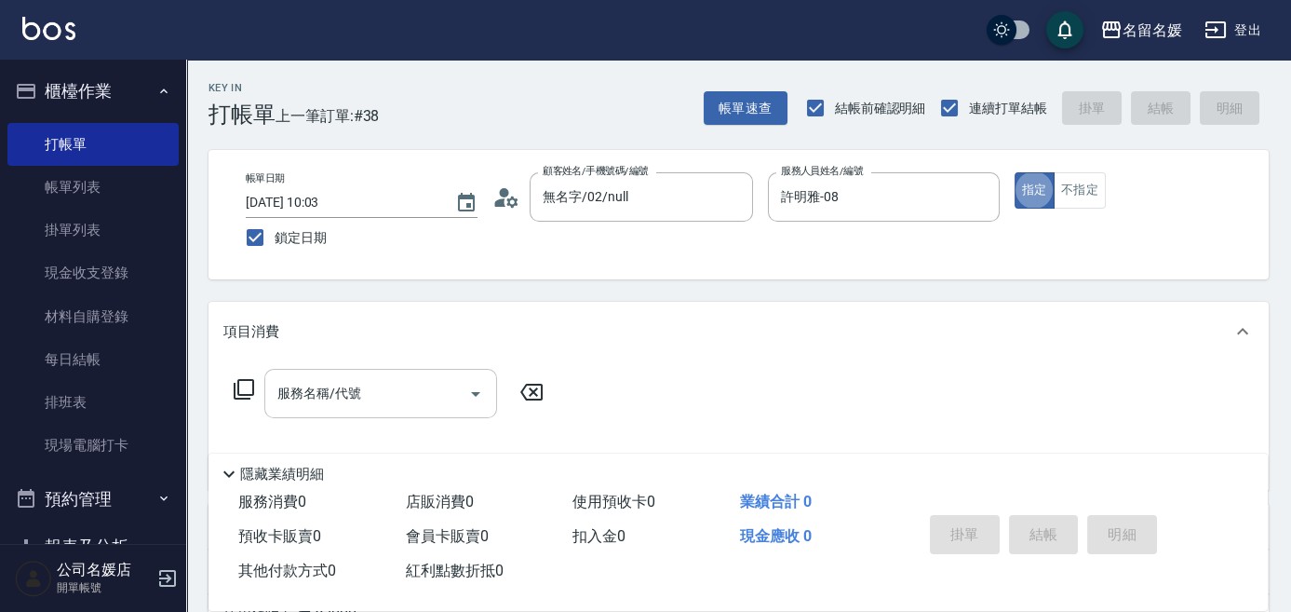
click at [378, 398] on input "服務名稱/代號" at bounding box center [367, 393] width 188 height 33
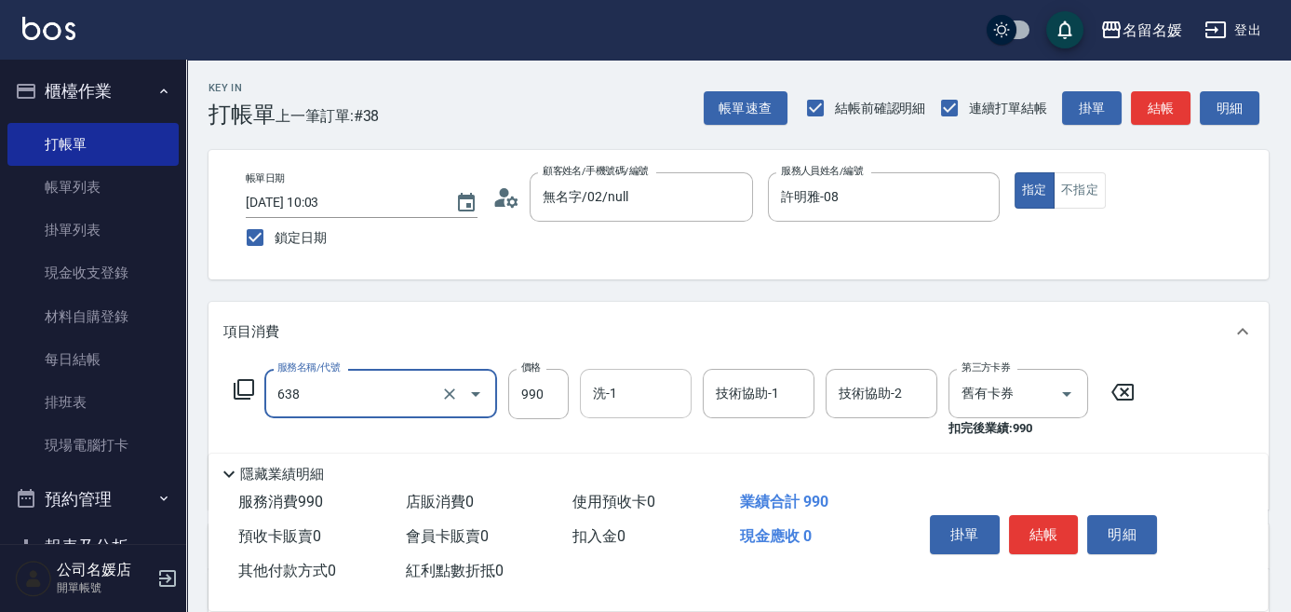
click at [630, 405] on input "洗-1" at bounding box center [635, 393] width 95 height 33
type input "(芙)頭皮養護套卡(638)"
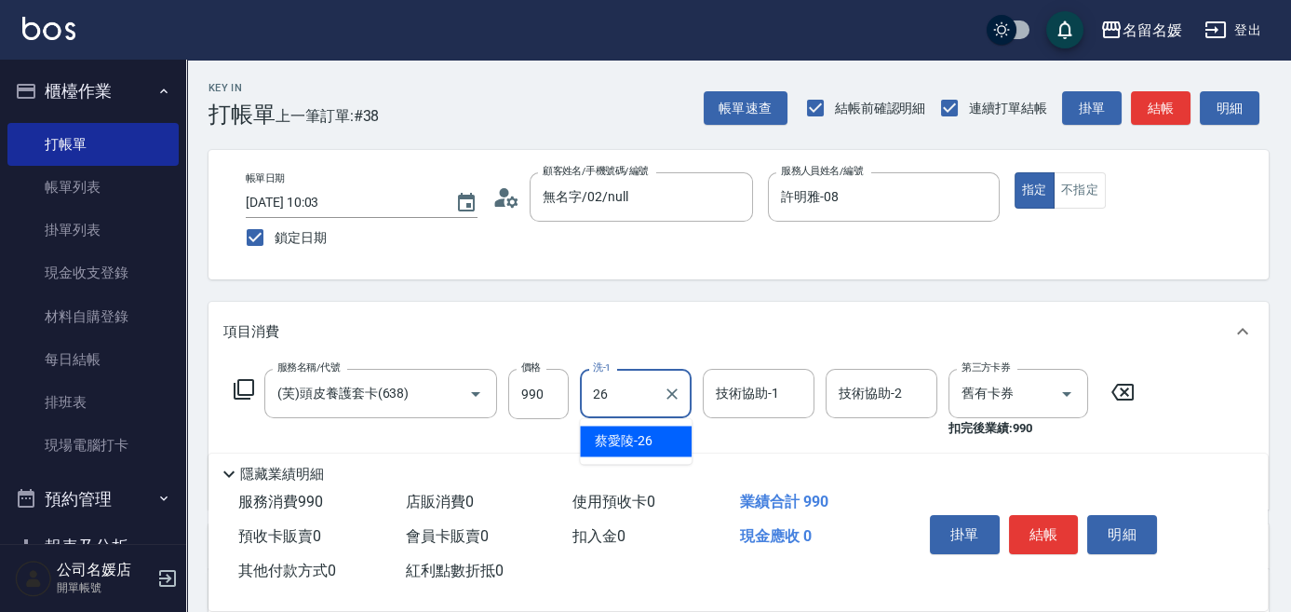
type input "蔡愛陵-26"
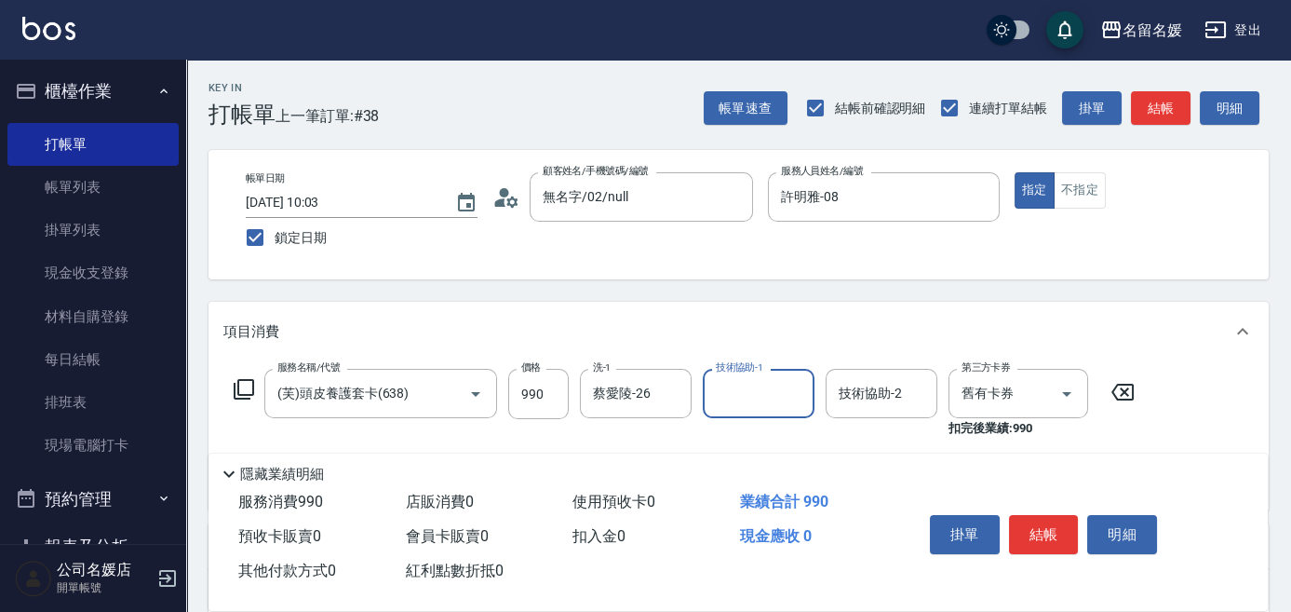
click at [750, 397] on input "技術協助-1" at bounding box center [758, 393] width 95 height 33
type input "蔡愛陵-26"
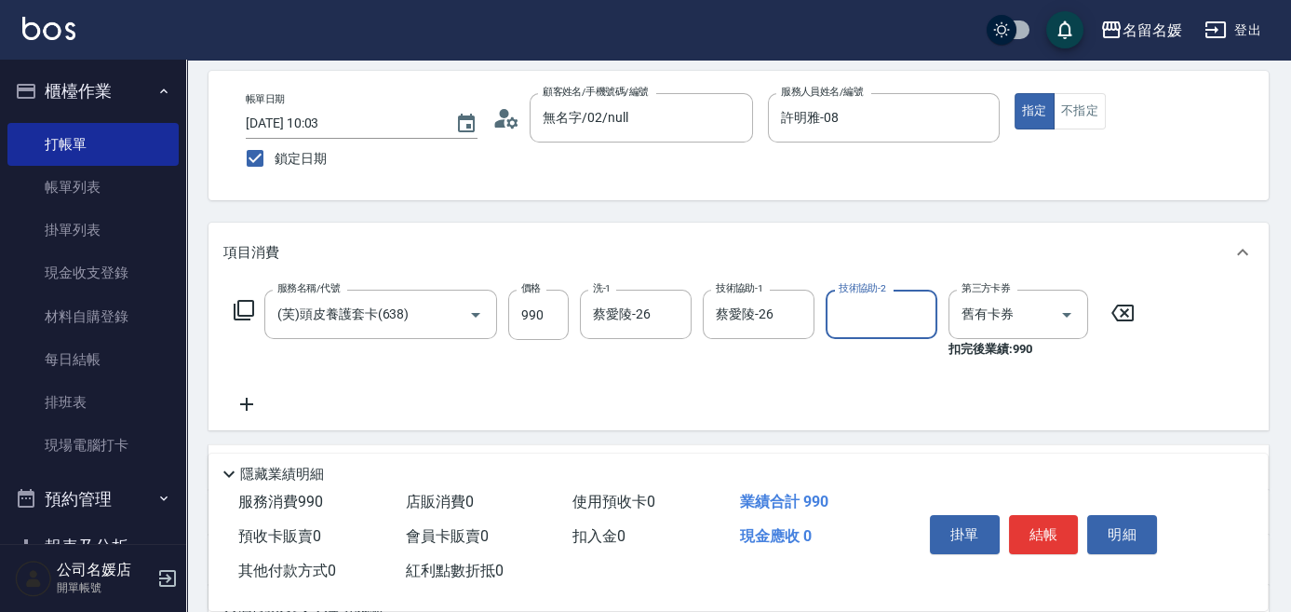
scroll to position [84, 0]
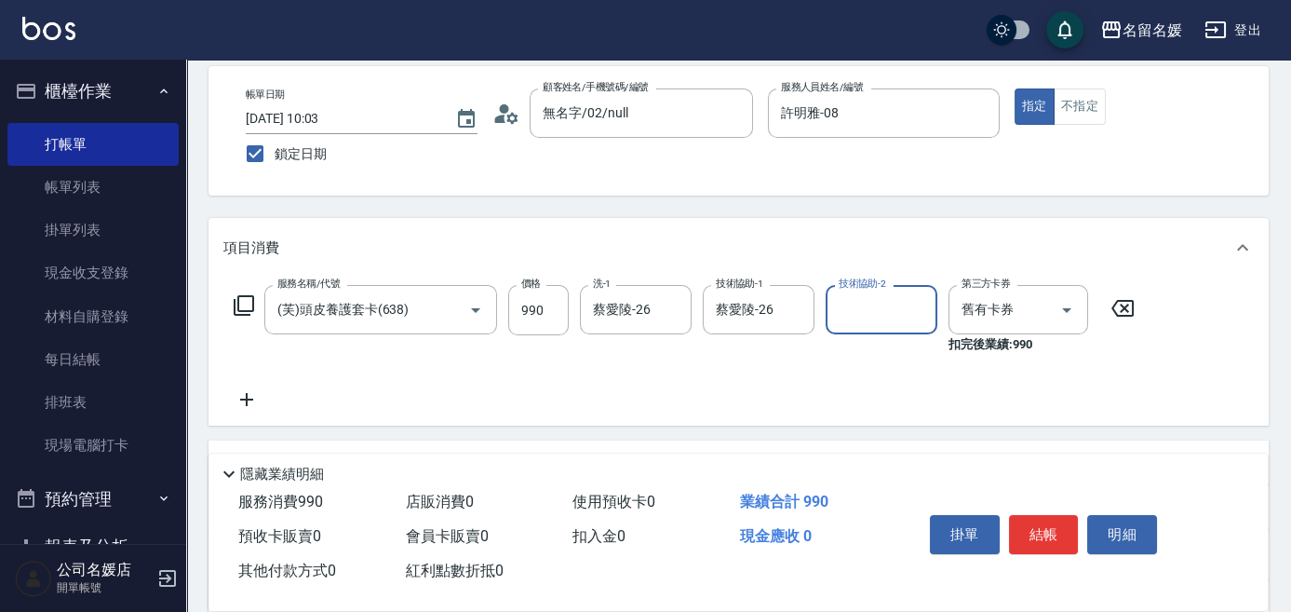
click at [248, 400] on icon at bounding box center [246, 399] width 47 height 22
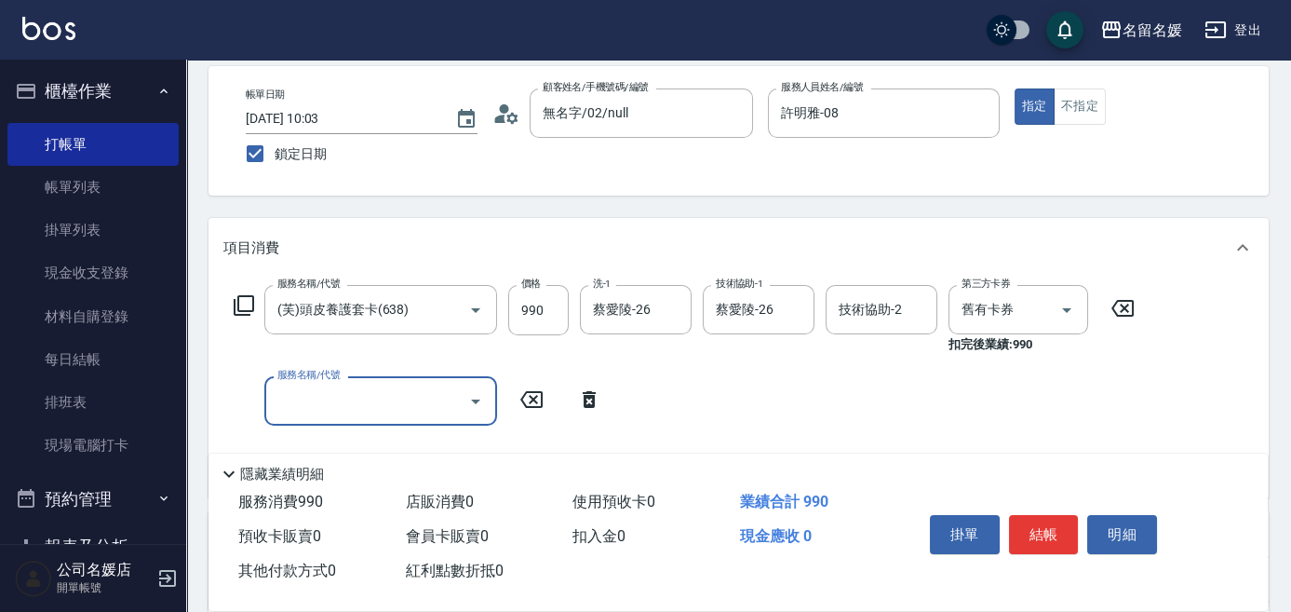
click at [370, 393] on input "服務名稱/代號" at bounding box center [367, 400] width 188 height 33
click at [611, 398] on div "洗-1 洗-1" at bounding box center [636, 400] width 112 height 49
type input "滾珠洗髮699(299)"
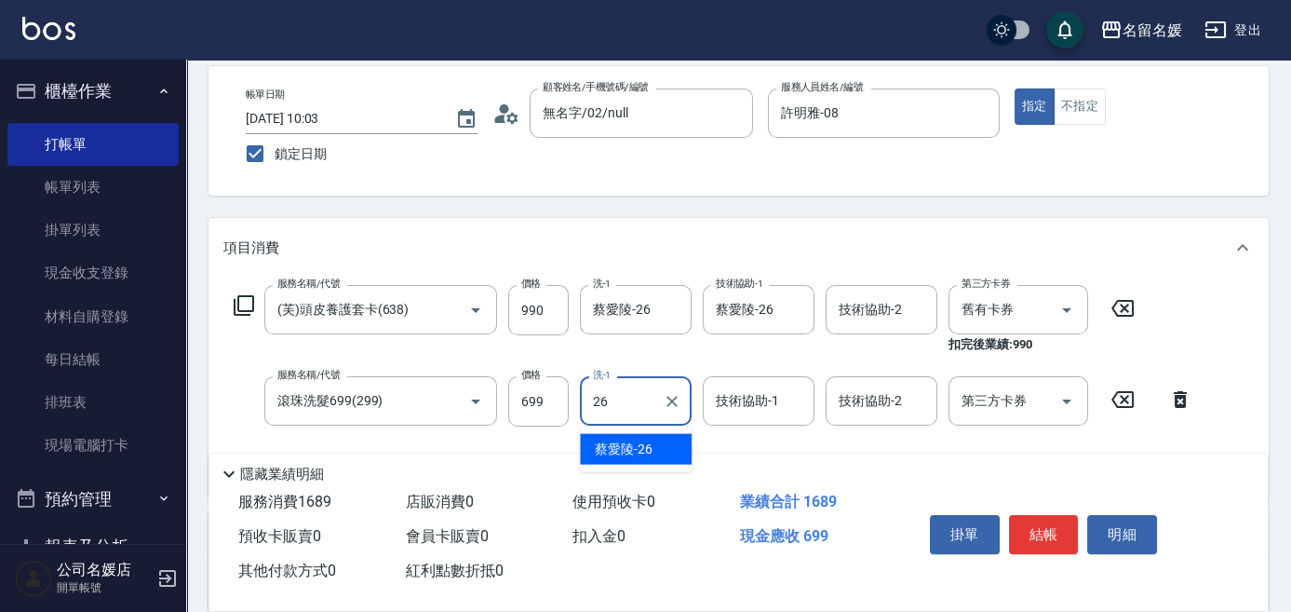
type input "蔡愛陵-26"
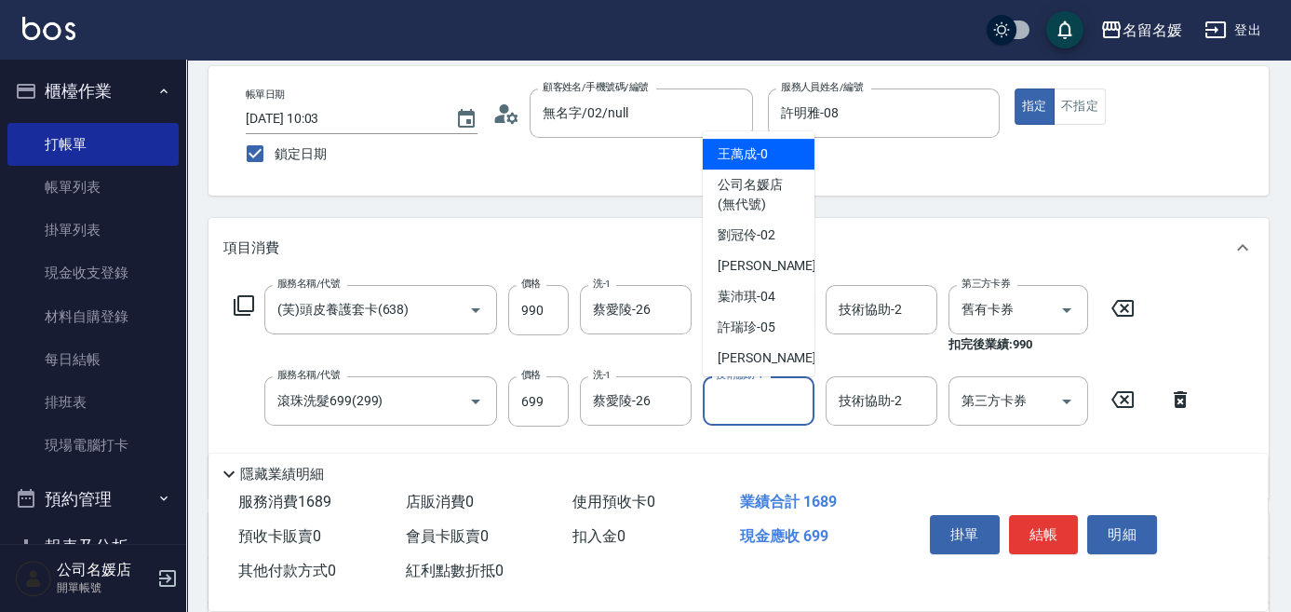
click at [767, 402] on input "技術協助-1" at bounding box center [758, 400] width 95 height 33
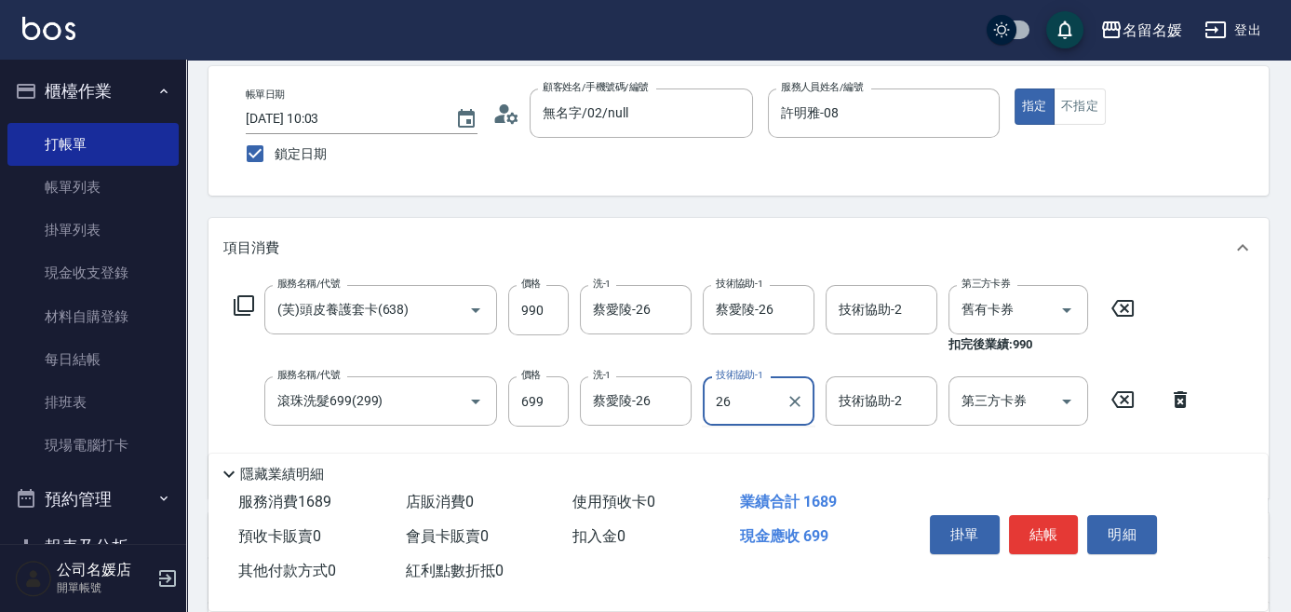
type input "蔡愛陵-26"
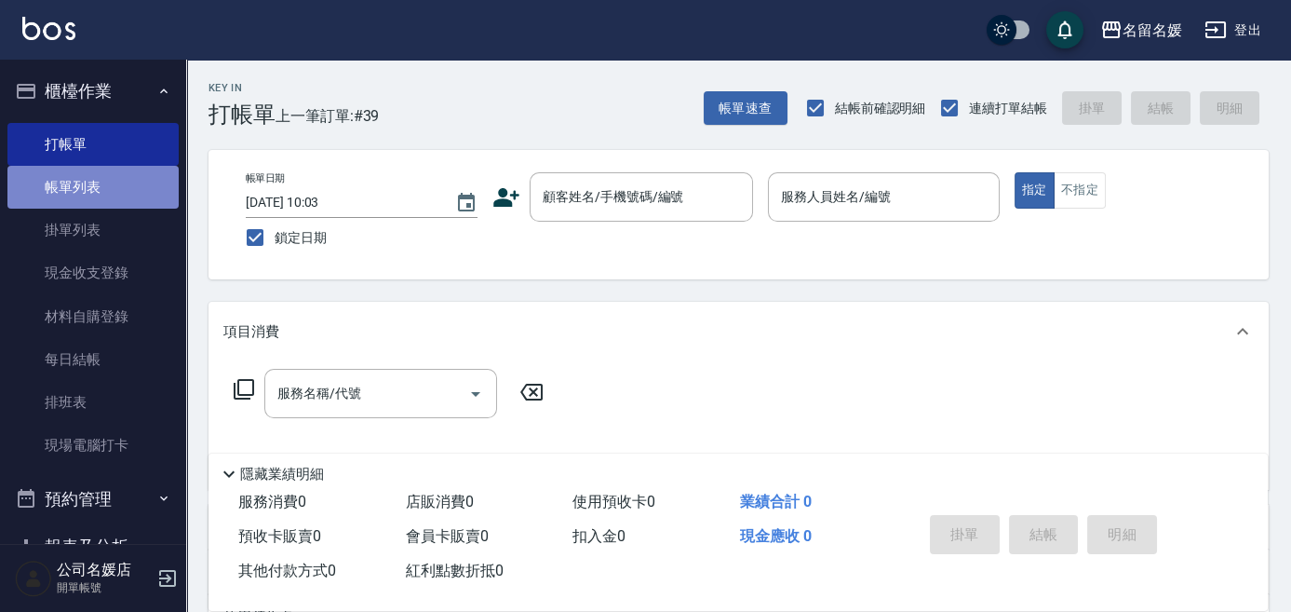
click at [114, 181] on link "帳單列表" at bounding box center [92, 187] width 171 height 43
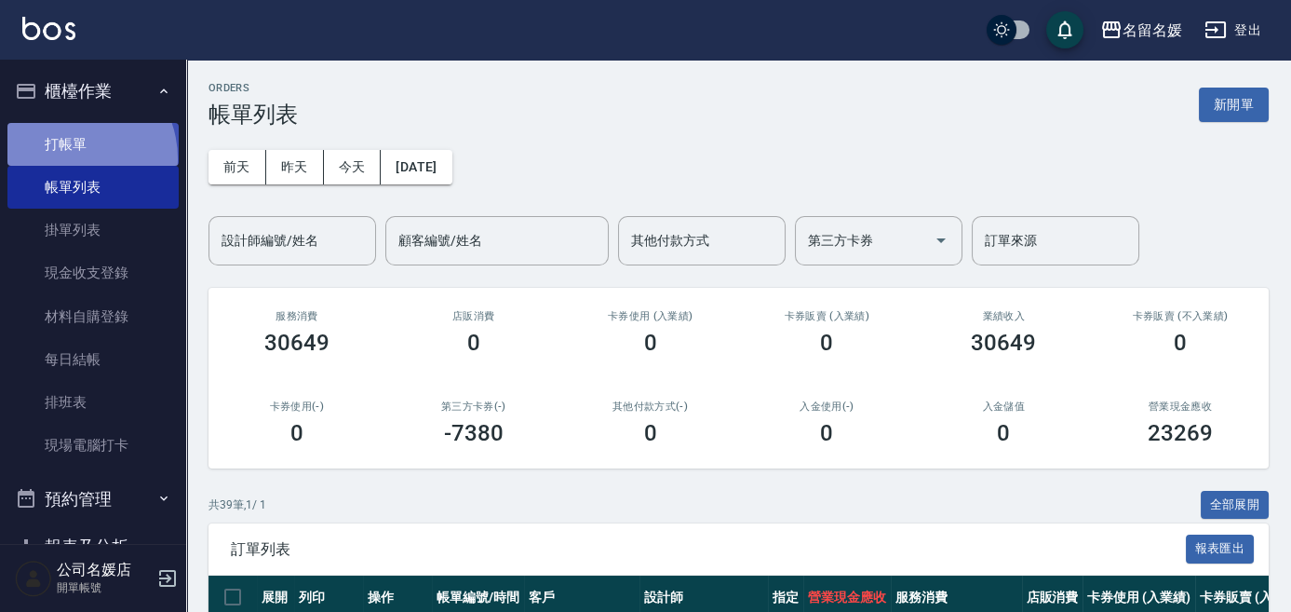
click at [69, 158] on link "打帳單" at bounding box center [92, 144] width 171 height 43
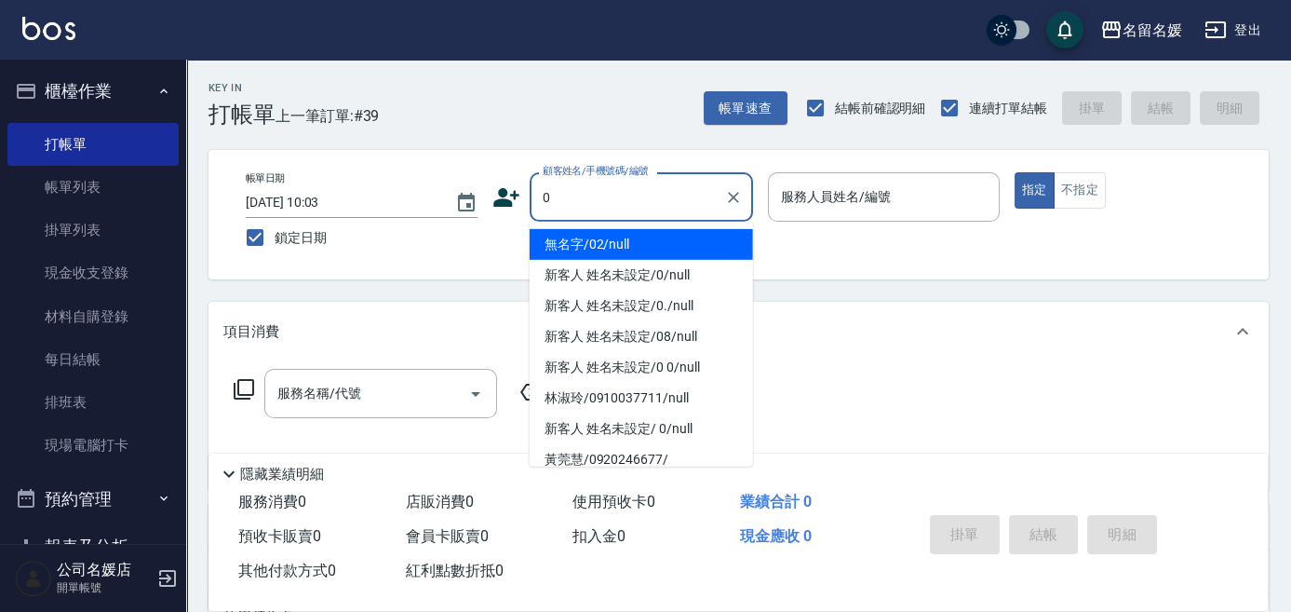
type input "0"
type input "1"
type input "無名字/02/null"
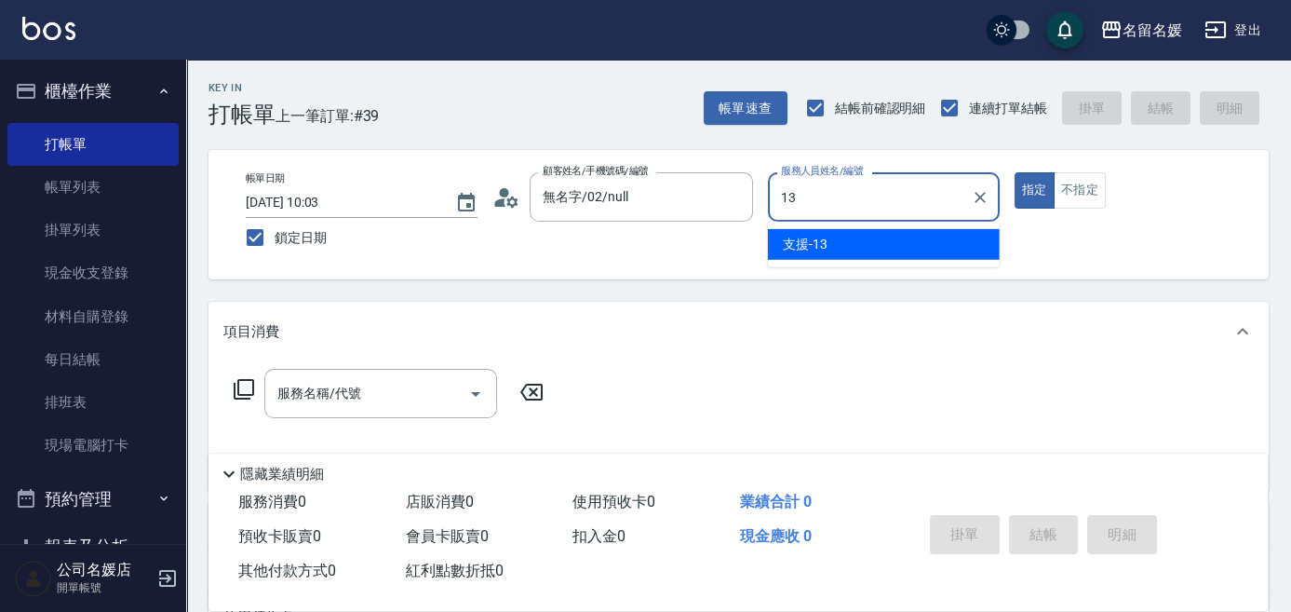
type input "13"
type button "true"
type input "支援-13"
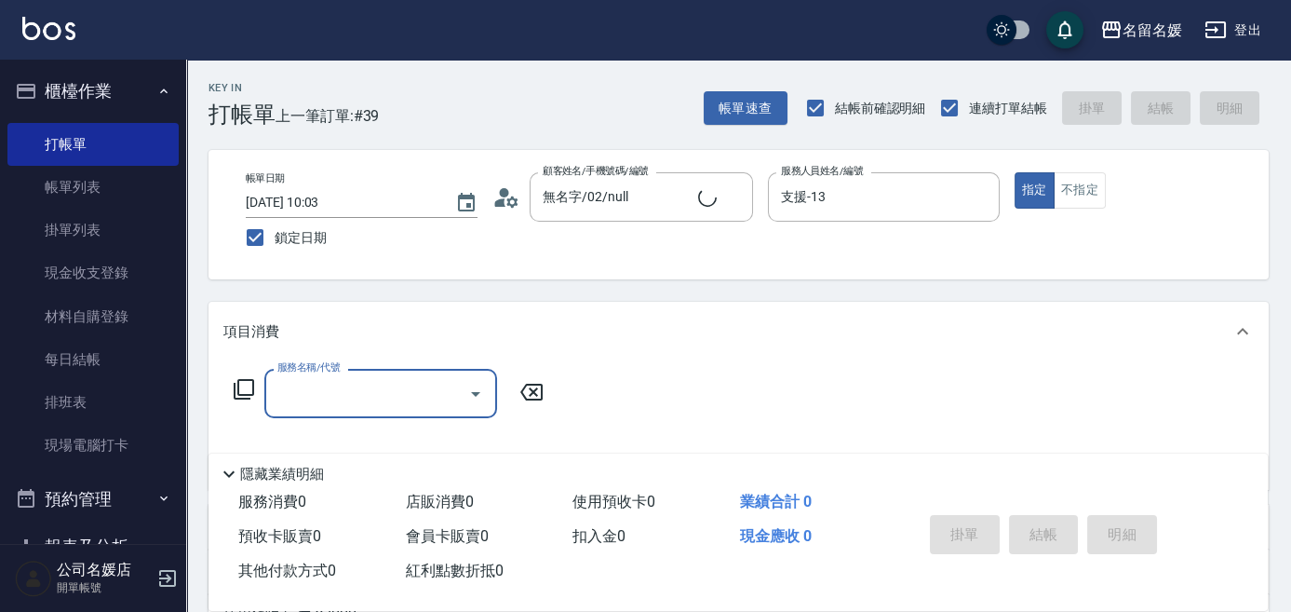
type input "新客人 姓名未設定/0/null"
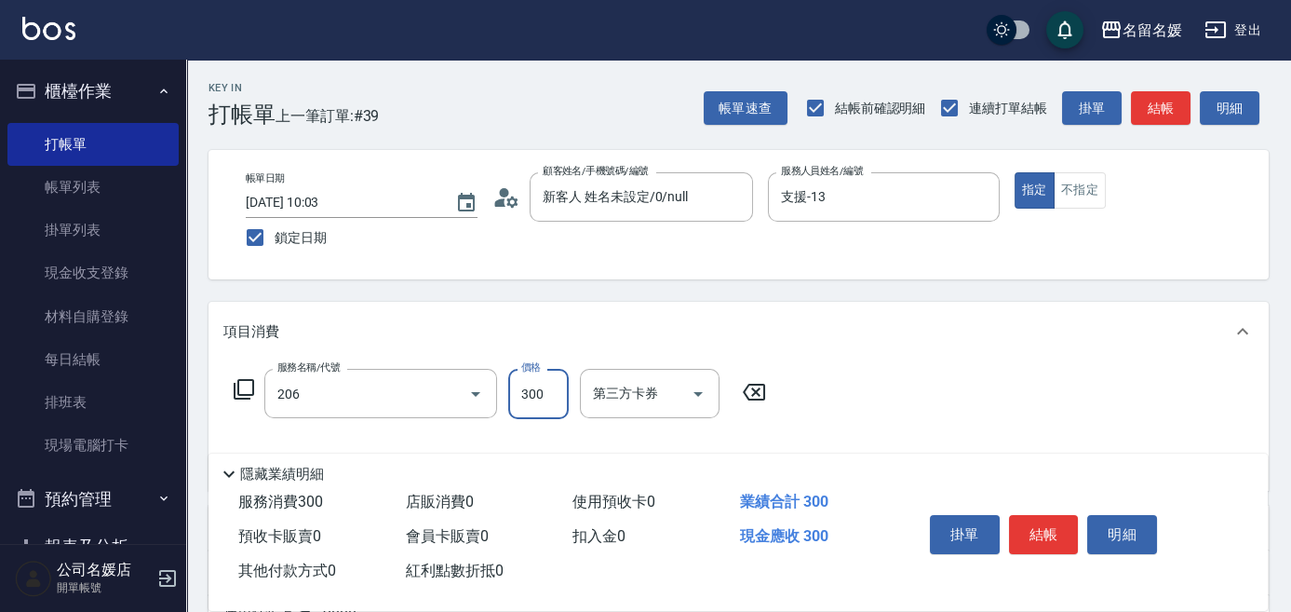
type input "洗髮[300](206)"
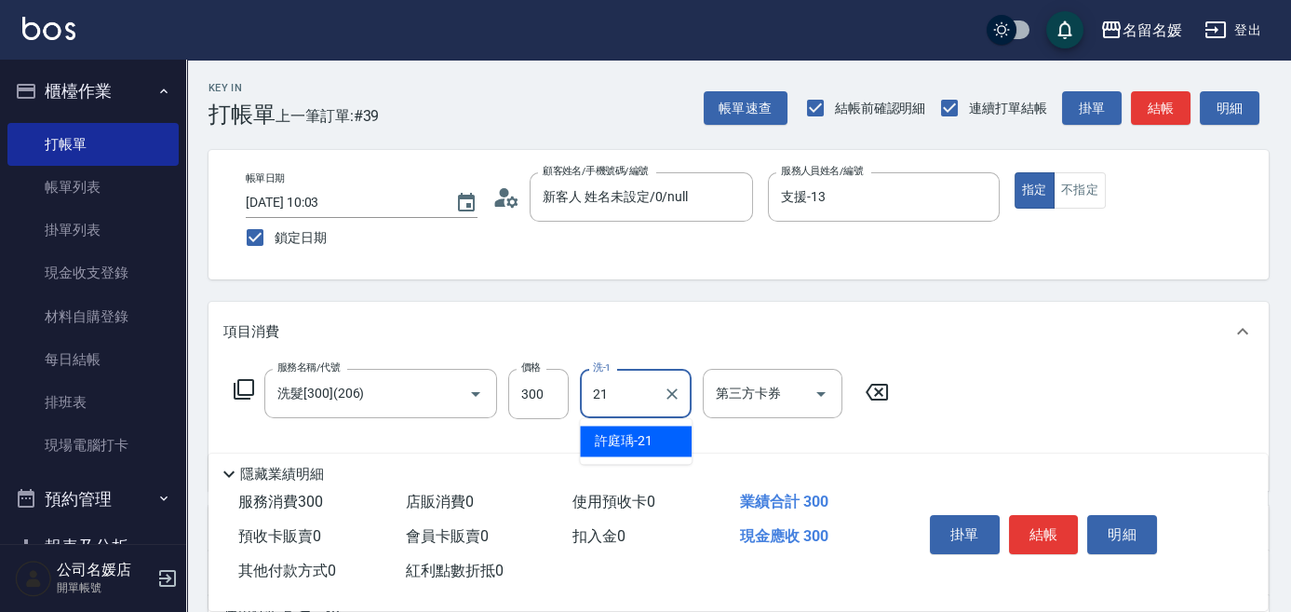
type input "許庭瑀-21"
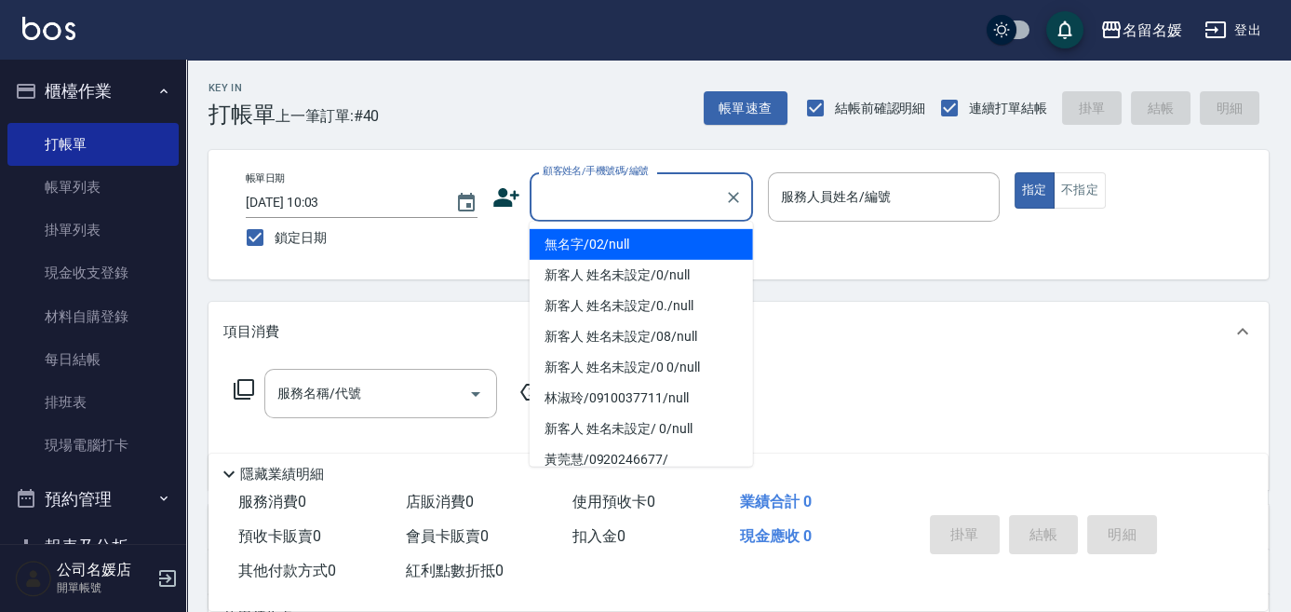
type input "無名字/02/null"
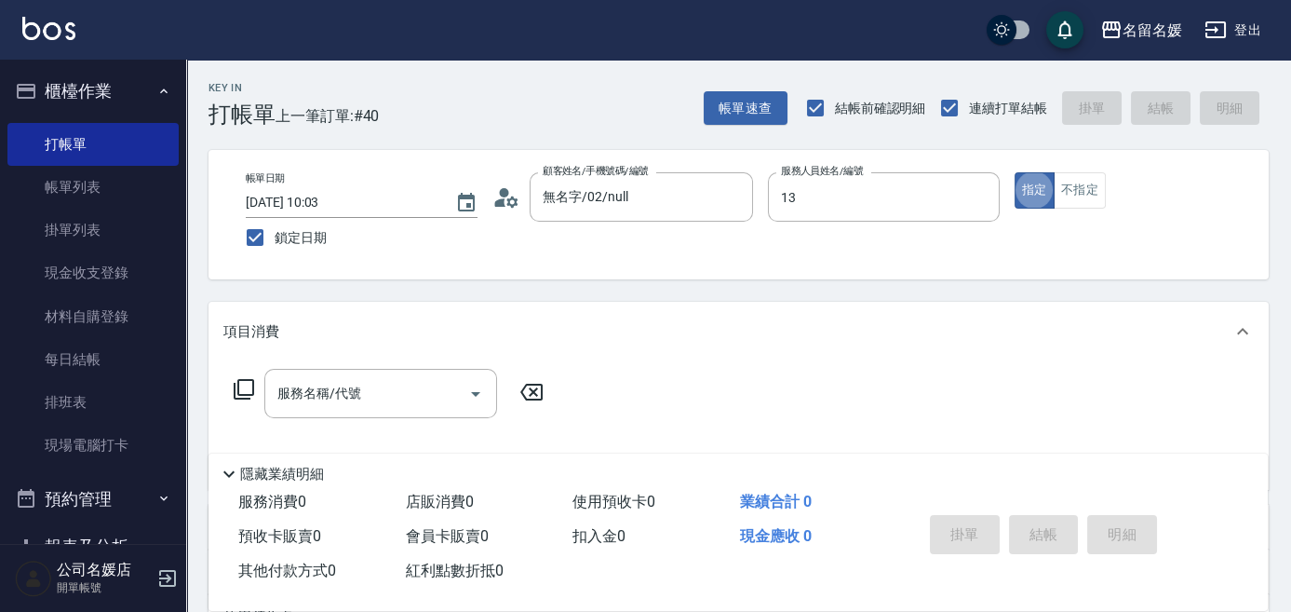
type input "支援-13"
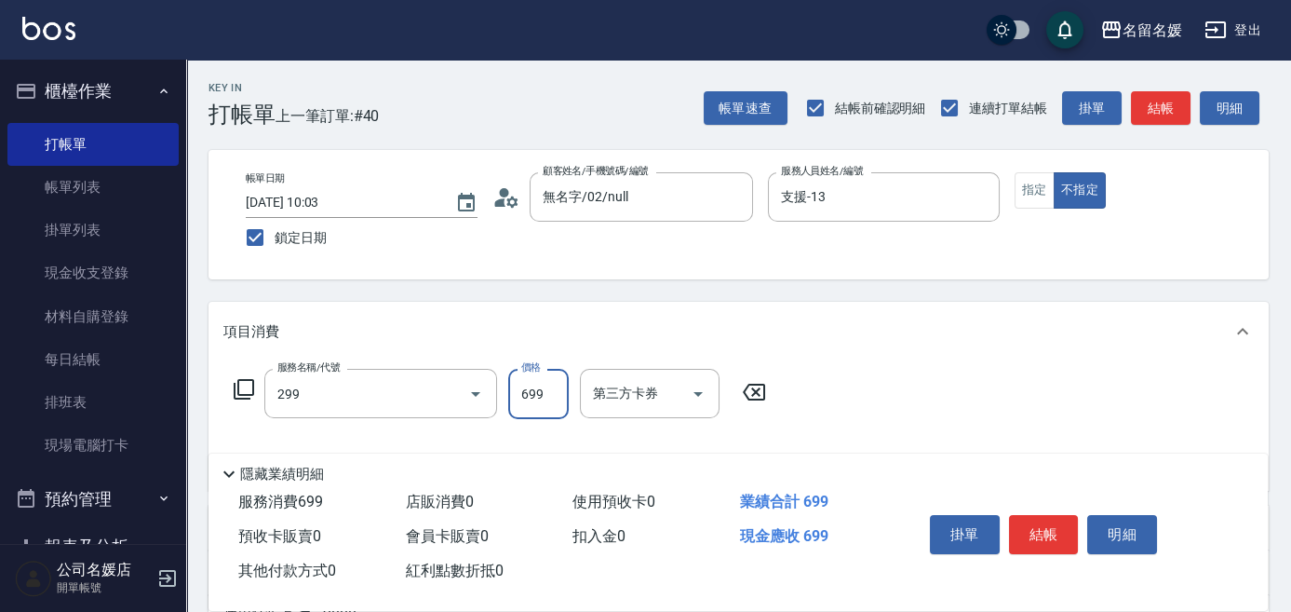
type input "滾珠洗髮699(299)"
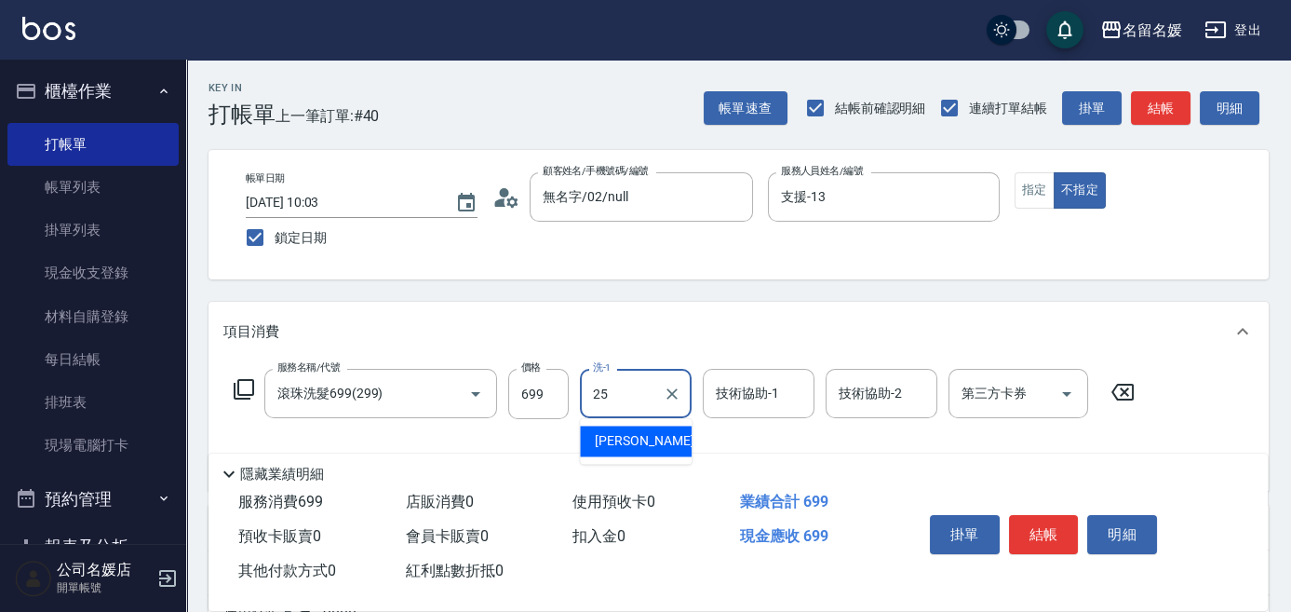
type input "[PERSON_NAME]-25"
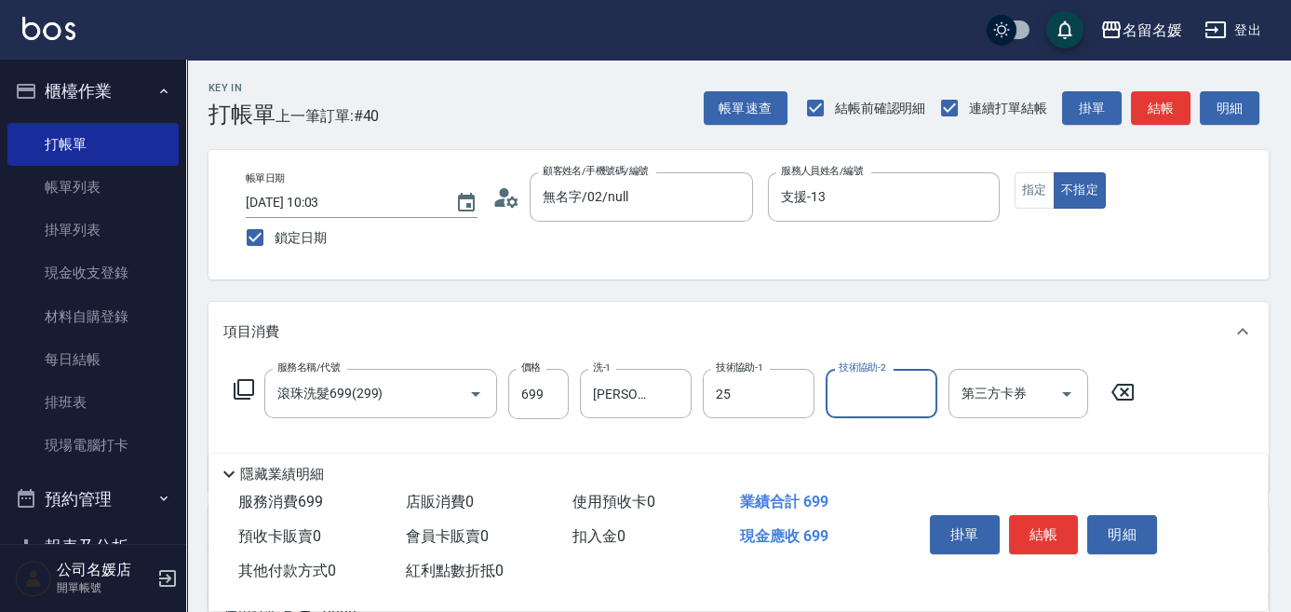
type input "[PERSON_NAME]-25"
type input "潤絲(801)"
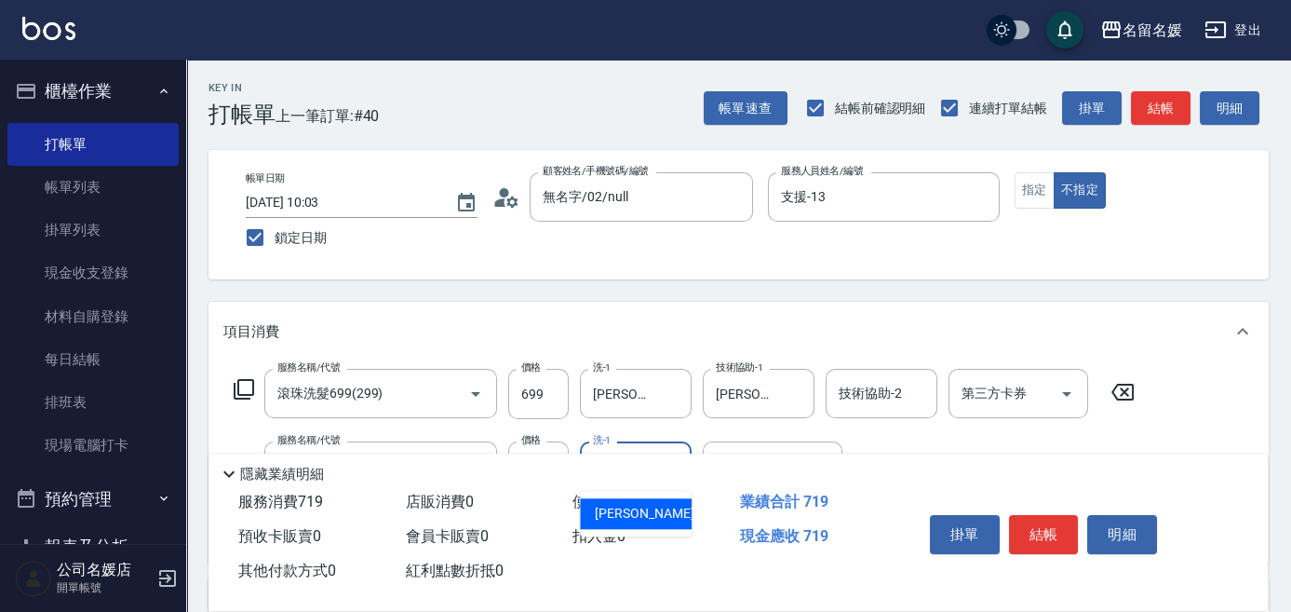
type input "[PERSON_NAME]-25"
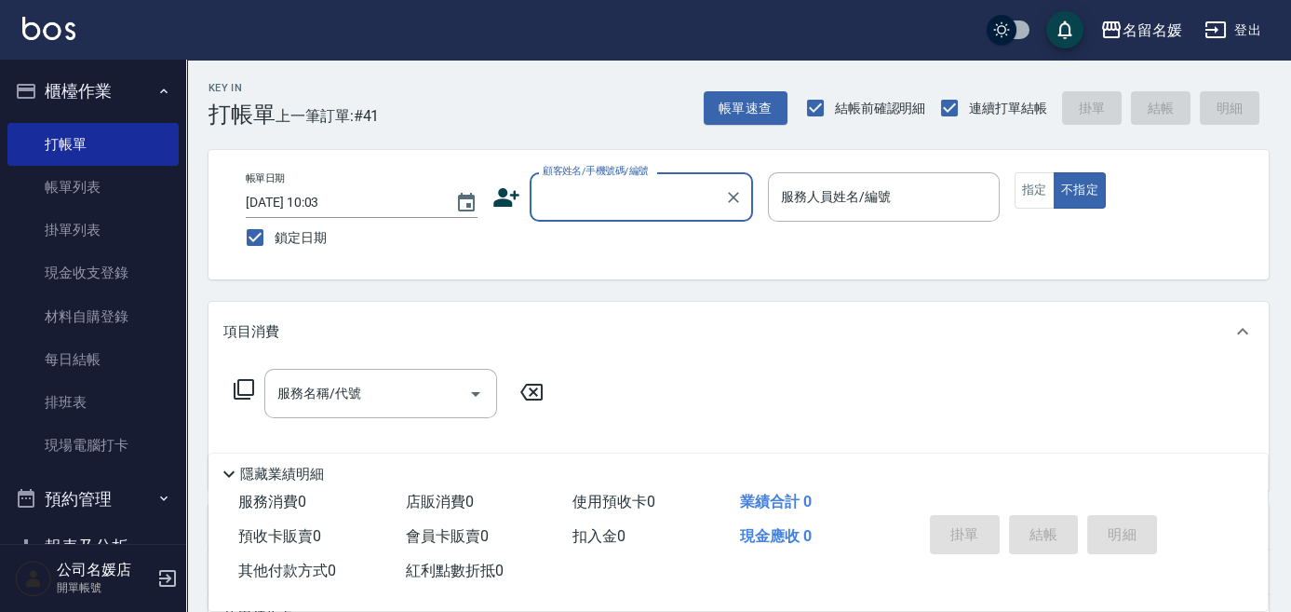
click at [630, 195] on input "顧客姓名/手機號碼/編號" at bounding box center [627, 197] width 179 height 33
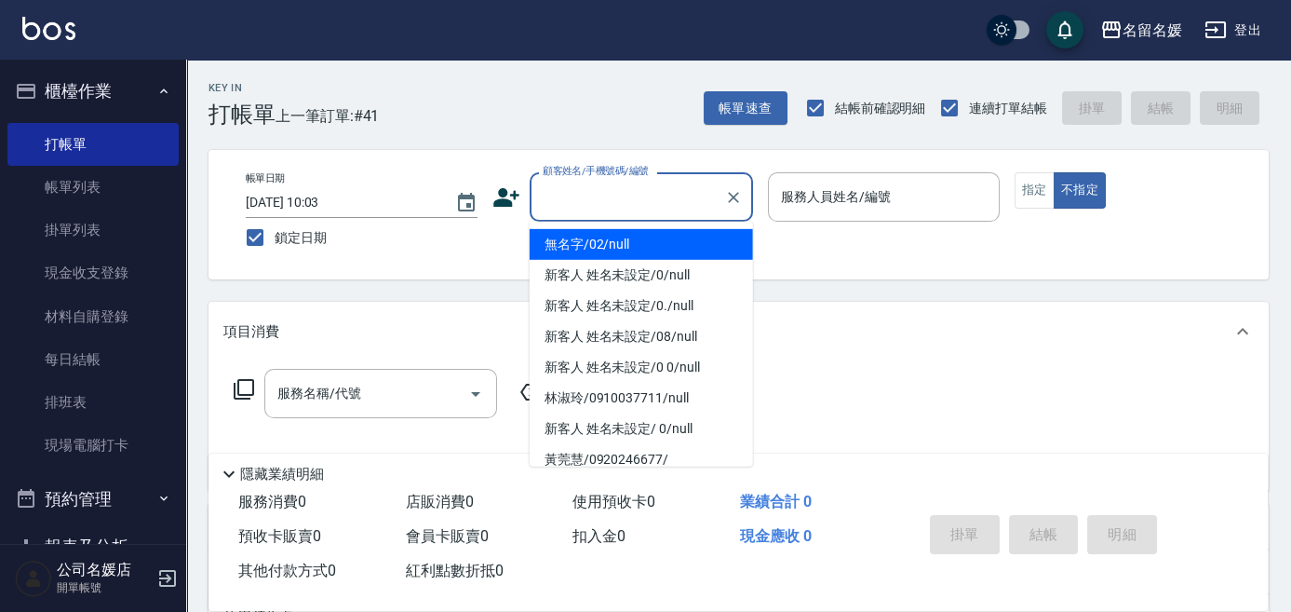
click at [669, 249] on li "無名字/02/null" at bounding box center [641, 244] width 223 height 31
type input "無名字/02/null"
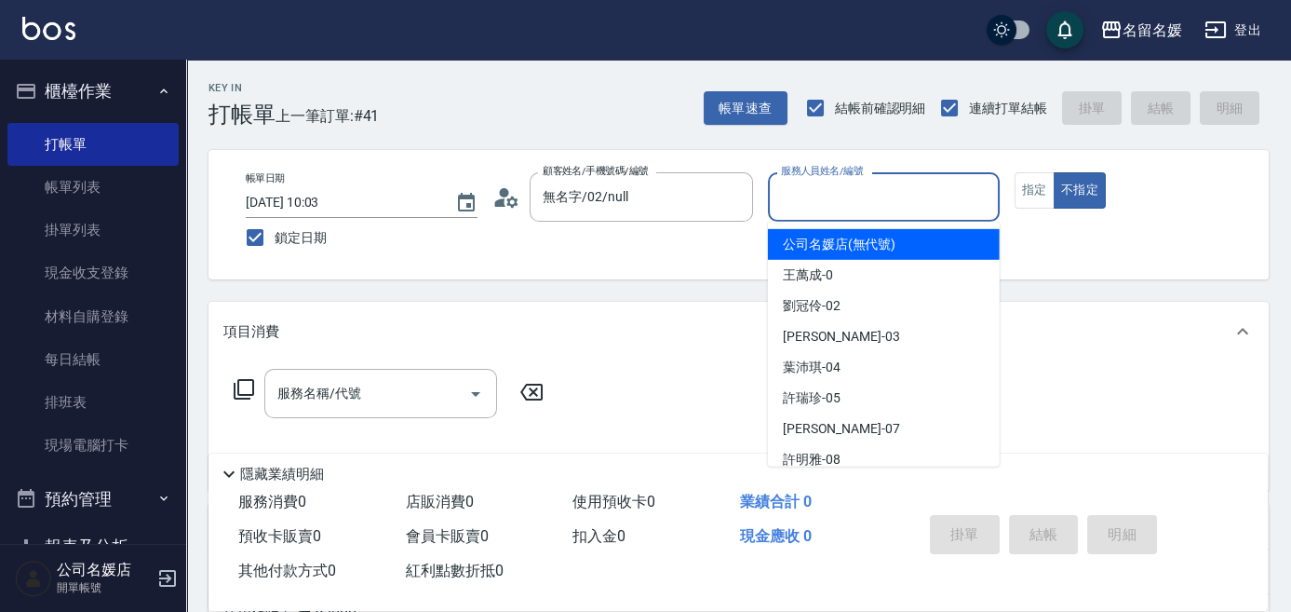
click at [826, 195] on input "服務人員姓名/編號" at bounding box center [883, 197] width 215 height 33
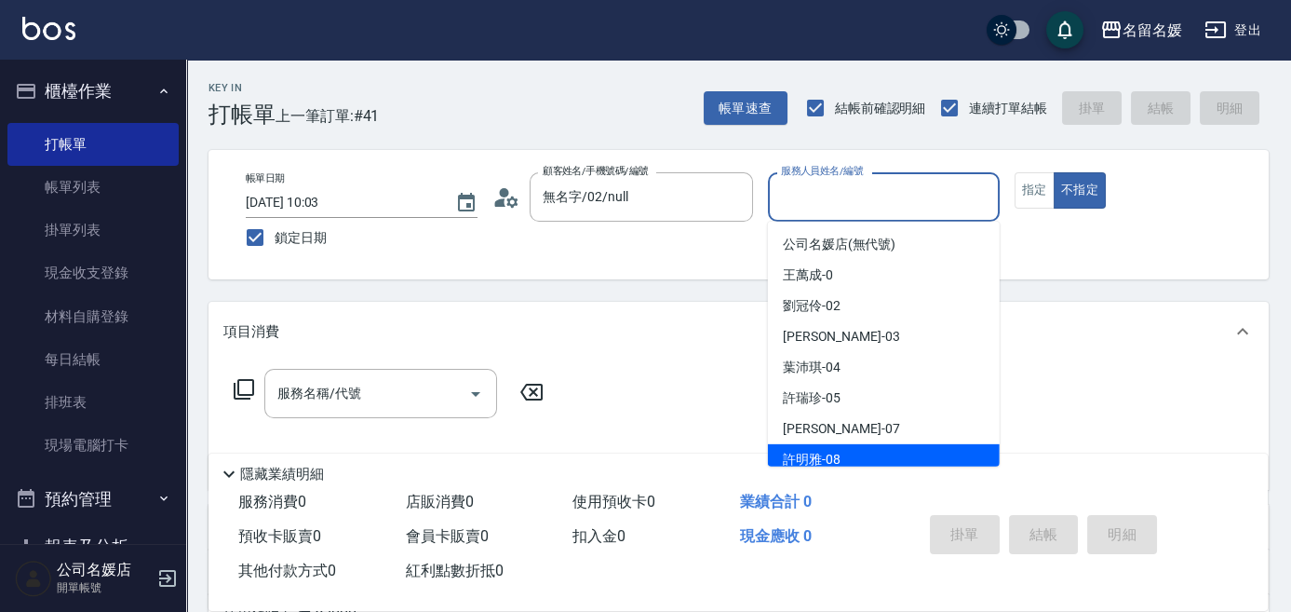
click at [816, 456] on span "[PERSON_NAME]-08" at bounding box center [812, 460] width 58 height 20
type input "許明雅-08"
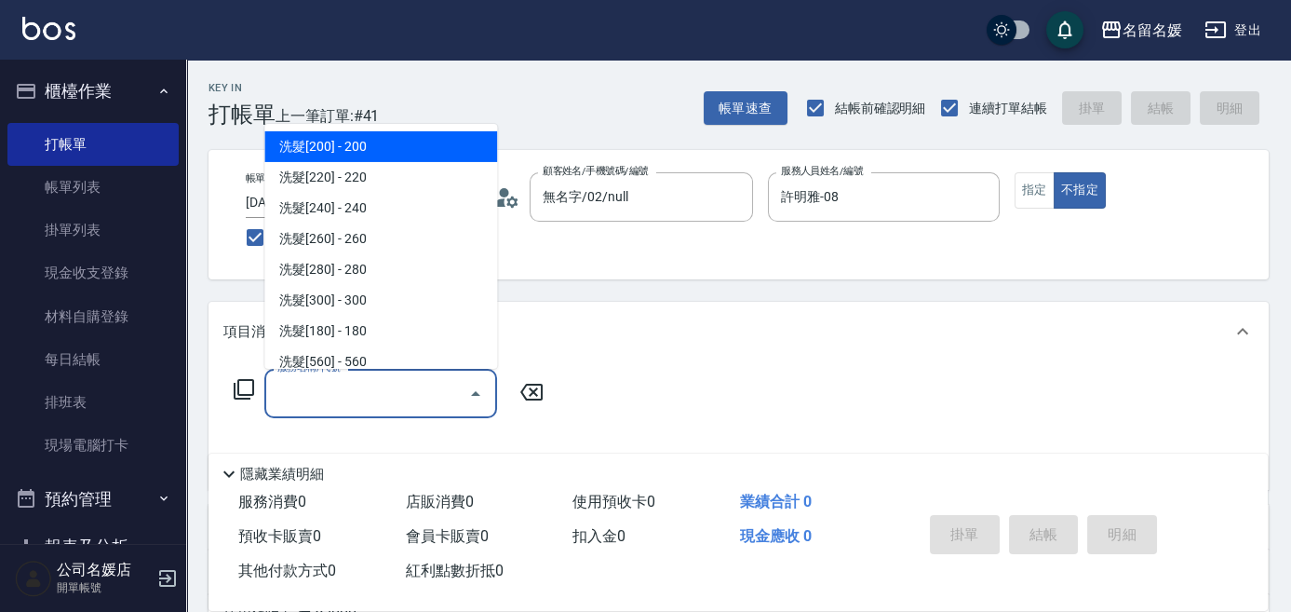
click at [390, 398] on input "服務名稱/代號" at bounding box center [367, 393] width 188 height 33
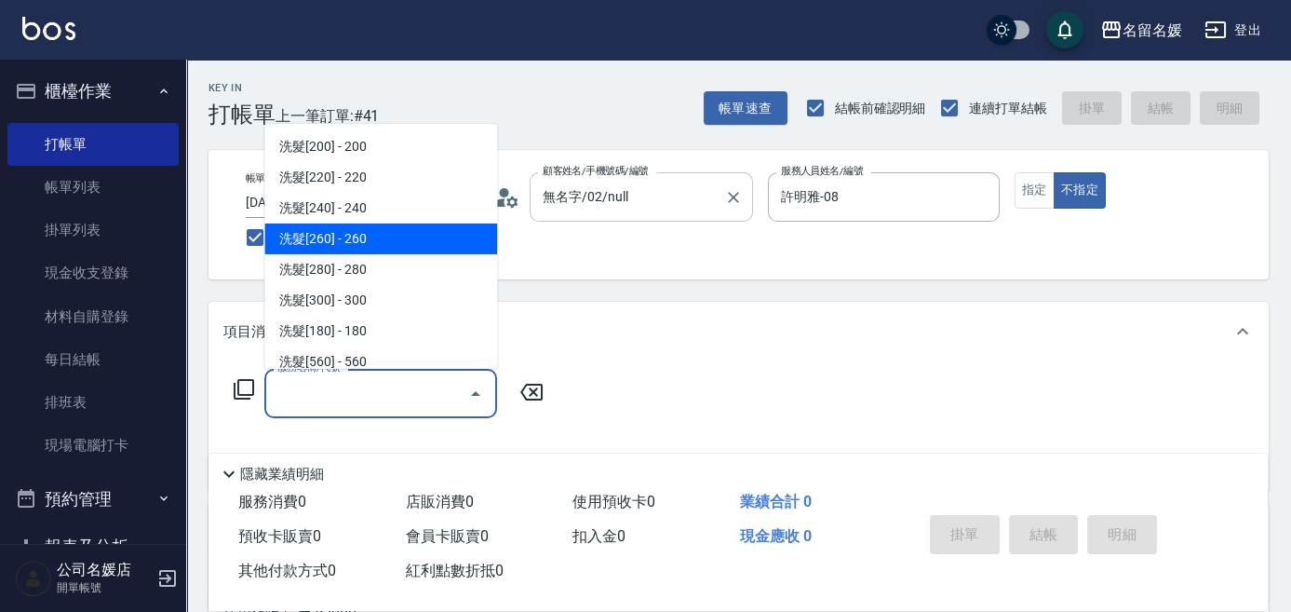
click at [629, 196] on input "無名字/02/null" at bounding box center [627, 197] width 179 height 33
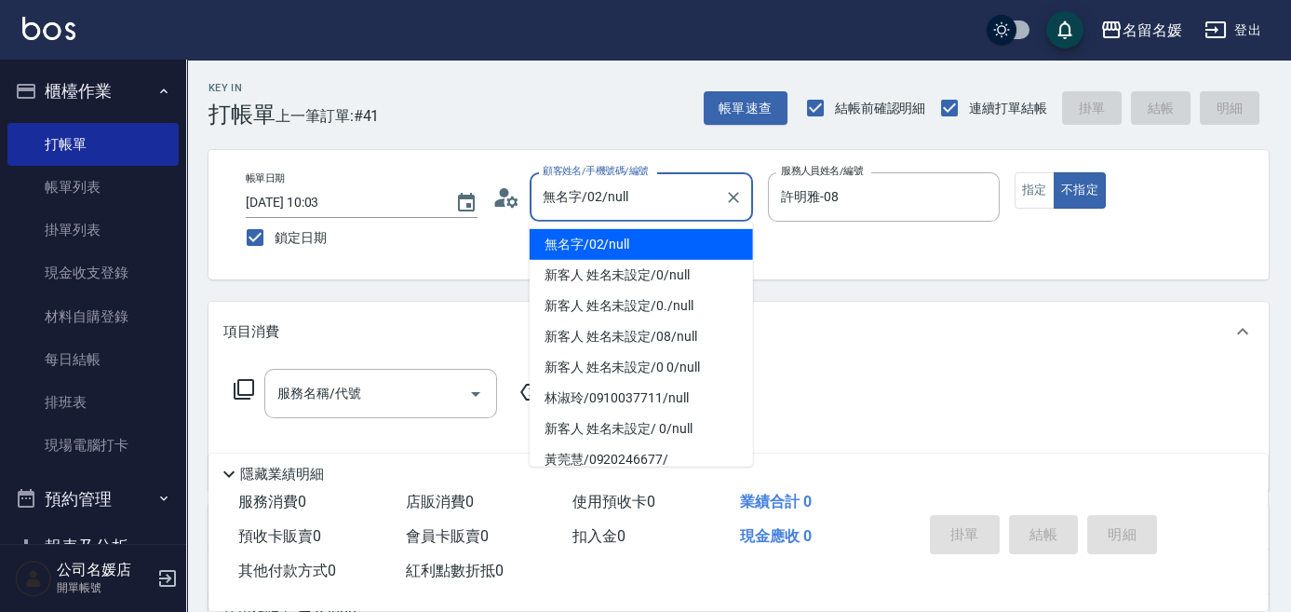
click at [626, 247] on li "無名字/02/null" at bounding box center [641, 244] width 223 height 31
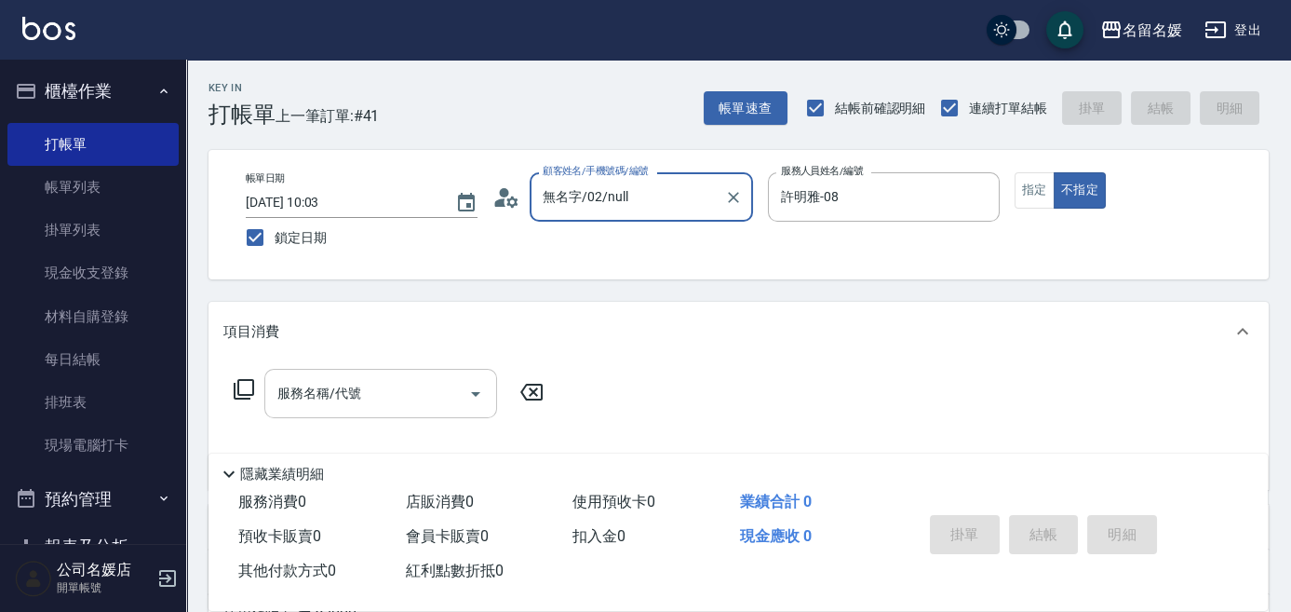
click at [289, 385] on div "服務名稱/代號 服務名稱/代號" at bounding box center [380, 393] width 233 height 49
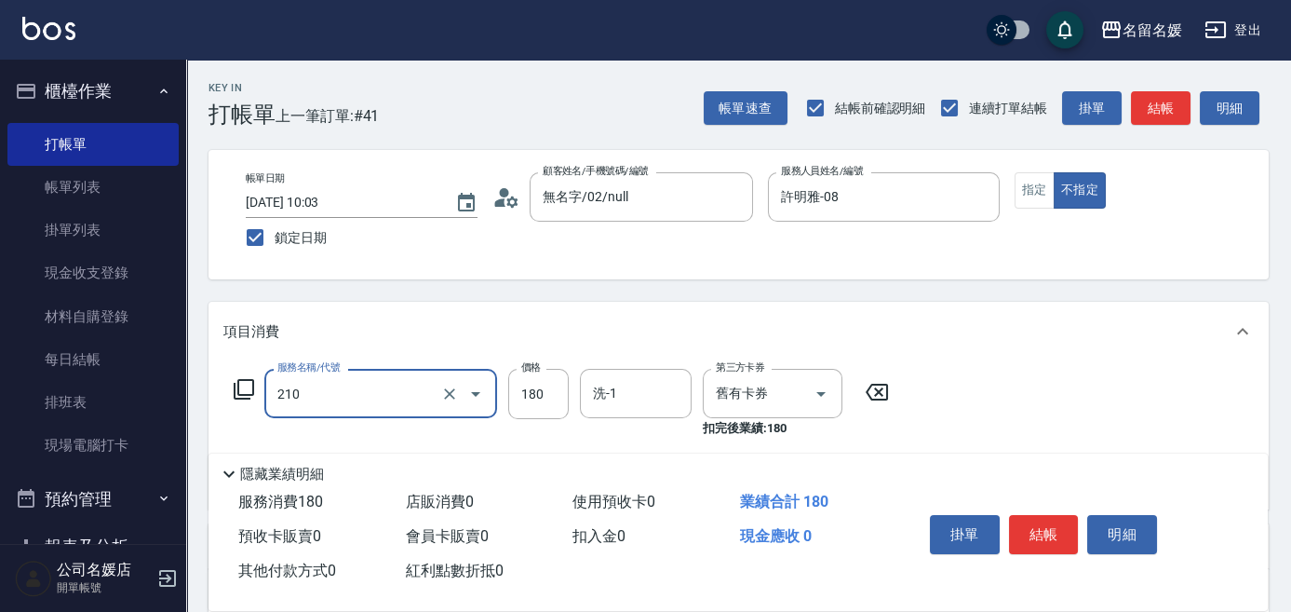
click at [404, 399] on input "210" at bounding box center [355, 393] width 164 height 33
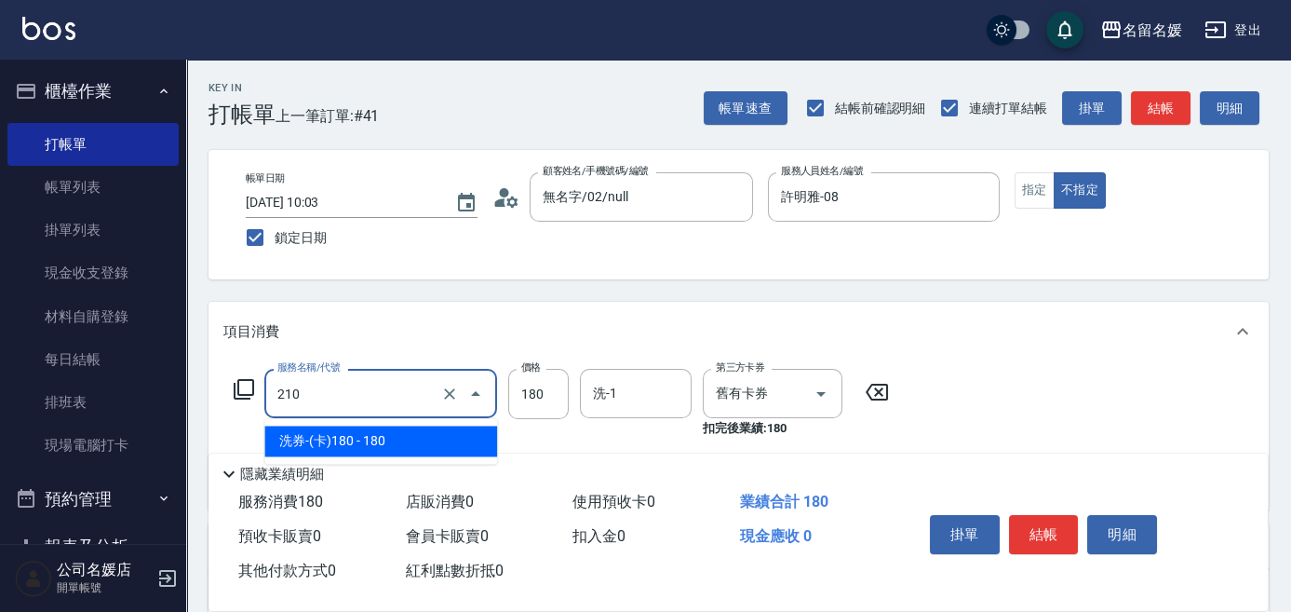
click at [395, 443] on span "洗券-(卡)180 - 180" at bounding box center [380, 440] width 233 height 31
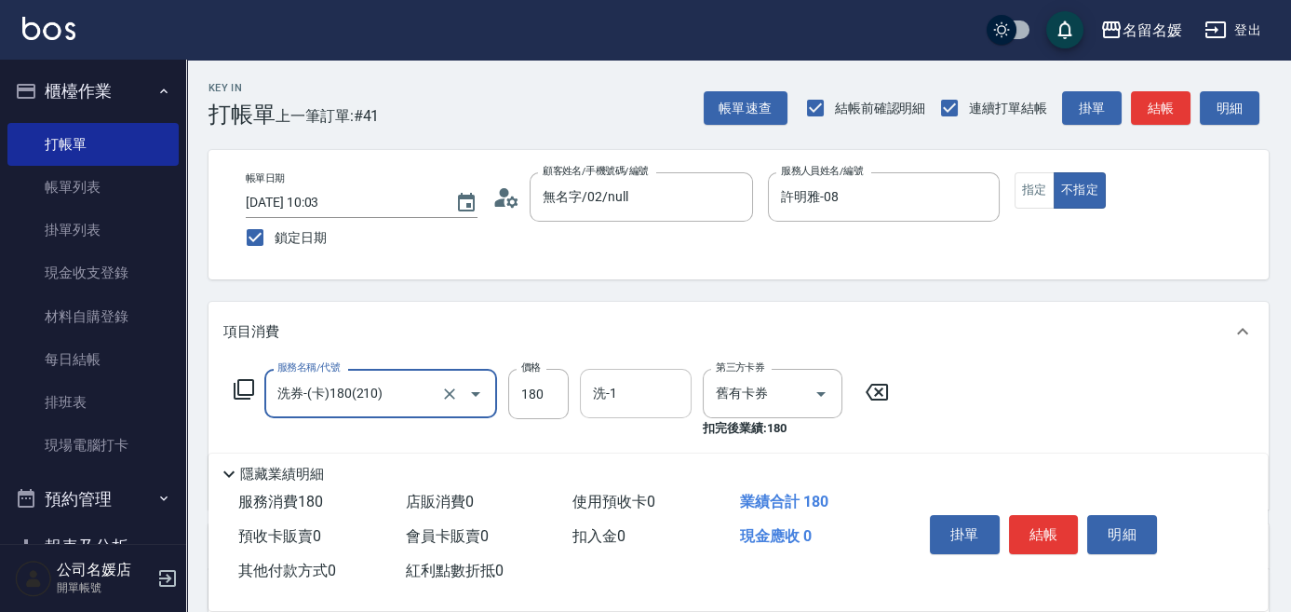
type input "洗券-(卡)180(210)"
click at [630, 391] on input "洗-1" at bounding box center [635, 393] width 95 height 33
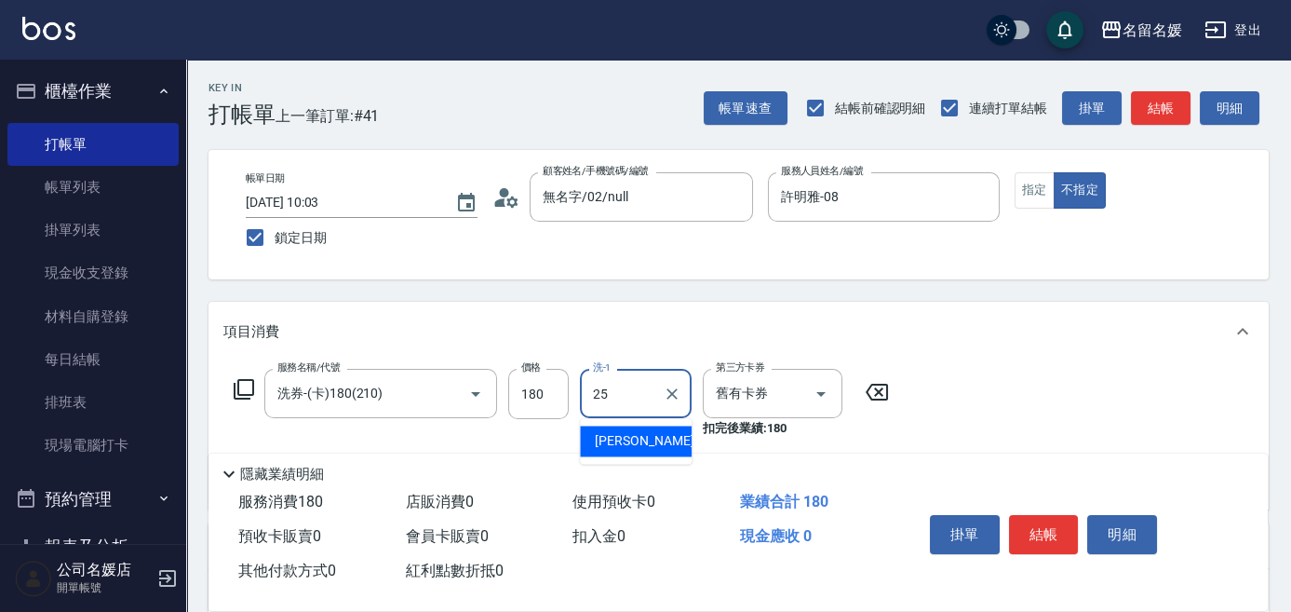
click at [635, 441] on span "[PERSON_NAME]-25" at bounding box center [653, 441] width 117 height 20
type input "[PERSON_NAME]-25"
click at [1038, 532] on button "結帳" at bounding box center [1044, 534] width 70 height 39
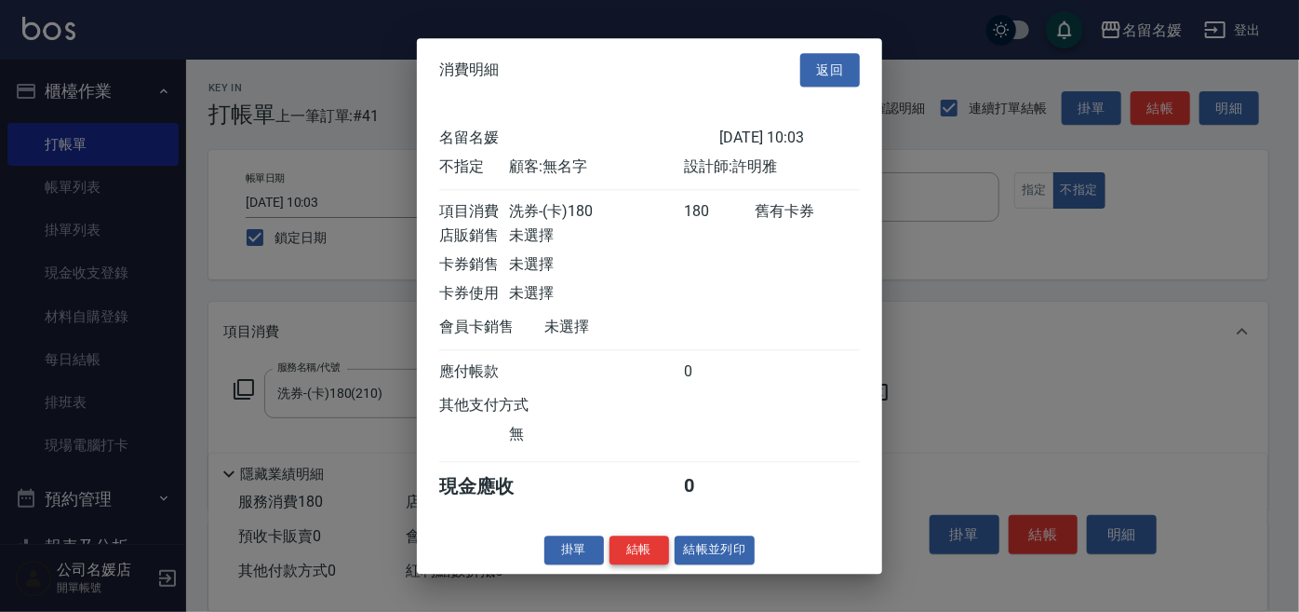
click at [641, 557] on button "結帳" at bounding box center [640, 549] width 60 height 29
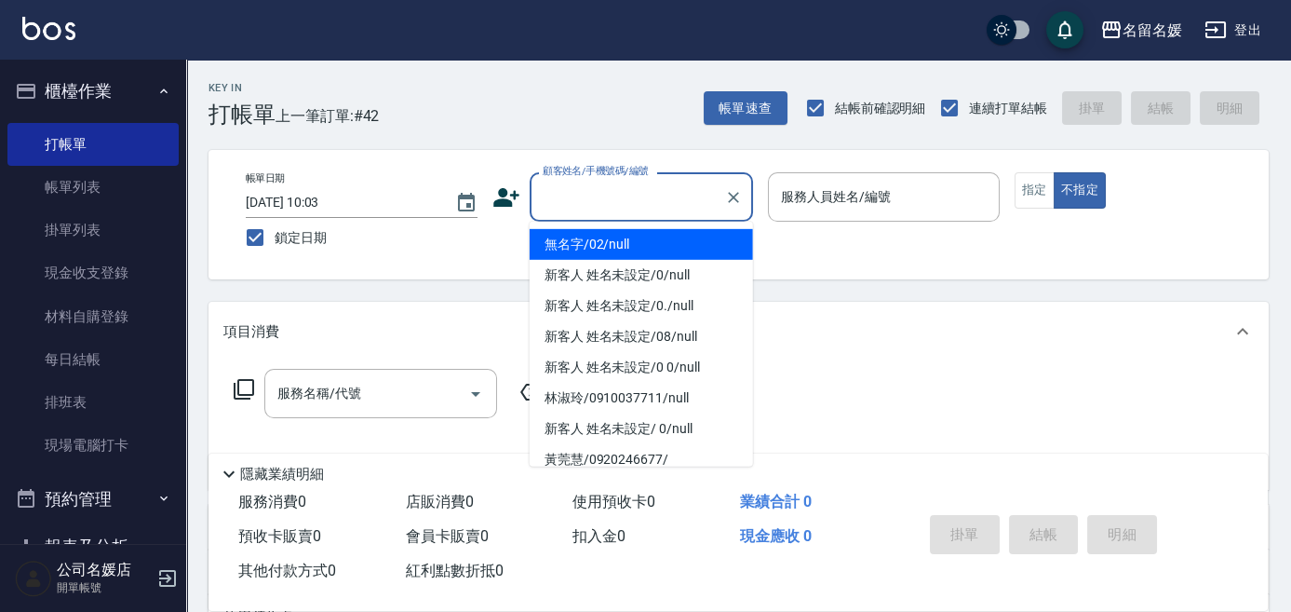
click at [640, 202] on input "顧客姓名/手機號碼/編號" at bounding box center [627, 197] width 179 height 33
click at [686, 236] on li "無名字/02/null" at bounding box center [641, 244] width 223 height 31
type input "無名字/02/null"
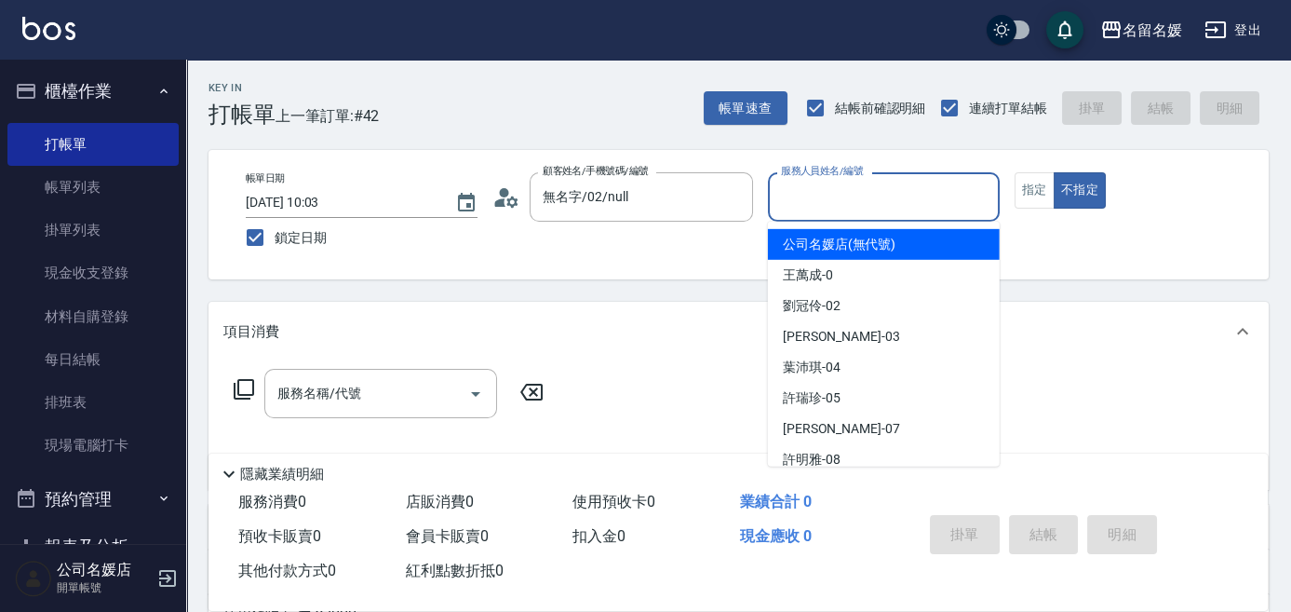
click at [849, 203] on input "服務人員姓名/編號" at bounding box center [883, 197] width 215 height 33
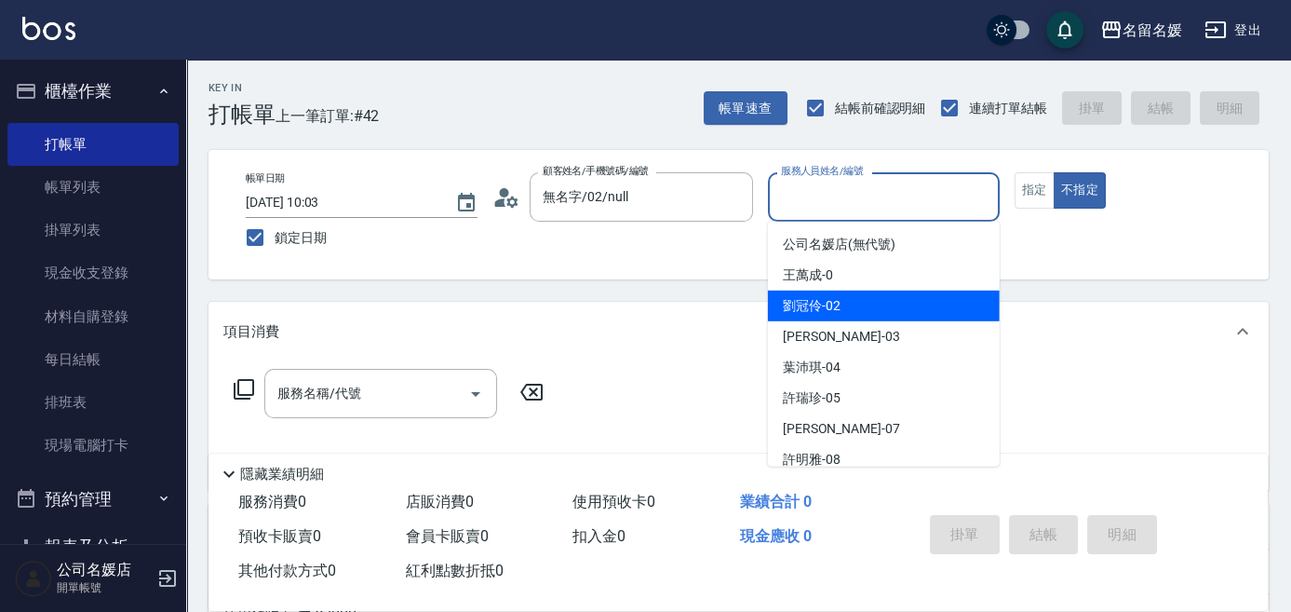
click at [869, 304] on div "[PERSON_NAME]-02" at bounding box center [884, 305] width 232 height 31
type input "[PERSON_NAME]-02"
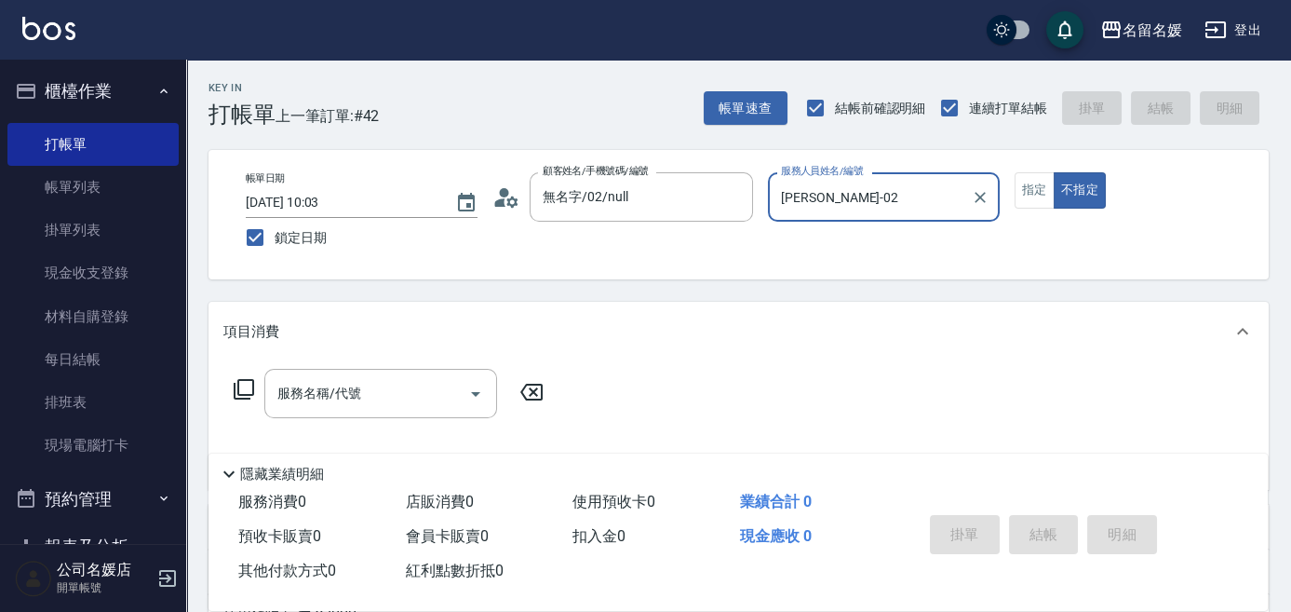
click at [352, 394] on div "服務名稱/代號 服務名稱/代號" at bounding box center [380, 393] width 233 height 49
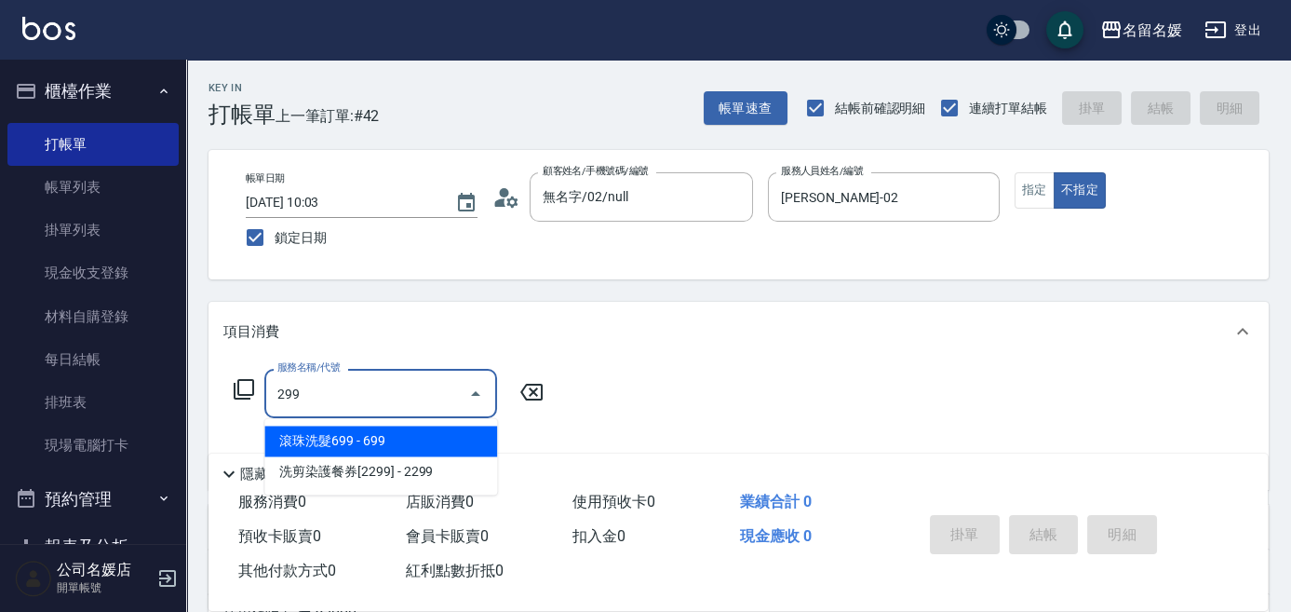
drag, startPoint x: 422, startPoint y: 437, endPoint x: 407, endPoint y: 378, distance: 61.4
click at [424, 437] on span "滾珠洗髮699 - 699" at bounding box center [380, 440] width 233 height 31
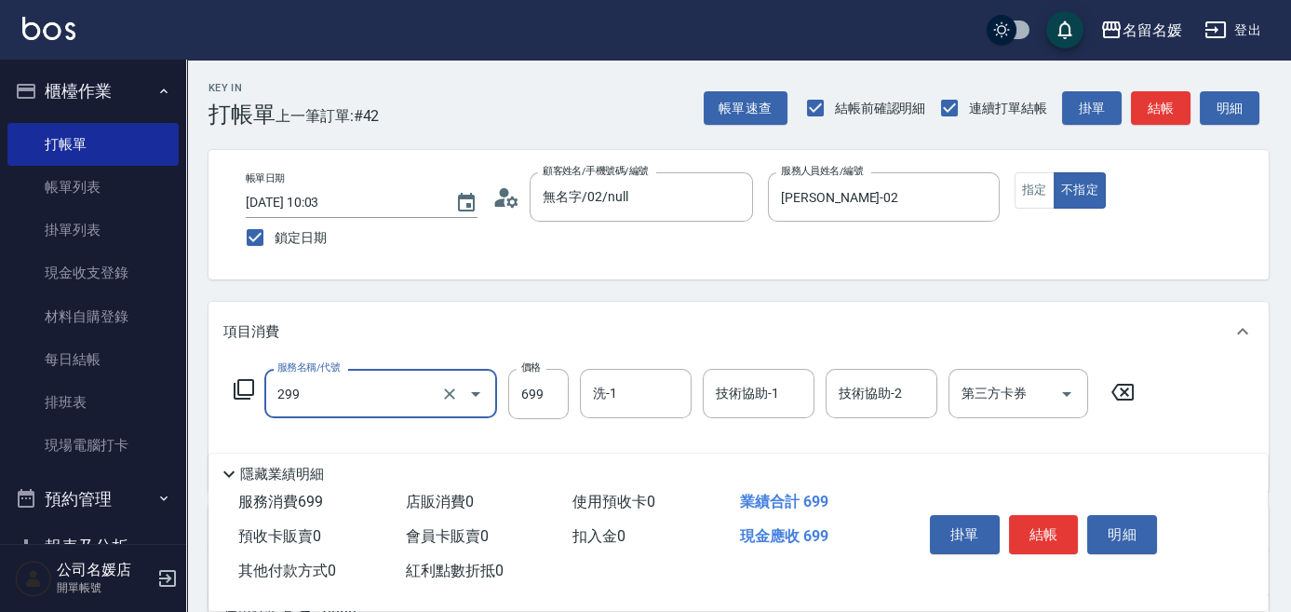
drag, startPoint x: 407, startPoint y: 383, endPoint x: 409, endPoint y: 393, distance: 10.4
click at [410, 385] on input "299" at bounding box center [355, 393] width 164 height 33
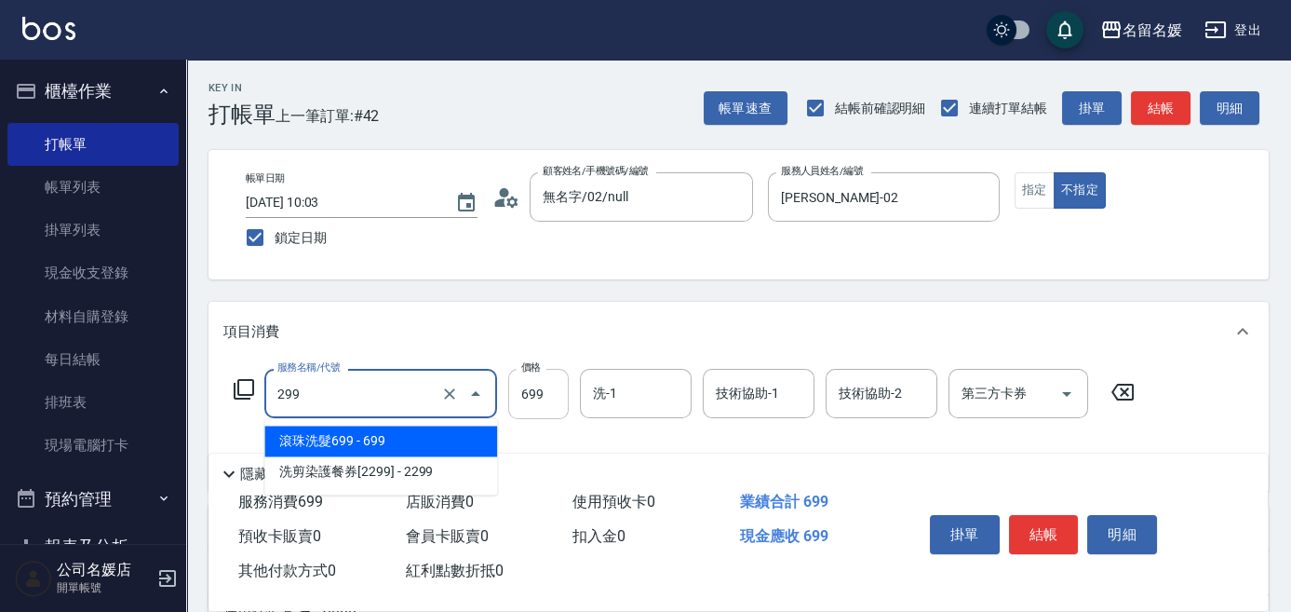
drag, startPoint x: 408, startPoint y: 437, endPoint x: 568, endPoint y: 407, distance: 162.9
click at [434, 430] on span "滾珠洗髮699 - 699" at bounding box center [380, 440] width 233 height 31
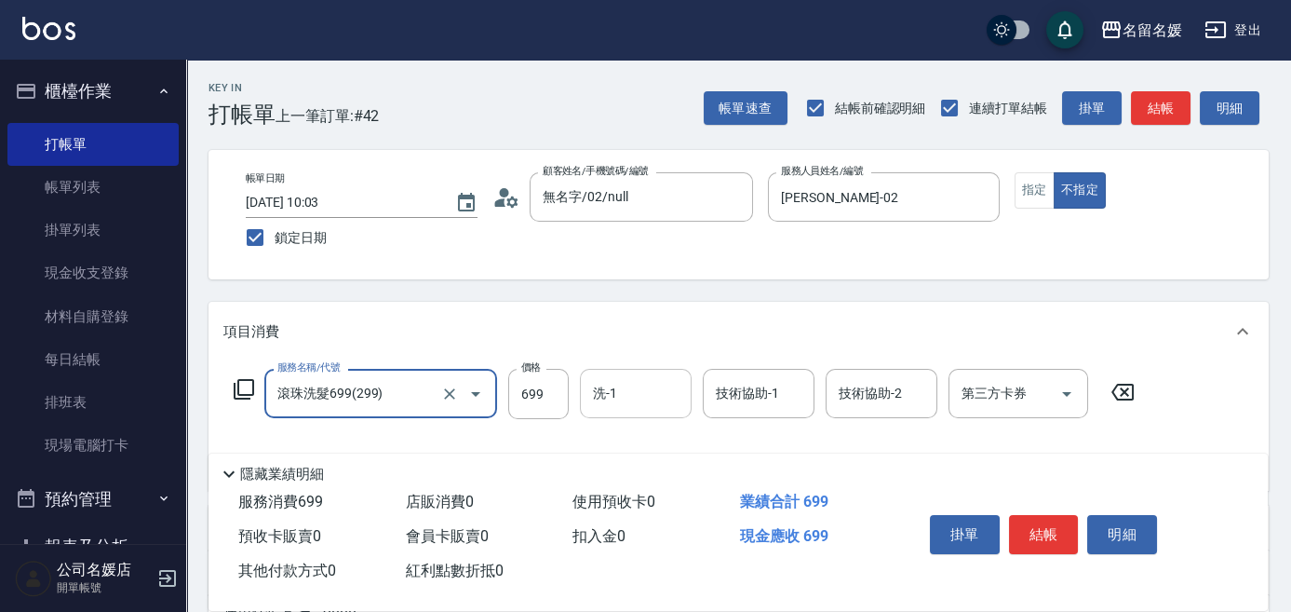
type input "滾珠洗髮699(299)"
click at [655, 397] on input "洗-1" at bounding box center [635, 393] width 95 height 33
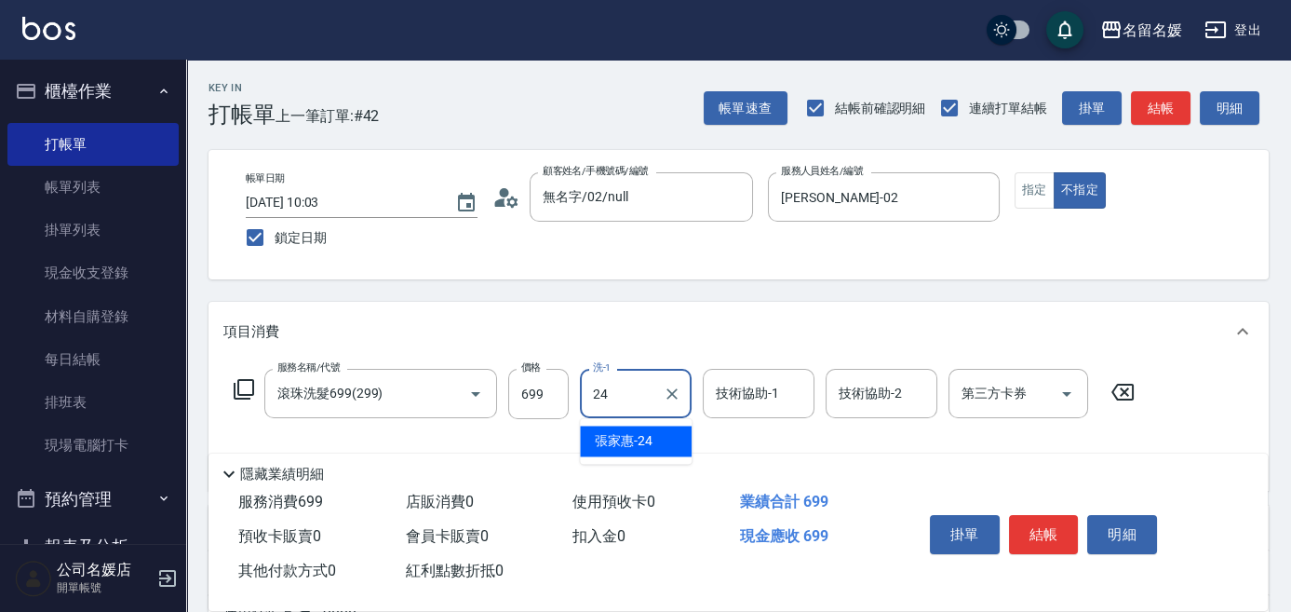
click at [626, 440] on span "[PERSON_NAME]-24" at bounding box center [624, 441] width 58 height 20
type input "[PERSON_NAME]-24"
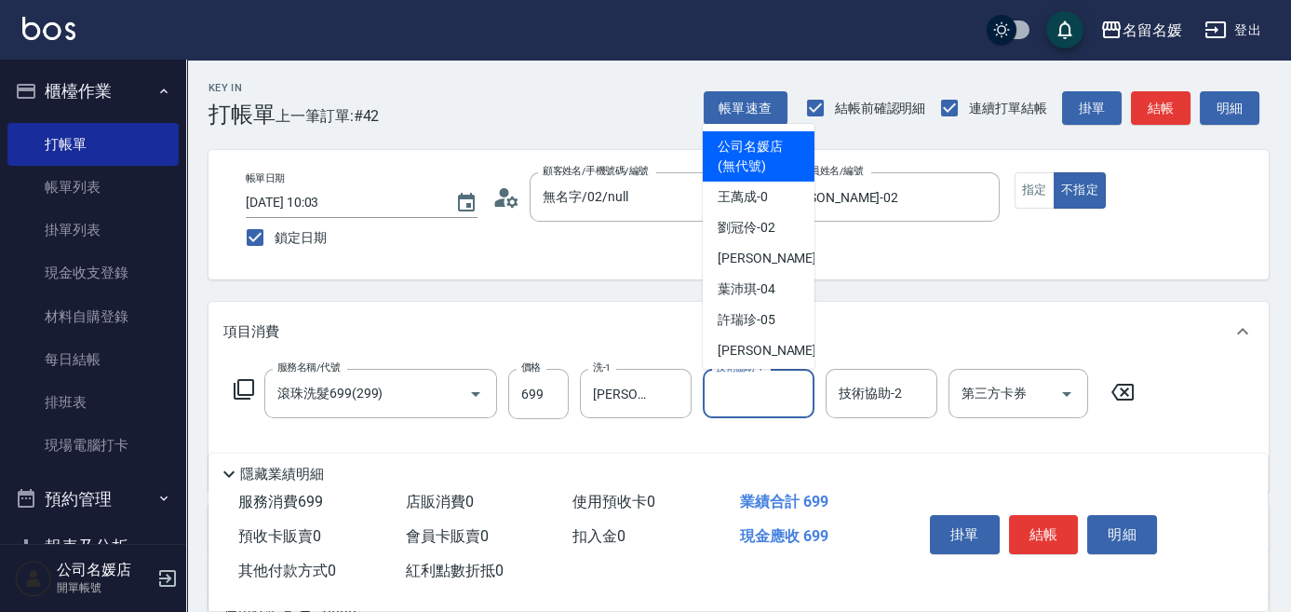
click at [732, 397] on input "技術協助-1" at bounding box center [758, 393] width 95 height 33
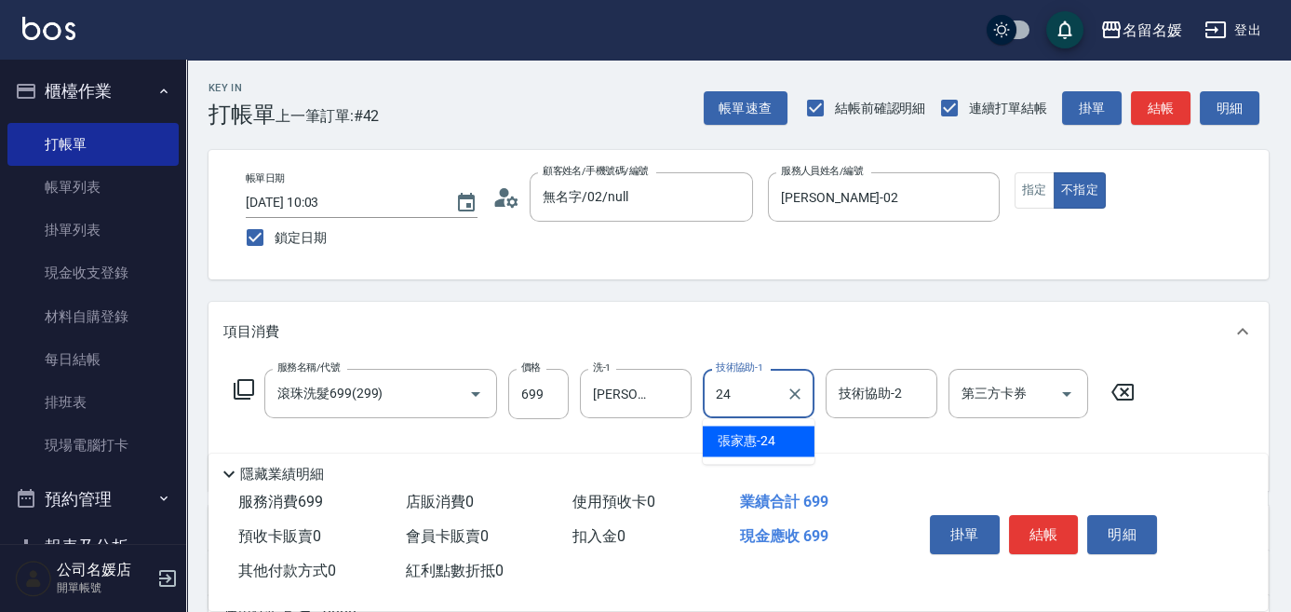
click at [730, 440] on span "[PERSON_NAME]-24" at bounding box center [747, 441] width 58 height 20
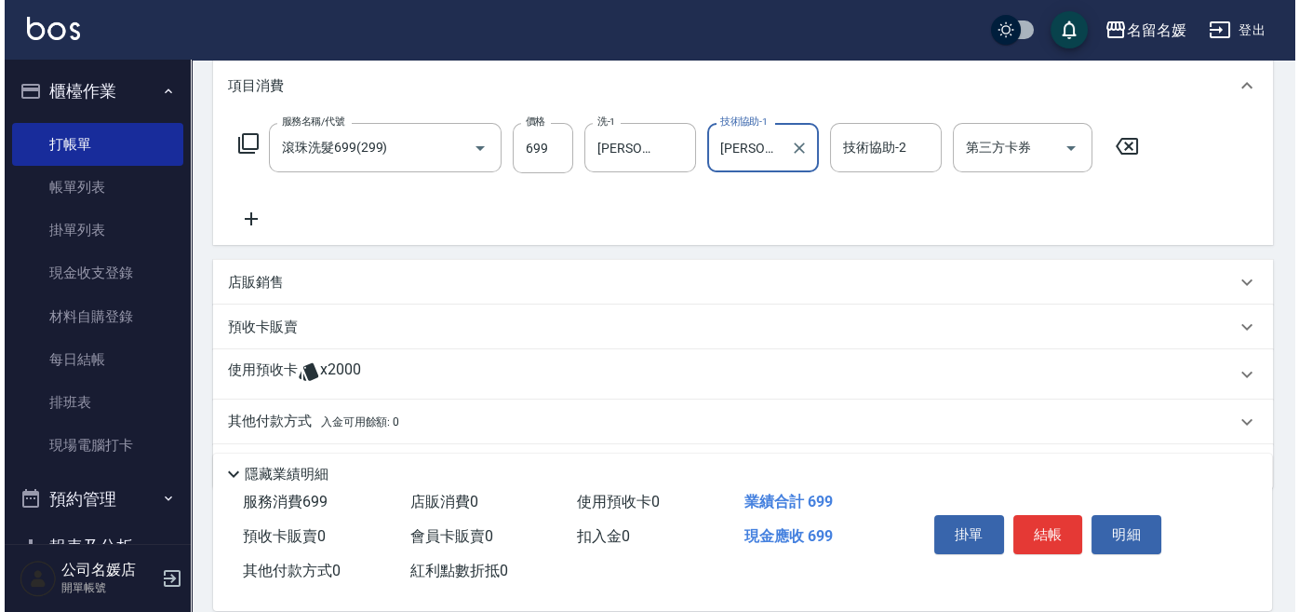
scroll to position [253, 0]
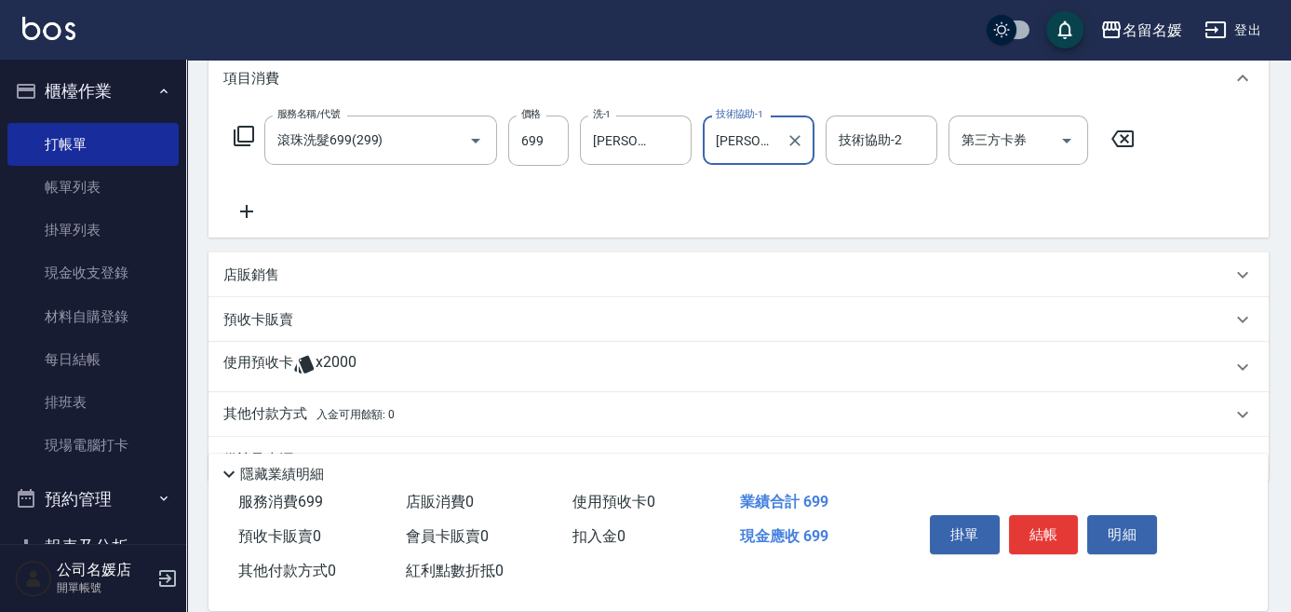
type input "[PERSON_NAME]-24"
click at [244, 207] on icon at bounding box center [246, 211] width 47 height 22
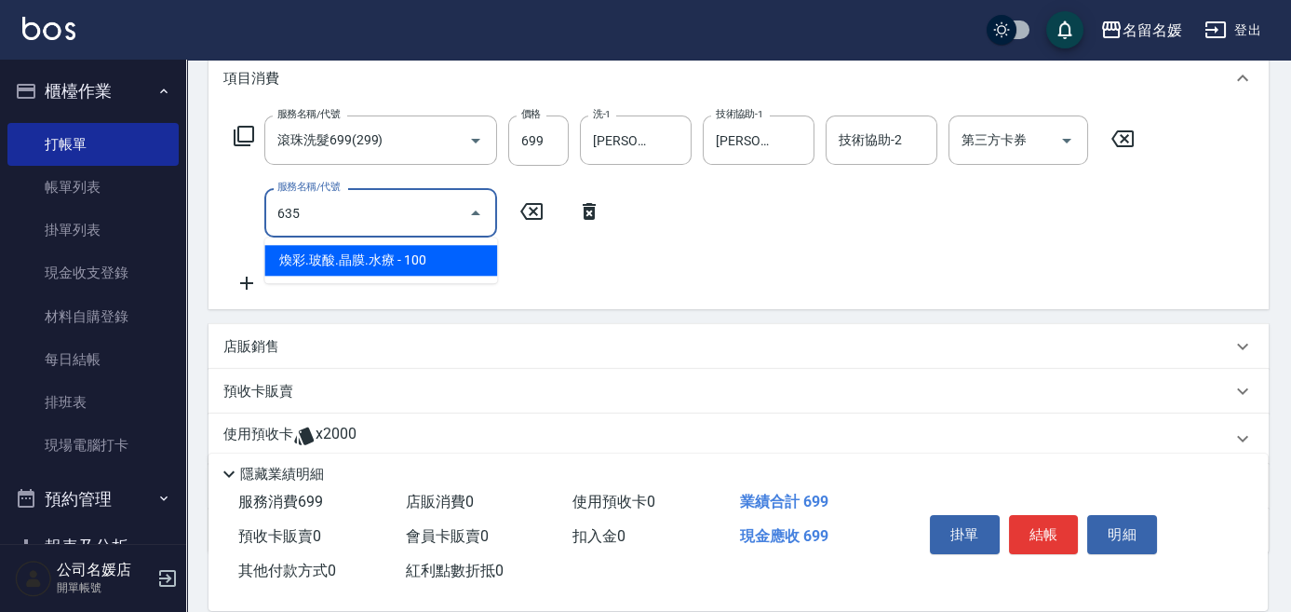
click at [397, 261] on span "煥彩.玻酸.晶膜.水療 - 100" at bounding box center [380, 260] width 233 height 31
drag, startPoint x: 365, startPoint y: 212, endPoint x: 380, endPoint y: 249, distance: 39.2
click at [366, 216] on input "635" at bounding box center [355, 212] width 164 height 33
drag, startPoint x: 384, startPoint y: 258, endPoint x: 550, endPoint y: 219, distance: 170.2
click at [415, 249] on span "煥彩.玻酸.晶膜.水療 - 100" at bounding box center [380, 260] width 233 height 31
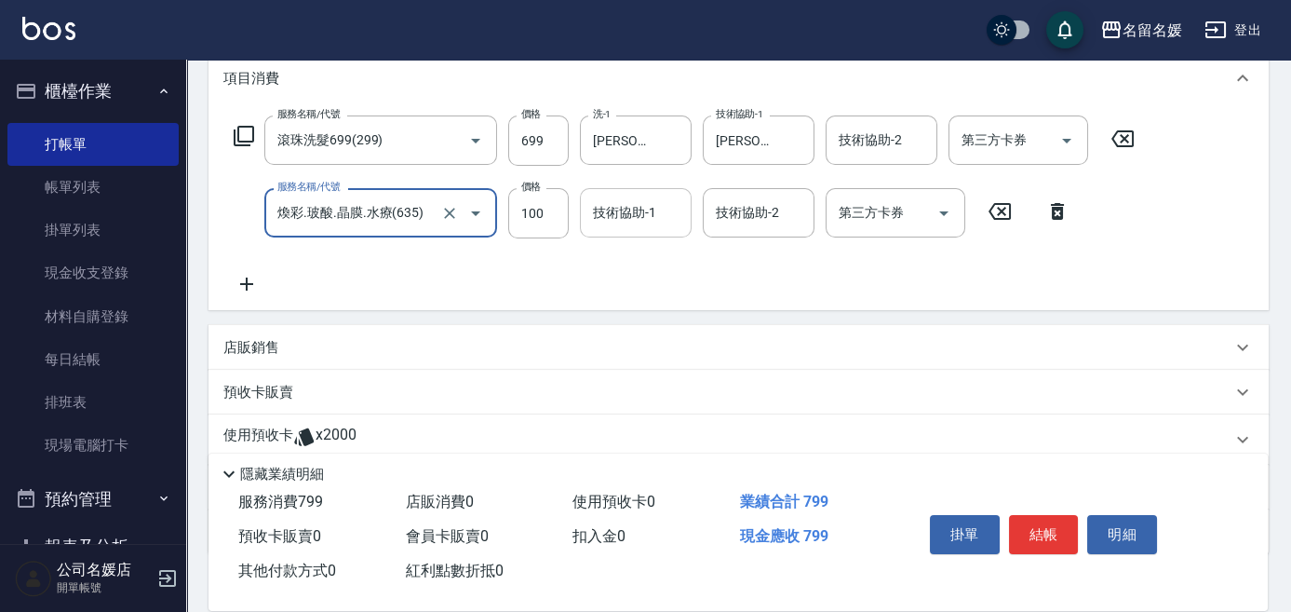
type input "煥彩.玻酸.晶膜.水療(635)"
click at [612, 213] on div "技術協助-1 技術協助-1" at bounding box center [636, 212] width 112 height 49
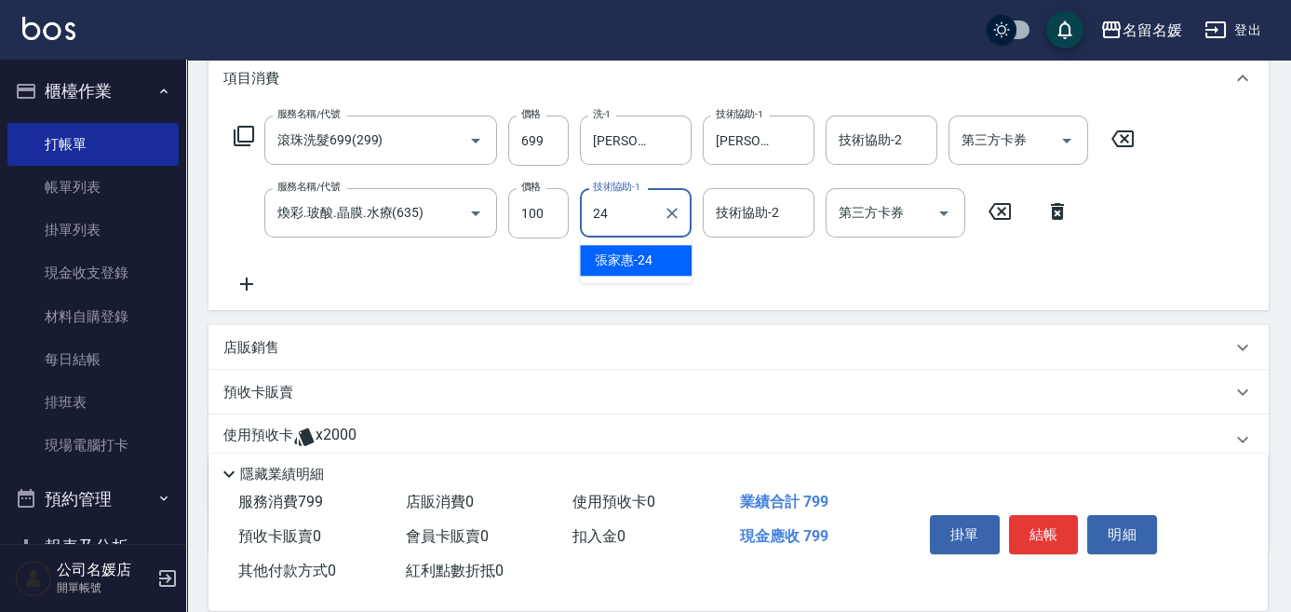
drag, startPoint x: 638, startPoint y: 262, endPoint x: 705, endPoint y: 242, distance: 70.1
click at [638, 262] on span "[PERSON_NAME]-24" at bounding box center [624, 260] width 58 height 20
type input "[PERSON_NAME]-24"
click at [761, 213] on input "技術協助-2" at bounding box center [758, 212] width 95 height 33
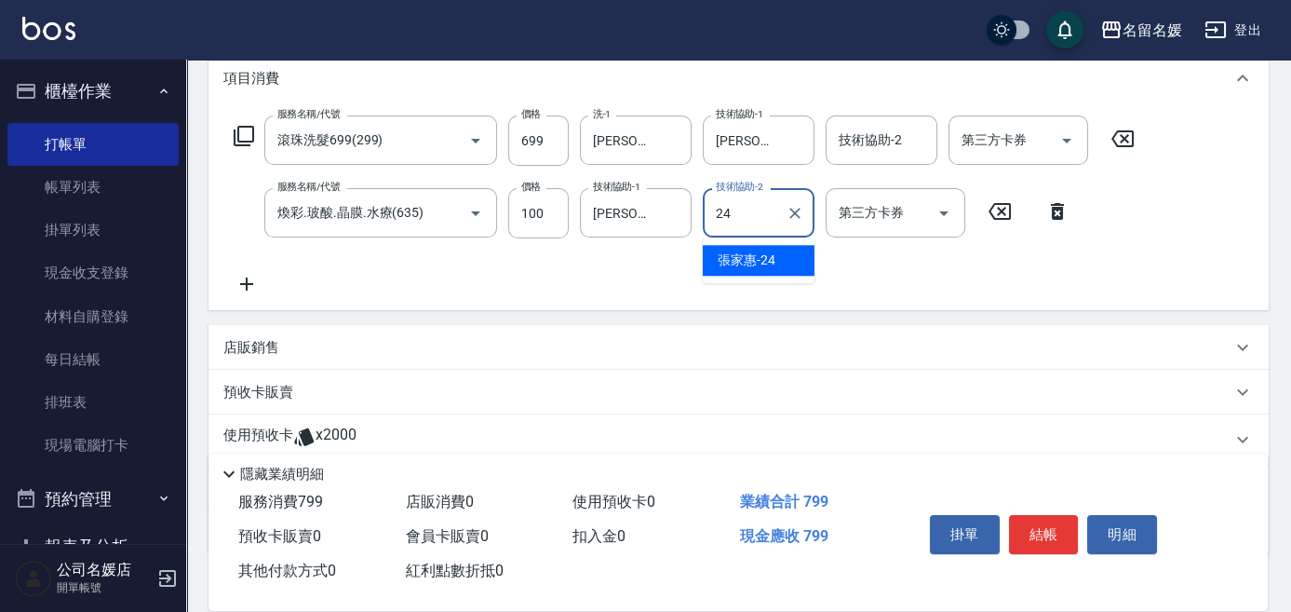
click at [720, 257] on span "[PERSON_NAME]-24" at bounding box center [747, 260] width 58 height 20
type input "[PERSON_NAME]-24"
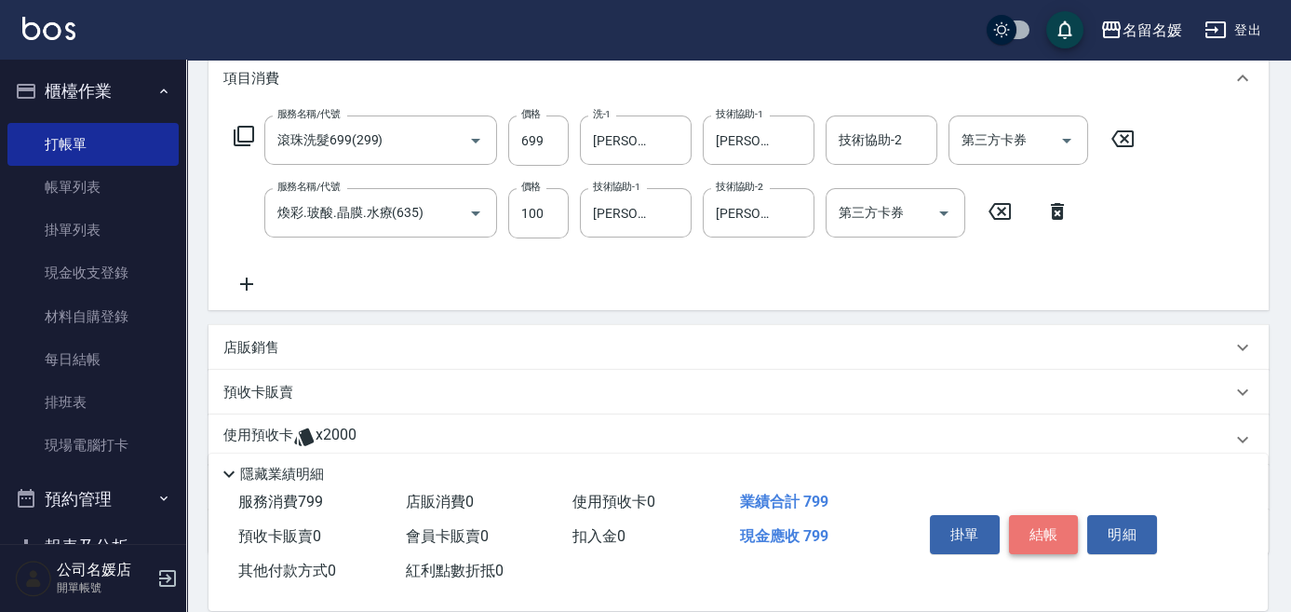
click at [1040, 532] on button "結帳" at bounding box center [1044, 534] width 70 height 39
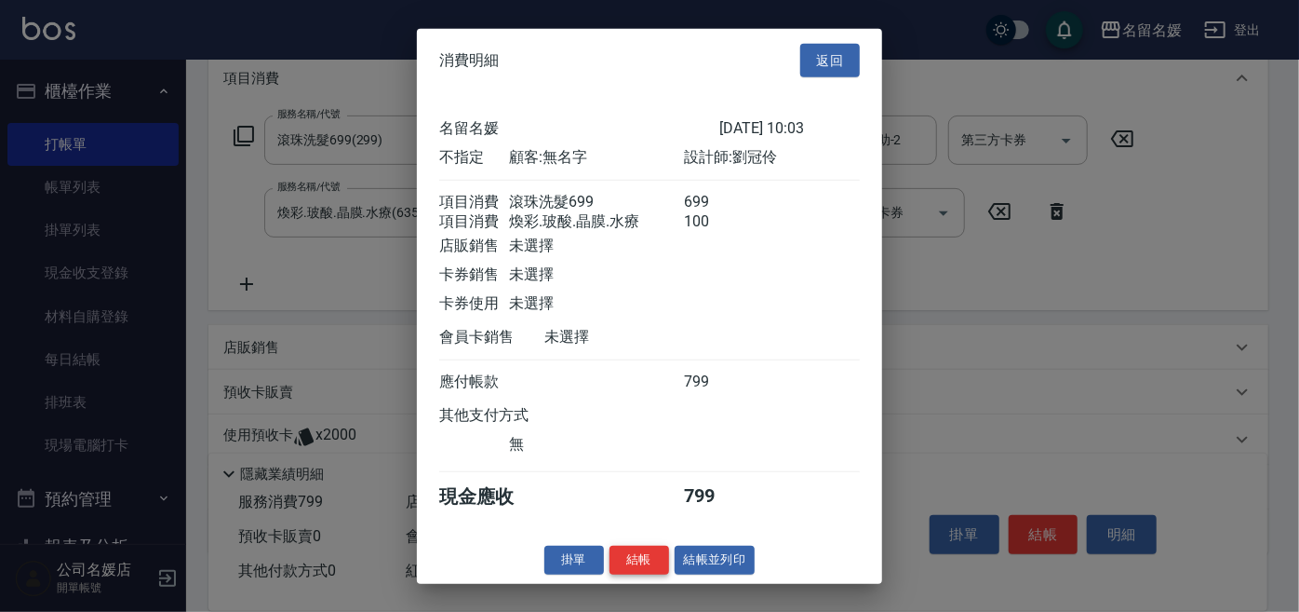
click at [636, 568] on button "結帳" at bounding box center [640, 559] width 60 height 29
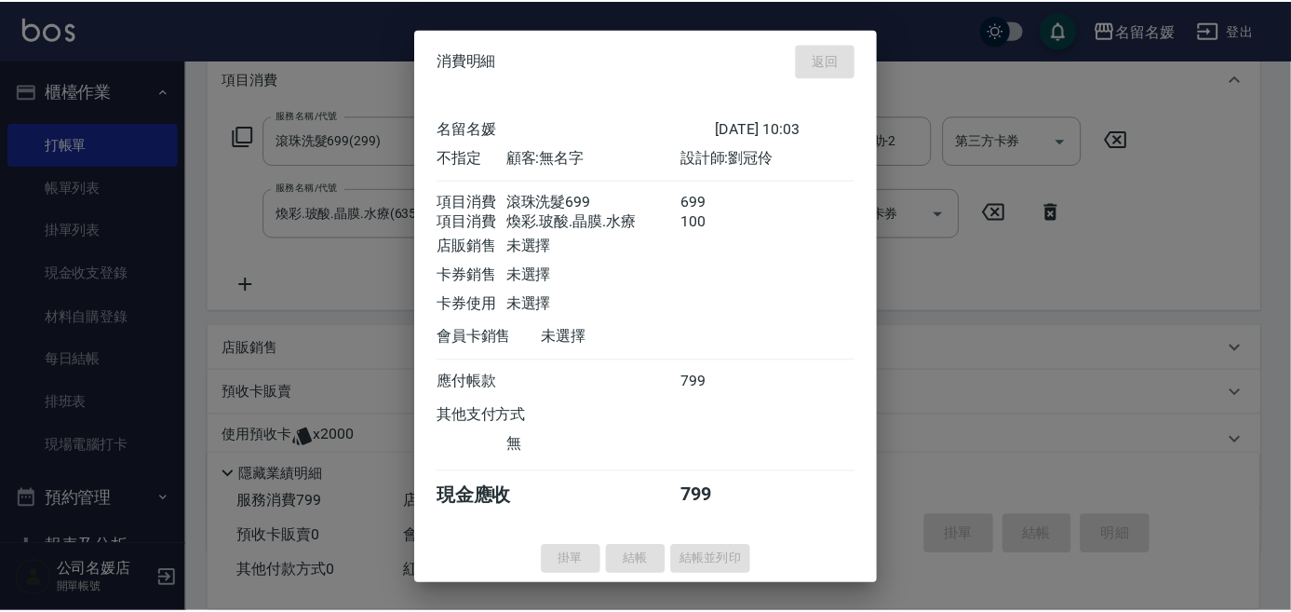
scroll to position [0, 0]
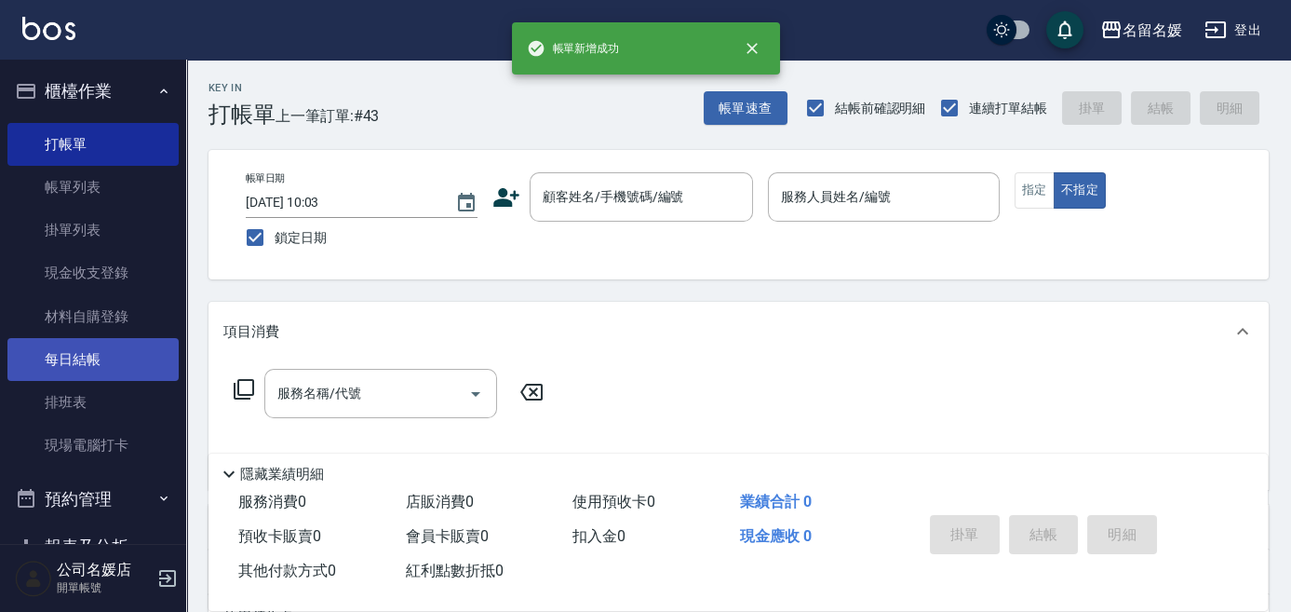
click at [156, 339] on link "每日結帳" at bounding box center [92, 359] width 171 height 43
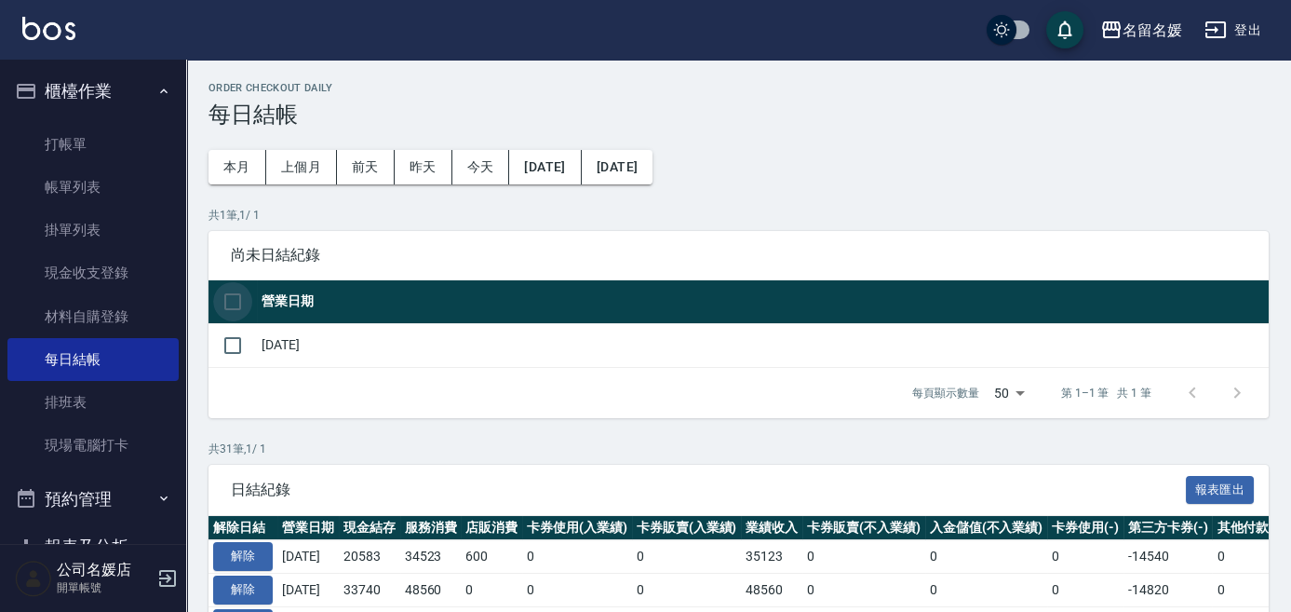
click at [235, 300] on input "checkbox" at bounding box center [232, 301] width 39 height 39
checkbox input "true"
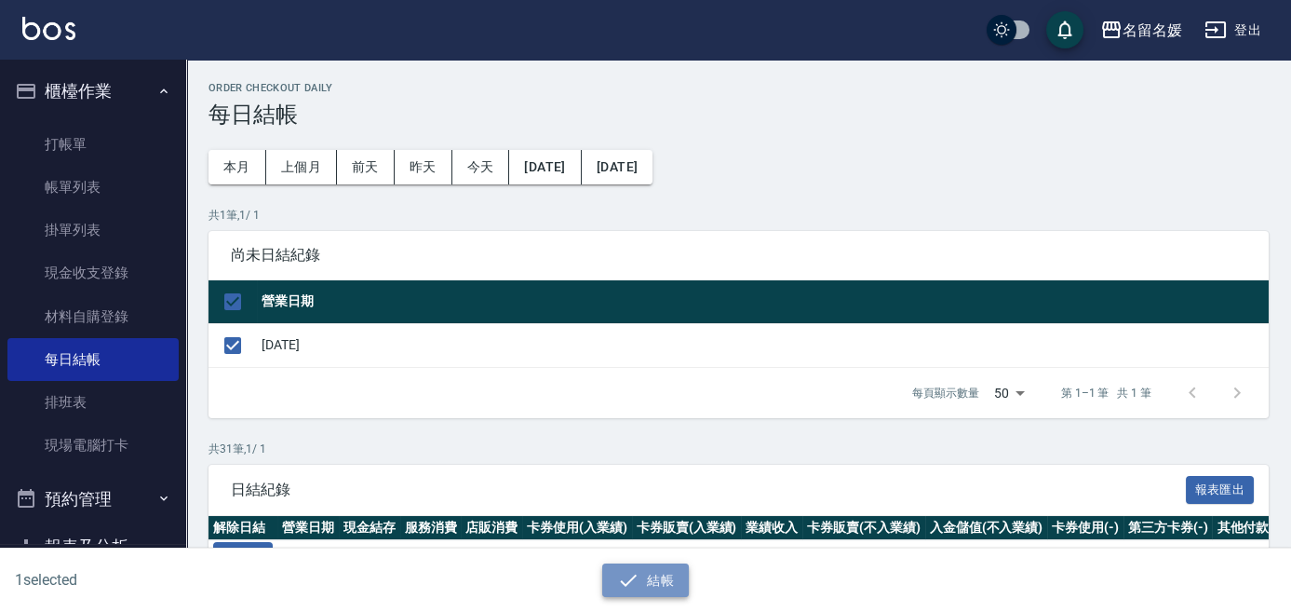
click at [645, 575] on button "結帳" at bounding box center [645, 580] width 87 height 34
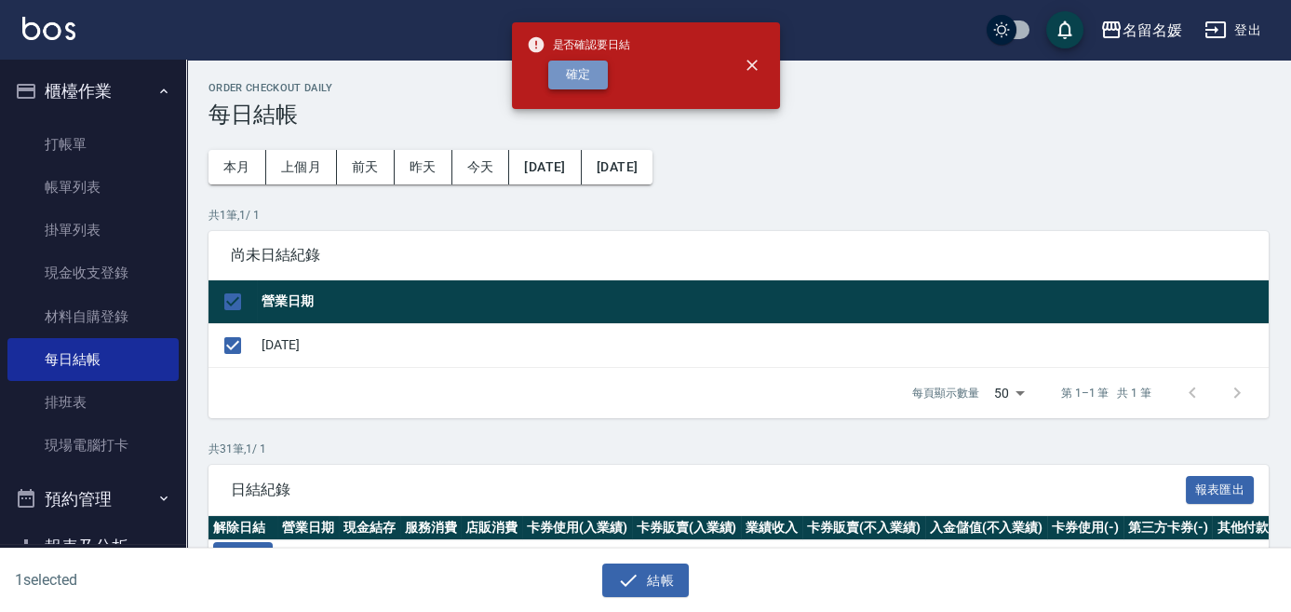
click at [575, 70] on button "確定" at bounding box center [578, 75] width 60 height 29
checkbox input "false"
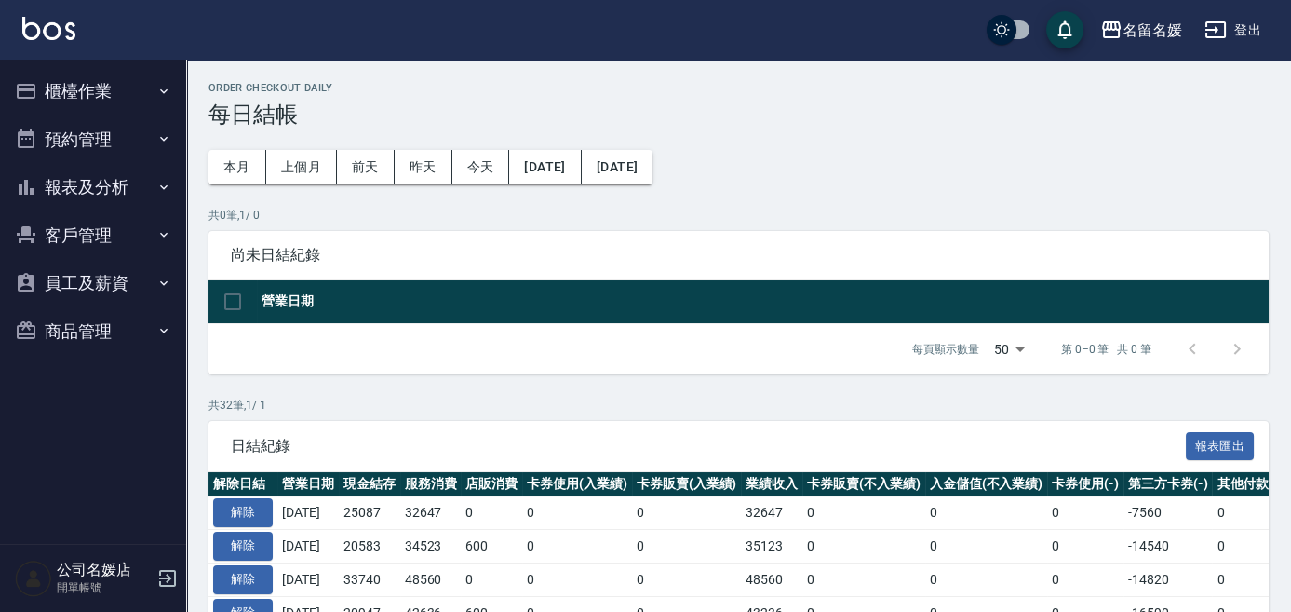
click at [80, 187] on button "報表及分析" at bounding box center [92, 187] width 171 height 48
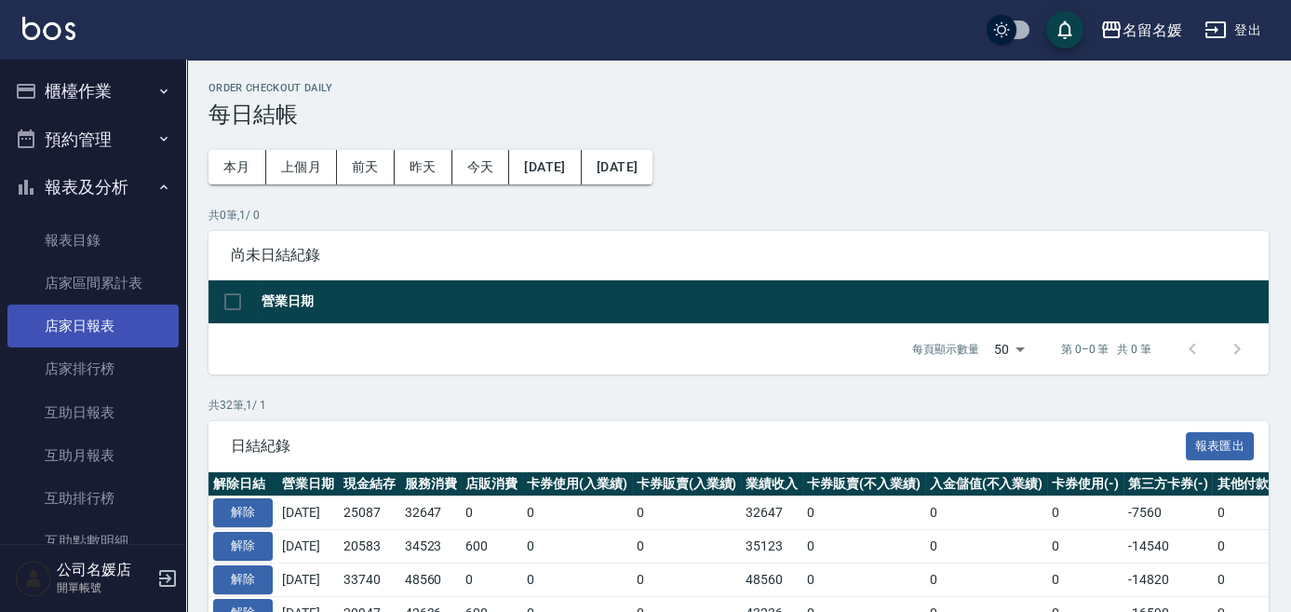
click at [92, 323] on link "店家日報表" at bounding box center [92, 325] width 171 height 43
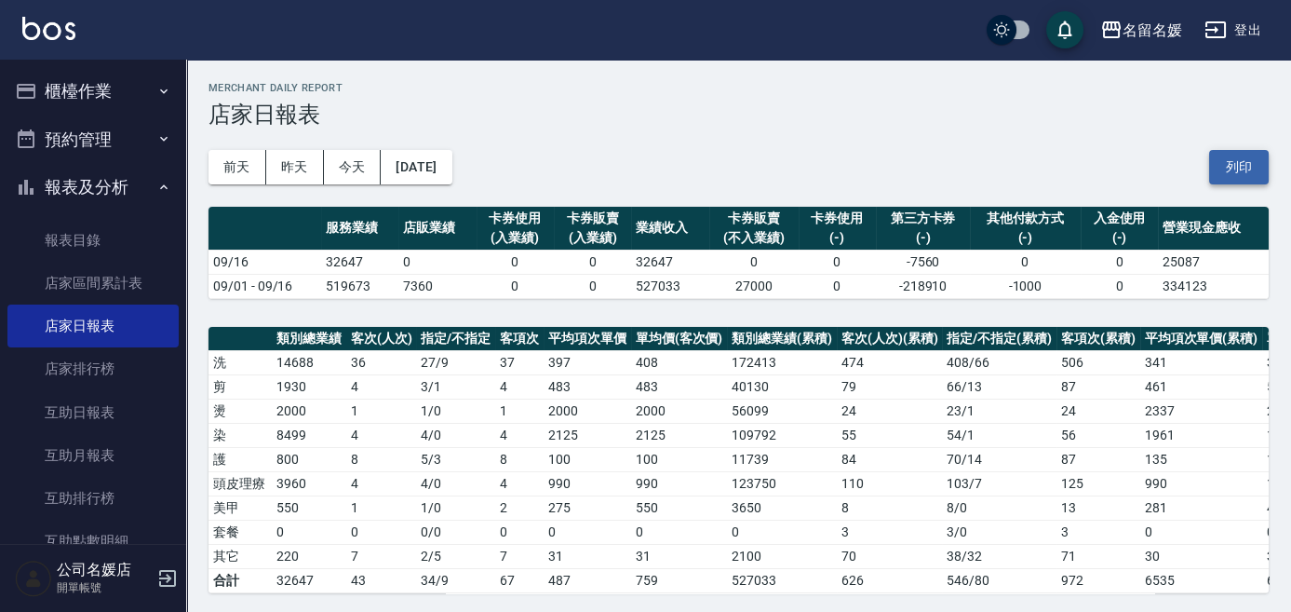
click at [1243, 156] on button "列印" at bounding box center [1239, 167] width 60 height 34
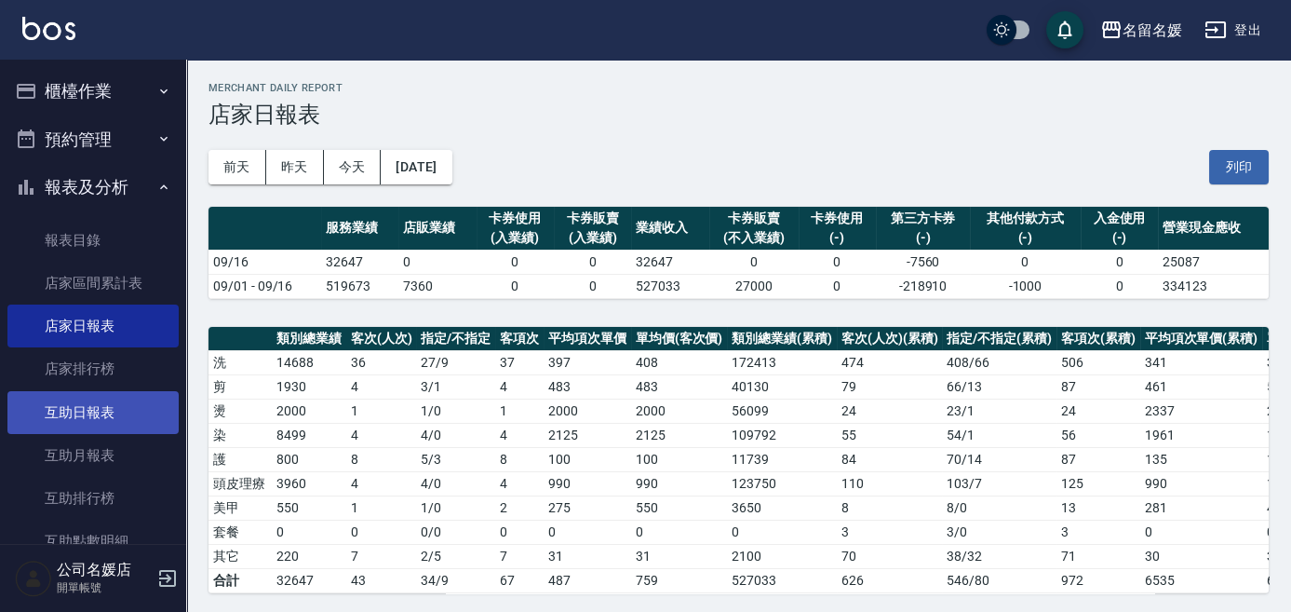
click at [82, 406] on link "互助日報表" at bounding box center [92, 412] width 171 height 43
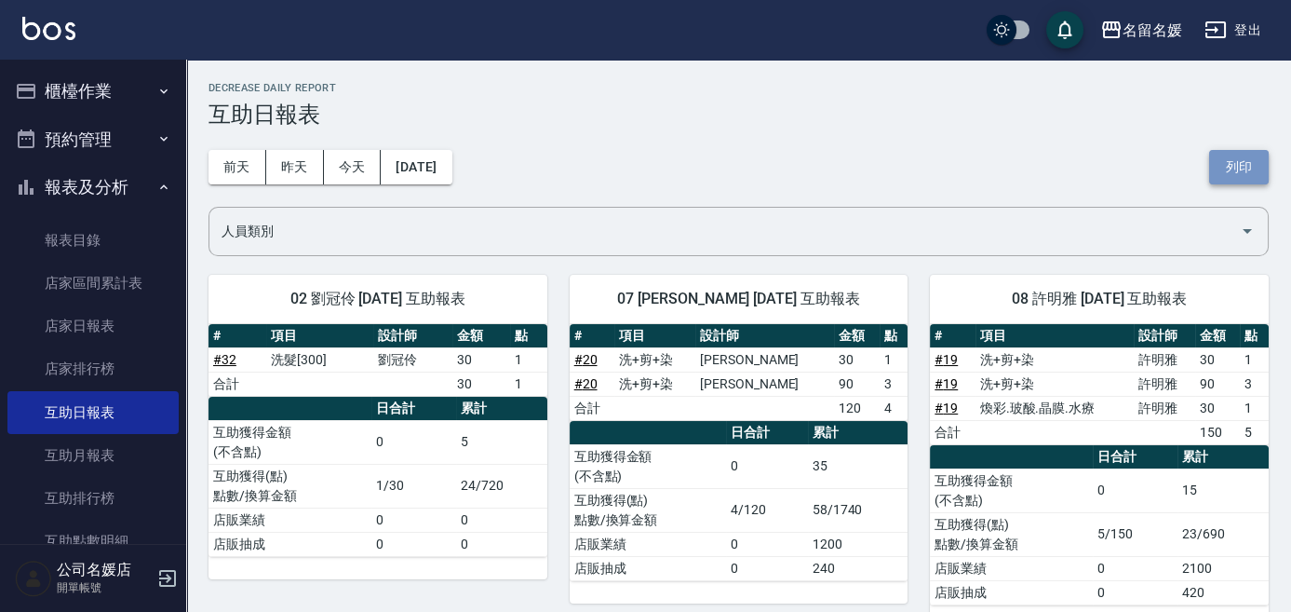
click at [1245, 162] on button "列印" at bounding box center [1239, 167] width 60 height 34
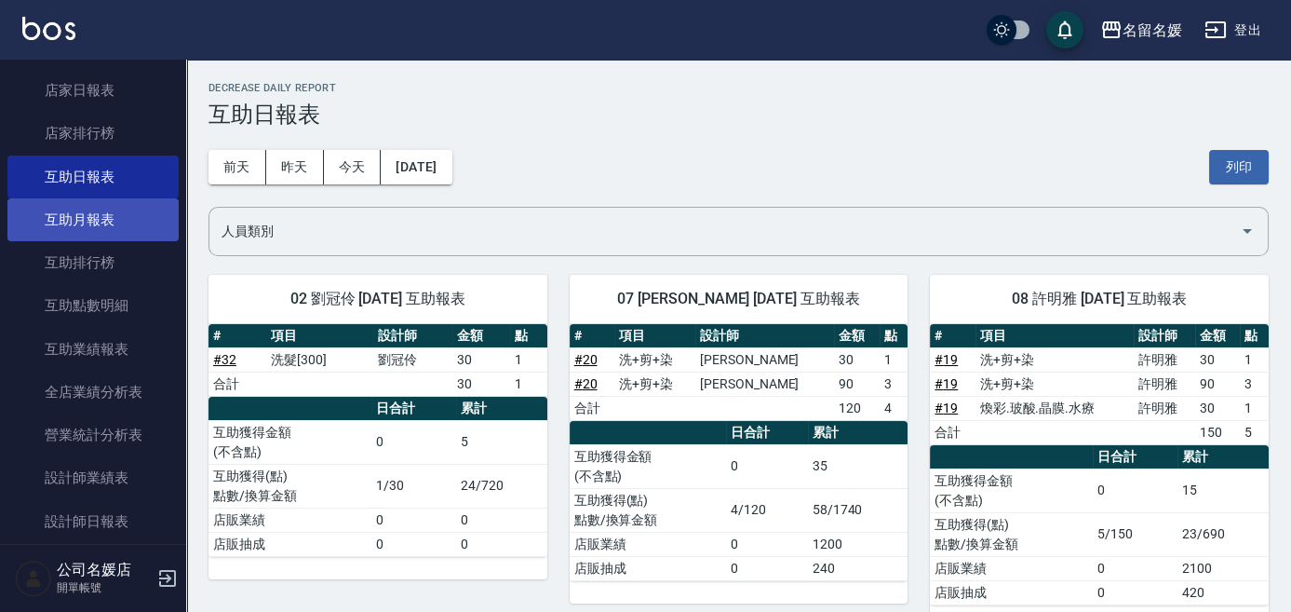
scroll to position [253, 0]
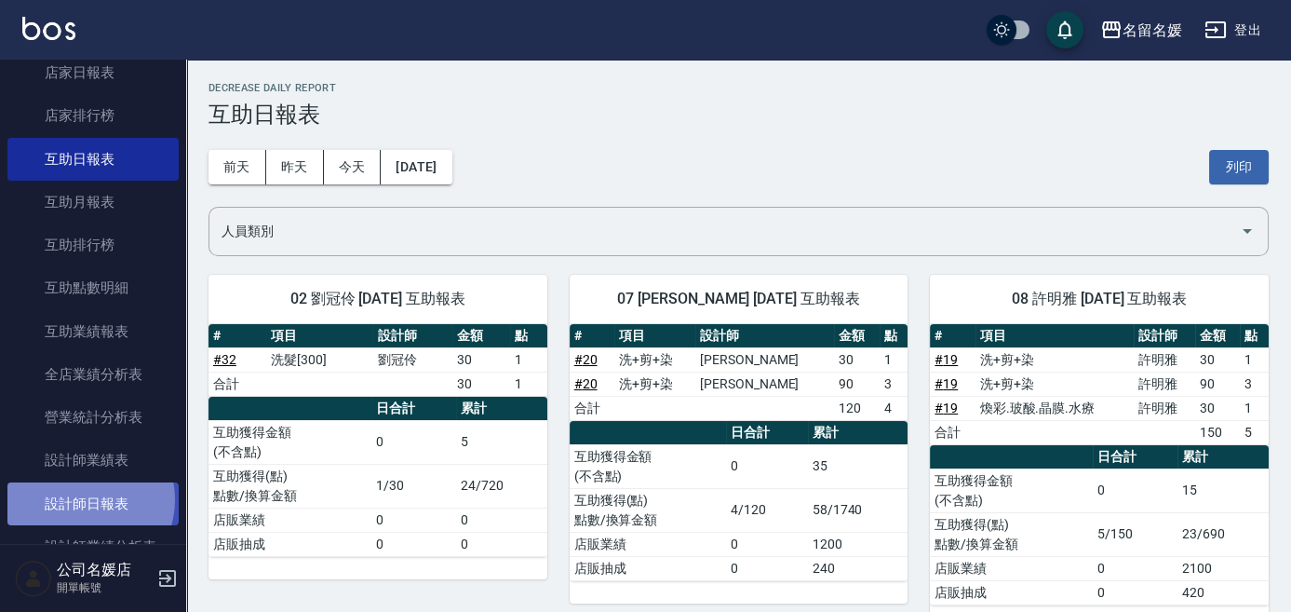
click at [86, 499] on link "設計師日報表" at bounding box center [92, 503] width 171 height 43
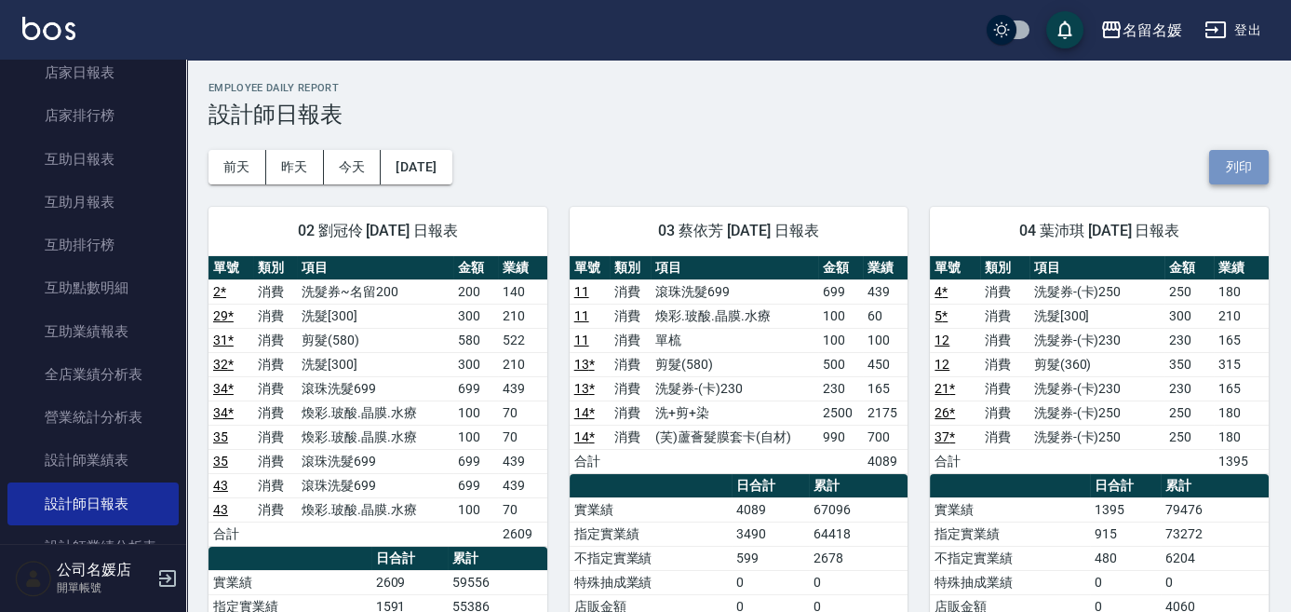
click at [1259, 162] on button "列印" at bounding box center [1239, 167] width 60 height 34
